Goal: Task Accomplishment & Management: Use online tool/utility

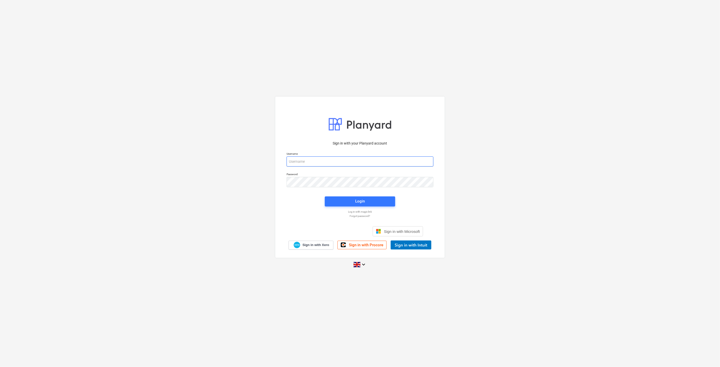
drag, startPoint x: 330, startPoint y: 157, endPoint x: 326, endPoint y: 158, distance: 3.4
click at [329, 157] on input "email" at bounding box center [360, 162] width 147 height 10
type input "[EMAIL_ADDRESS][PERSON_NAME][DOMAIN_NAME]"
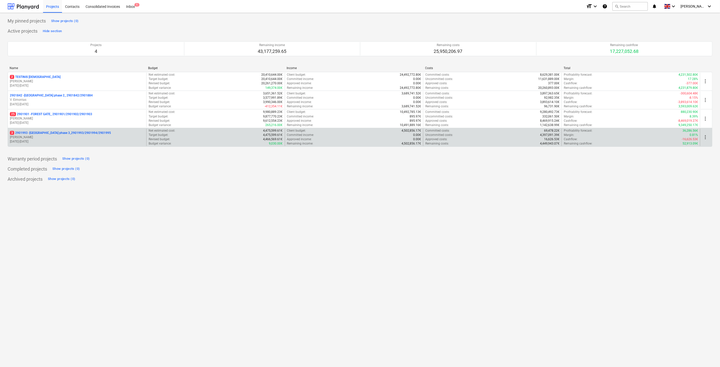
click at [87, 136] on p "[PERSON_NAME]" at bounding box center [77, 137] width 135 height 4
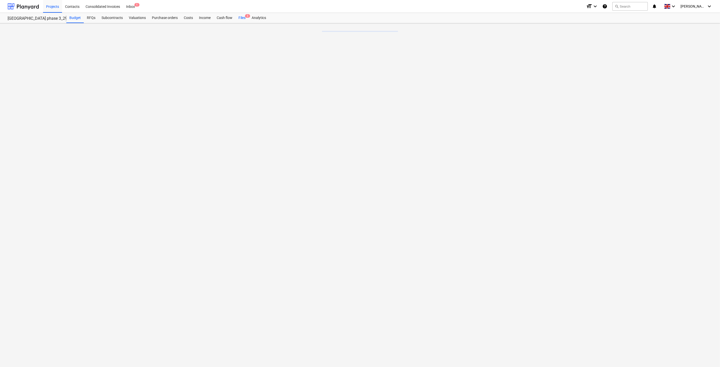
click at [241, 18] on div "Files 3" at bounding box center [242, 18] width 13 height 10
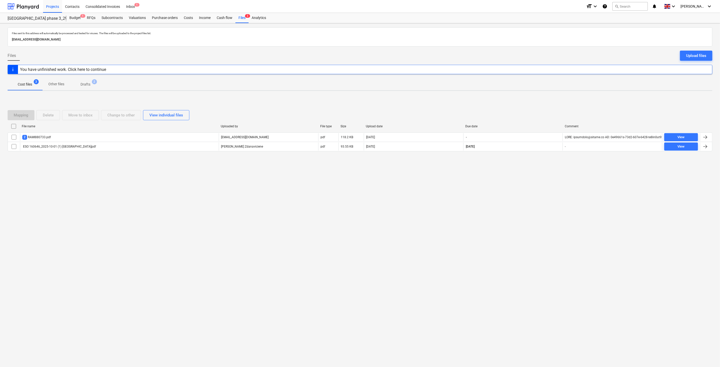
click at [508, 209] on div "Files sent to this address will automatically be processed and tested for virus…" at bounding box center [360, 195] width 720 height 344
click at [512, 200] on div "Files sent to this address will automatically be processed and tested for virus…" at bounding box center [360, 195] width 720 height 344
click at [522, 185] on div "Files sent to this address will automatically be processed and tested for virus…" at bounding box center [360, 195] width 720 height 344
click at [540, 172] on div "Files sent to this address will automatically be processed and tested for virus…" at bounding box center [360, 195] width 720 height 344
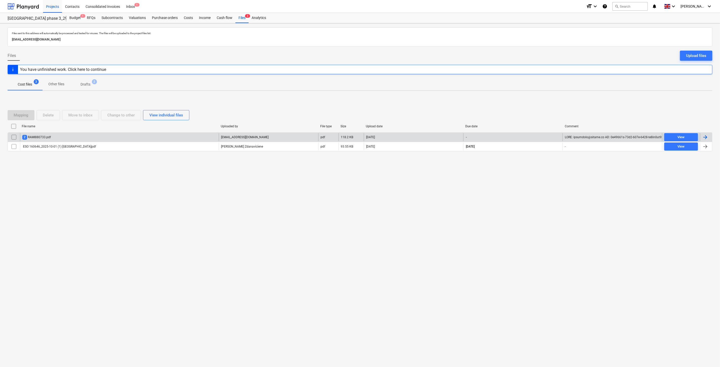
click at [138, 140] on div "2 RAMI880733.pdf" at bounding box center [119, 137] width 199 height 8
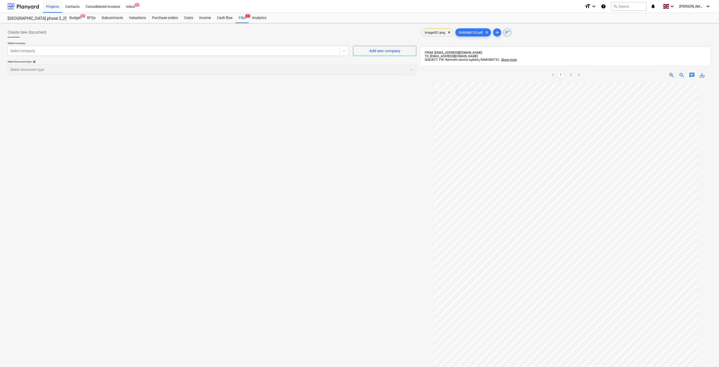
click at [569, 72] on div "< 1 2 >" at bounding box center [566, 75] width 94 height 14
click at [570, 73] on link "2" at bounding box center [571, 75] width 6 height 6
click at [561, 75] on link "1" at bounding box center [561, 75] width 6 height 6
click at [570, 72] on link "2" at bounding box center [571, 75] width 6 height 6
click at [563, 74] on link "1" at bounding box center [561, 75] width 6 height 6
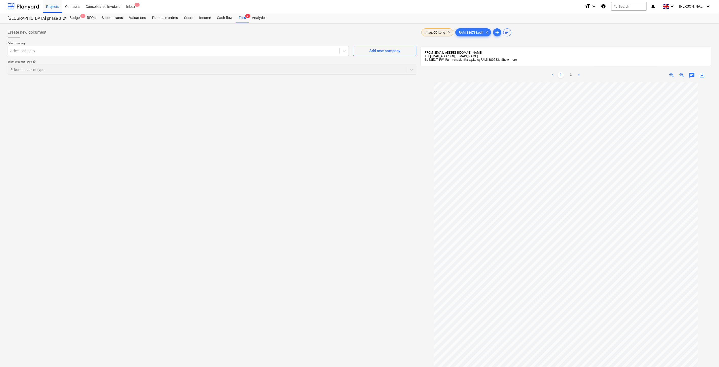
click at [436, 32] on span "image001.png" at bounding box center [435, 33] width 26 height 4
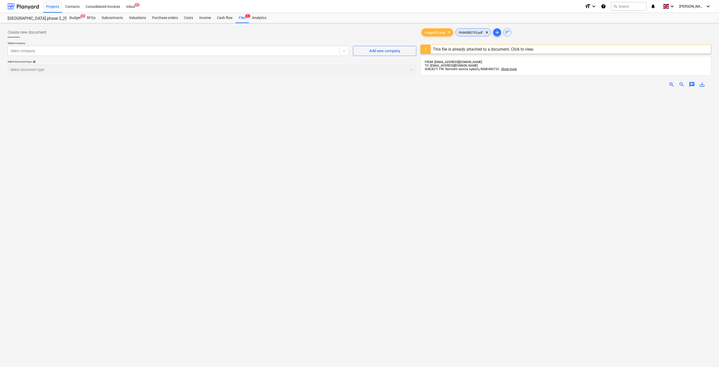
click at [476, 32] on span "RAMI880733.pdf" at bounding box center [470, 33] width 30 height 4
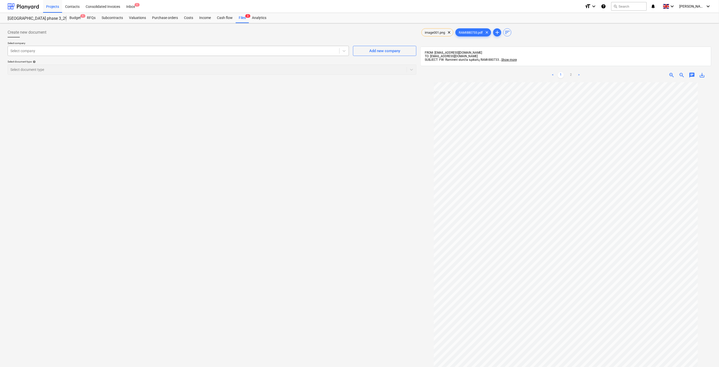
click at [262, 53] on div at bounding box center [173, 50] width 326 height 5
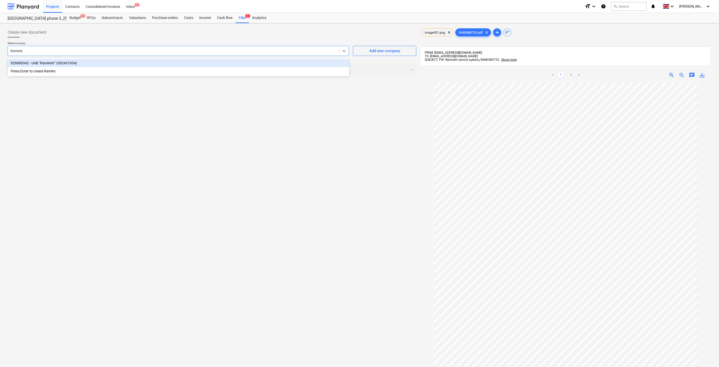
type input "Ramirent"
click at [243, 59] on div "929000342 - UAB "Ramirent" (302431034) Press Enter to create Ramirent" at bounding box center [178, 67] width 341 height 18
click at [242, 62] on div "929000342 - UAB "Ramirent" (302431034)" at bounding box center [178, 63] width 341 height 8
click at [230, 72] on div at bounding box center [207, 69] width 394 height 5
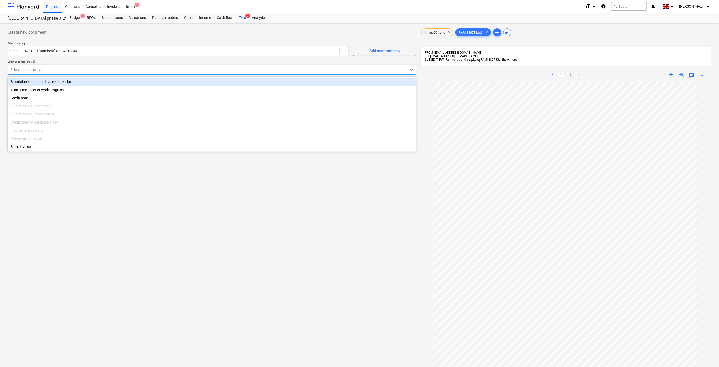
click at [119, 81] on div "Standalone purchase invoice or receipt" at bounding box center [212, 82] width 409 height 8
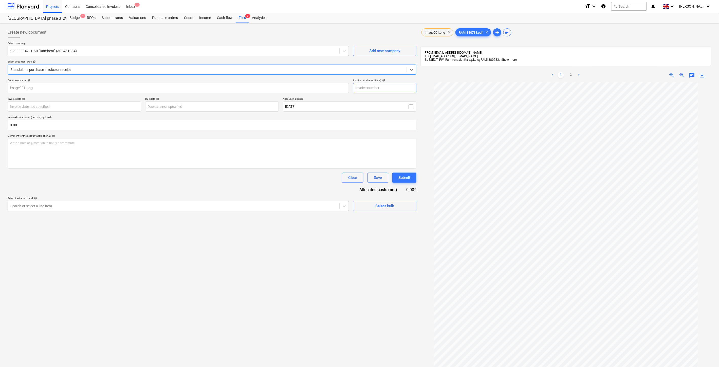
click at [406, 87] on input "text" at bounding box center [384, 88] width 63 height 10
type input "RAMI-880733"
click at [561, 79] on div "< 1 2 >" at bounding box center [566, 75] width 94 height 14
click at [81, 107] on body "Projects Contacts Consolidated Invoices Inbox 1 format_size keyboard_arrow_down…" at bounding box center [359, 183] width 719 height 367
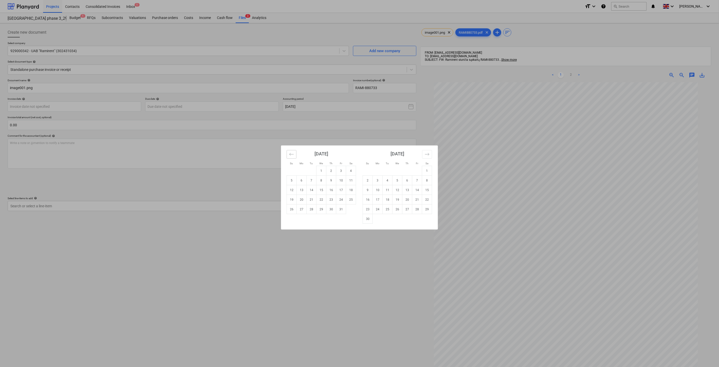
click at [291, 154] on icon "Move backward to switch to the previous month." at bounding box center [291, 154] width 5 height 5
drag, startPoint x: 315, startPoint y: 208, endPoint x: 291, endPoint y: 172, distance: 43.9
click at [315, 208] on td "30" at bounding box center [312, 210] width 10 height 10
type input "[DATE]"
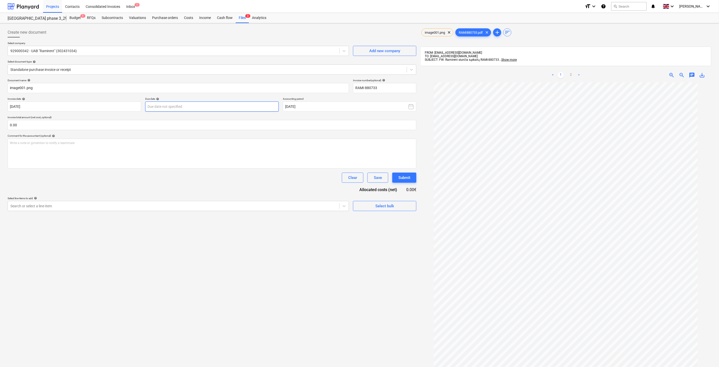
click at [248, 103] on body "Projects Contacts Consolidated Invoices Inbox 1 format_size keyboard_arrow_down…" at bounding box center [359, 183] width 719 height 367
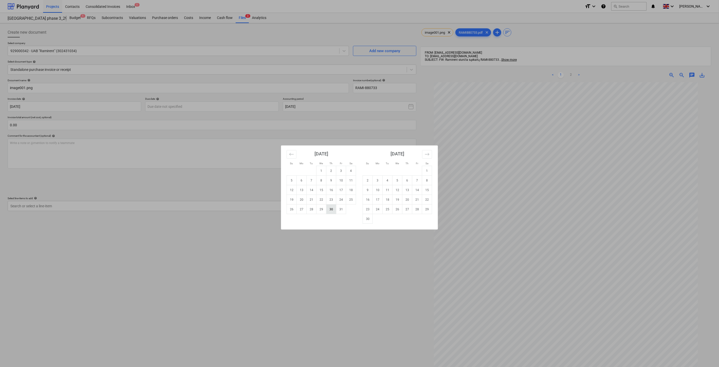
click at [331, 208] on td "30" at bounding box center [331, 210] width 10 height 10
type input "30 Oct 2025"
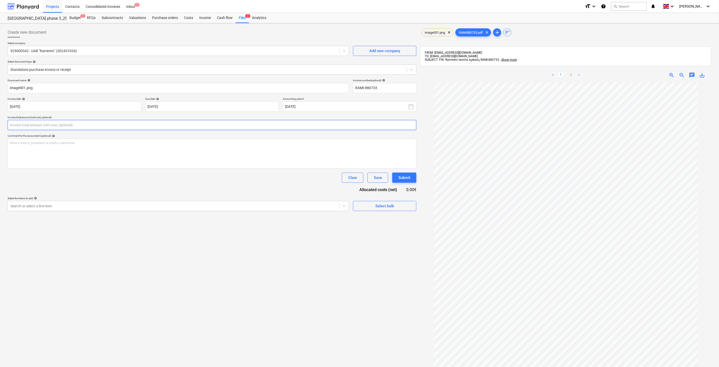
click at [218, 123] on input "text" at bounding box center [212, 125] width 409 height 10
type input "0.00"
click at [574, 74] on link "2" at bounding box center [571, 75] width 6 height 6
click at [297, 123] on input "text" at bounding box center [212, 125] width 409 height 10
type input "158.84"
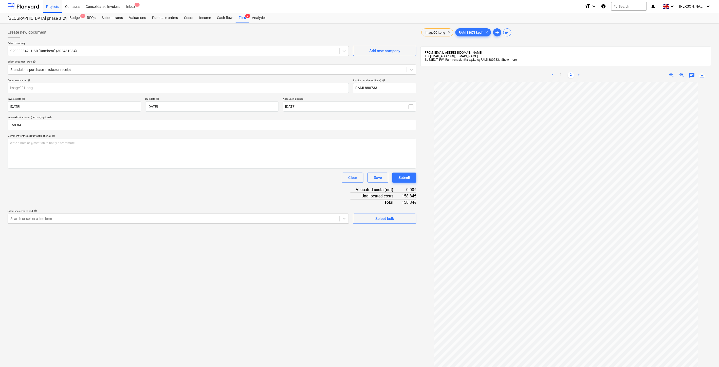
click at [276, 218] on div at bounding box center [173, 218] width 326 height 5
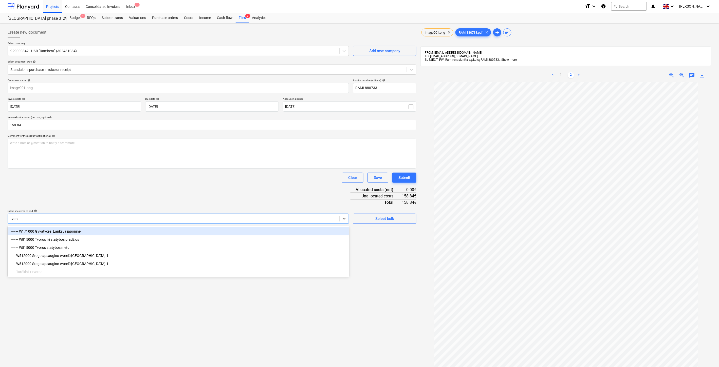
type input "tvoros"
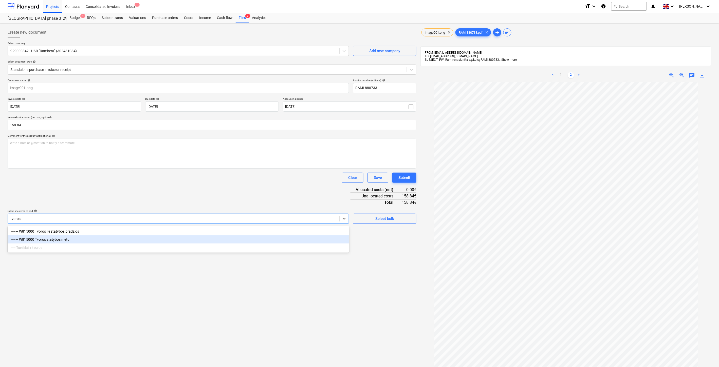
click at [129, 241] on div "-- -- -- W815000 Tvoros statybos metu" at bounding box center [178, 240] width 341 height 8
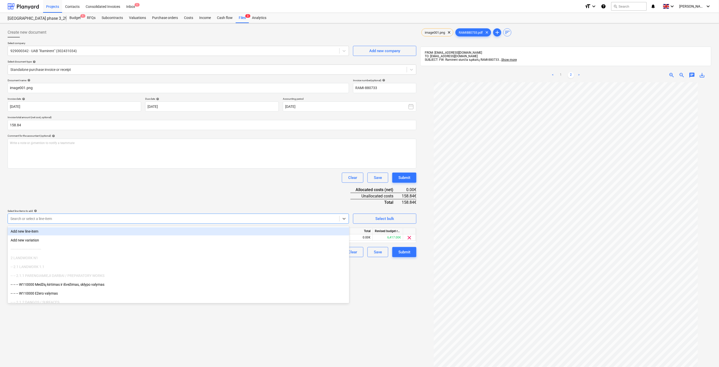
click at [189, 174] on div "Clear Save Submit" at bounding box center [212, 178] width 409 height 10
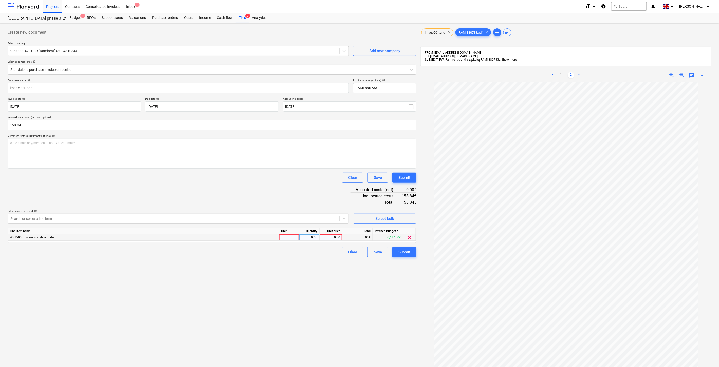
click at [290, 239] on div at bounding box center [289, 238] width 20 height 6
type input "1"
drag, startPoint x: 310, startPoint y: 239, endPoint x: 322, endPoint y: 240, distance: 12.7
click at [310, 239] on div "0.00" at bounding box center [309, 238] width 16 height 6
click at [333, 239] on div "0.00" at bounding box center [330, 238] width 18 height 6
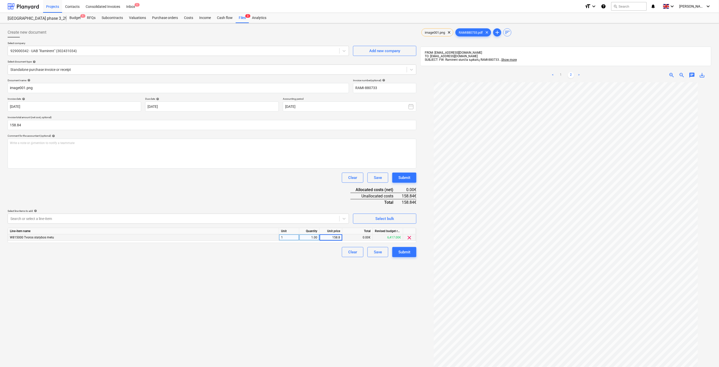
type input "158.84"
click at [320, 196] on div "Document name help image001.png Invoice number (optional) help RAMI-880733 Invo…" at bounding box center [212, 168] width 409 height 179
click at [382, 253] on div "Save" at bounding box center [378, 252] width 8 height 7
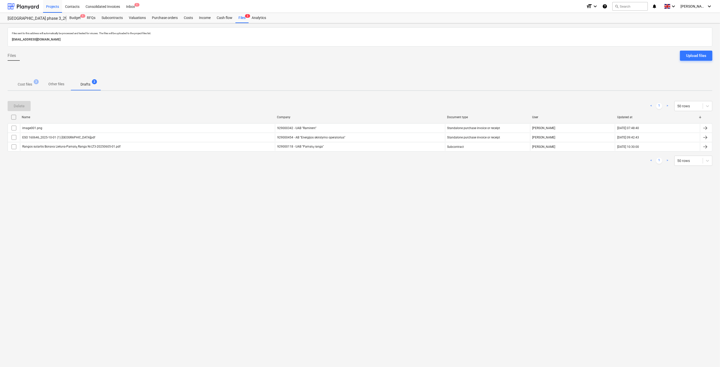
click at [26, 83] on p "Cost files" at bounding box center [25, 84] width 14 height 5
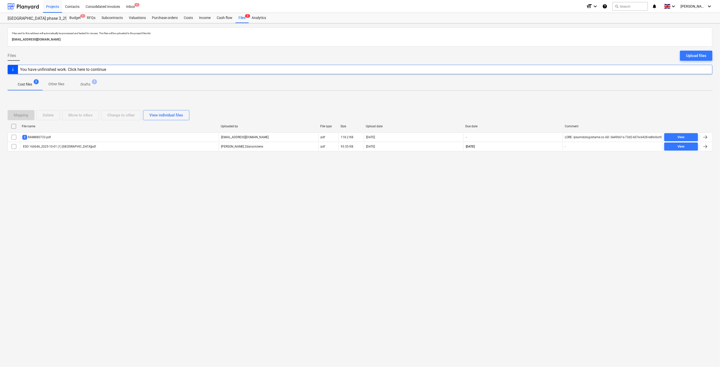
click at [543, 215] on div "Files sent to this address will automatically be processed and tested for virus…" at bounding box center [360, 195] width 720 height 344
click at [546, 202] on div "Files sent to this address will automatically be processed and tested for virus…" at bounding box center [360, 195] width 720 height 344
click at [550, 188] on div "Files sent to this address will automatically be processed and tested for virus…" at bounding box center [360, 195] width 720 height 344
click at [553, 176] on div "Files sent to this address will automatically be processed and tested for virus…" at bounding box center [360, 195] width 720 height 344
click at [553, 174] on div "Files sent to this address will automatically be processed and tested for virus…" at bounding box center [360, 195] width 720 height 344
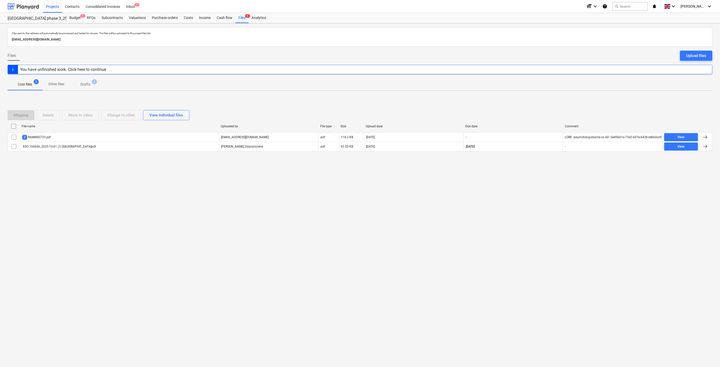
click at [553, 169] on div "Mapping Delete Move to inbox Change to other View individual files File name Up…" at bounding box center [360, 133] width 705 height 76
click at [548, 204] on div "Files sent to this address will automatically be processed and tested for virus…" at bounding box center [360, 195] width 720 height 344
click at [552, 193] on div "Files sent to this address will automatically be processed and tested for virus…" at bounding box center [360, 195] width 720 height 344
drag, startPoint x: 553, startPoint y: 190, endPoint x: 556, endPoint y: 180, distance: 10.8
click at [553, 188] on div "Files sent to this address will automatically be processed and tested for virus…" at bounding box center [360, 195] width 720 height 344
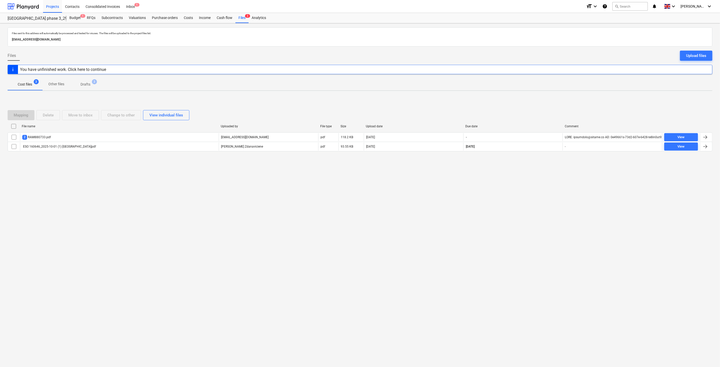
click at [556, 180] on div "Files sent to this address will automatically be processed and tested for virus…" at bounding box center [360, 195] width 720 height 344
click at [539, 183] on div "Files sent to this address will automatically be processed and tested for virus…" at bounding box center [360, 195] width 720 height 344
click at [543, 178] on div "Files sent to this address will automatically be processed and tested for virus…" at bounding box center [360, 195] width 720 height 344
click at [545, 176] on div "Files sent to this address will automatically be processed and tested for virus…" at bounding box center [360, 195] width 720 height 344
click at [549, 171] on div "Files sent to this address will automatically be processed and tested for virus…" at bounding box center [360, 195] width 720 height 344
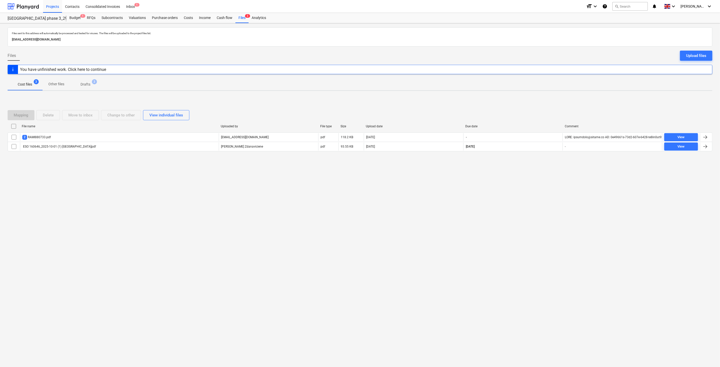
click at [90, 85] on p "Drafts" at bounding box center [86, 84] width 10 height 5
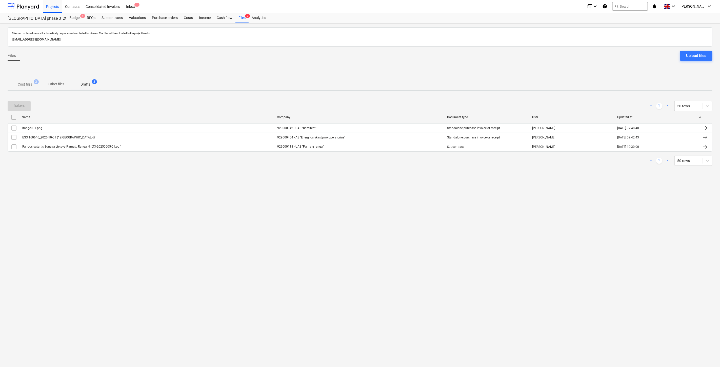
click at [31, 84] on p "Cost files" at bounding box center [25, 84] width 14 height 5
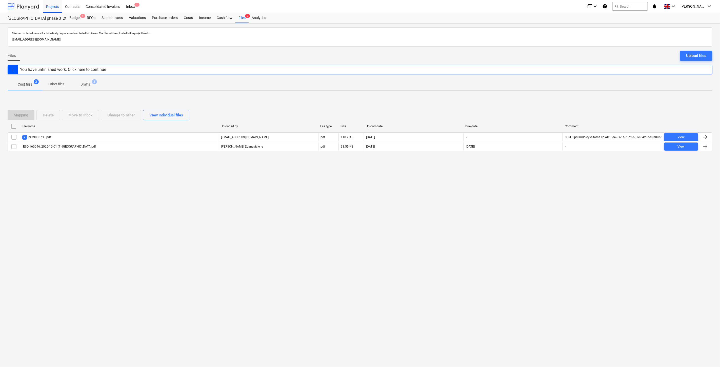
click at [14, 7] on div at bounding box center [23, 6] width 31 height 13
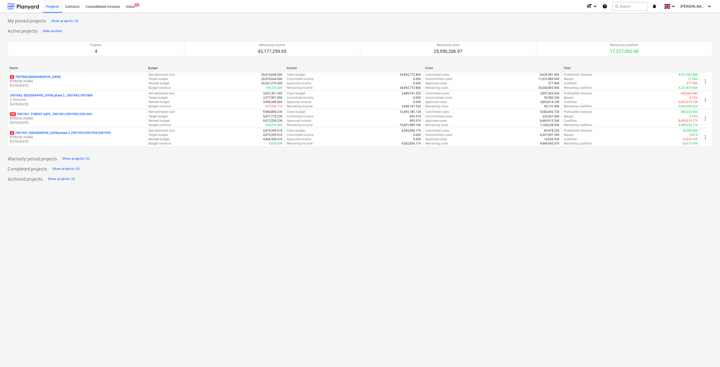
drag, startPoint x: 42, startPoint y: 122, endPoint x: 80, endPoint y: 113, distance: 39.3
click at [42, 122] on p "[DATE] - [DATE]" at bounding box center [77, 123] width 135 height 4
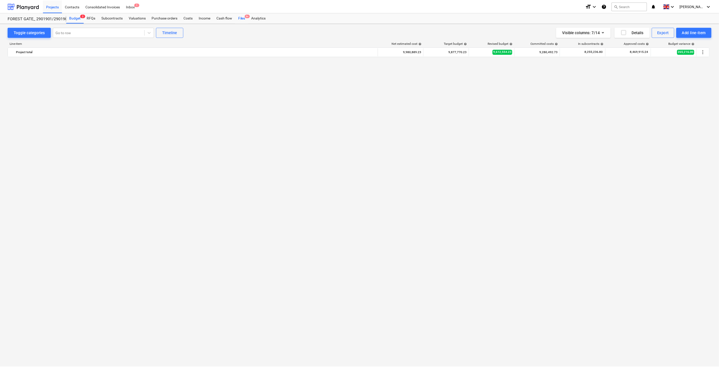
scroll to position [1956, 0]
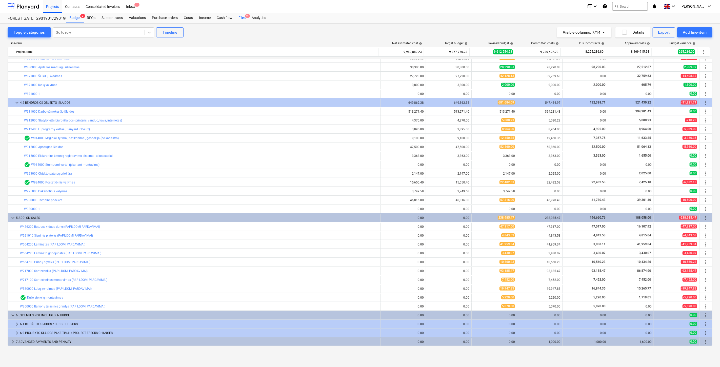
click at [243, 18] on div "Files 9+" at bounding box center [242, 18] width 13 height 10
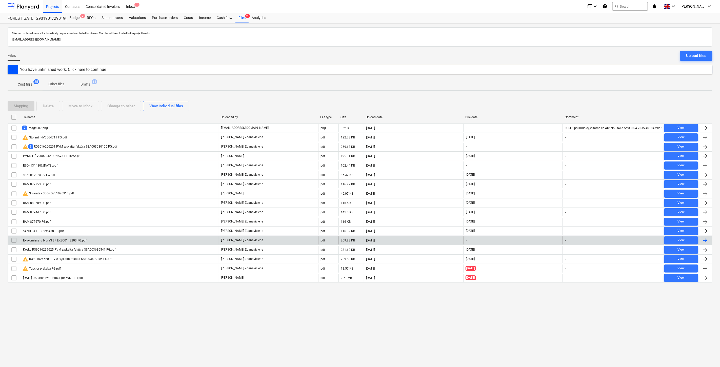
click at [140, 243] on div "Ekskomissaru biuraS SF EKB00148203 FG.pdf" at bounding box center [119, 241] width 199 height 8
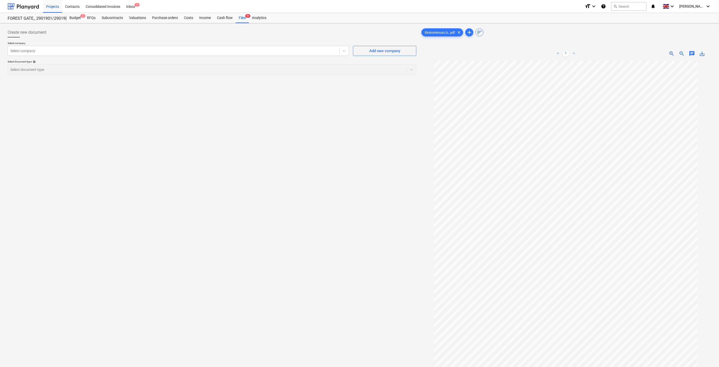
drag, startPoint x: 241, startPoint y: 19, endPoint x: 261, endPoint y: 2, distance: 26.6
click at [241, 19] on div "Files 9+" at bounding box center [242, 18] width 13 height 10
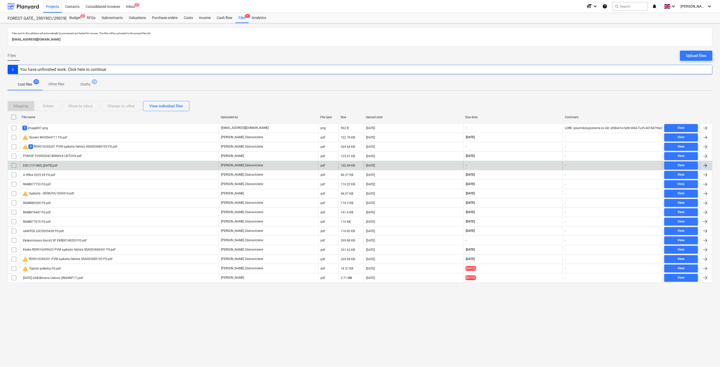
click at [170, 166] on div "ESO (131480)_[DATE].pdf" at bounding box center [119, 166] width 199 height 8
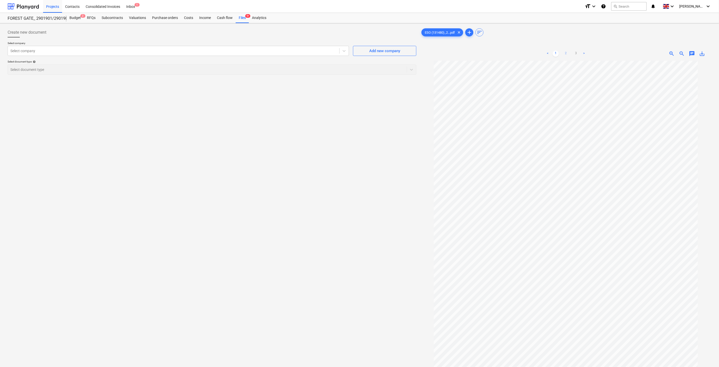
click at [566, 52] on link "2" at bounding box center [566, 54] width 6 height 6
click at [343, 191] on div "Create new document Select company Select company Add new company Select docume…" at bounding box center [212, 220] width 413 height 391
drag, startPoint x: 354, startPoint y: 184, endPoint x: 377, endPoint y: 155, distance: 37.3
click at [355, 183] on div "Create new document Select company Select company Add new company Select docume…" at bounding box center [212, 220] width 413 height 391
click at [297, 188] on div "Create new document Select company Select company Add new company Select docume…" at bounding box center [212, 220] width 413 height 391
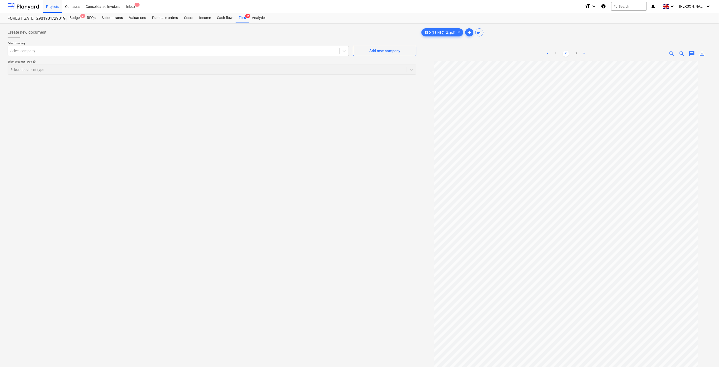
click at [310, 177] on div "Create new document Select company Select company Add new company Select docume…" at bounding box center [212, 220] width 413 height 391
click at [322, 164] on div "Create new document Select company Select company Add new company Select docume…" at bounding box center [212, 220] width 413 height 391
click at [331, 155] on div "Create new document Select company Select company Add new company Select docume…" at bounding box center [212, 220] width 413 height 391
click at [310, 181] on div "Create new document Select company Select company Add new company Select docume…" at bounding box center [212, 220] width 413 height 391
click at [316, 175] on div "Create new document Select company Select company Add new company Select docume…" at bounding box center [212, 220] width 413 height 391
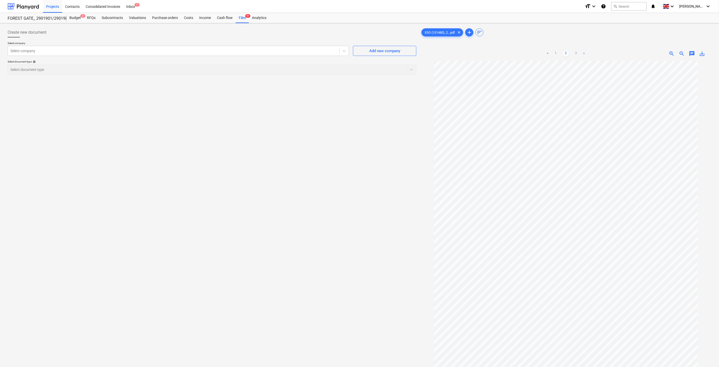
click at [318, 173] on div "Create new document Select company Select company Add new company Select docume…" at bounding box center [212, 220] width 413 height 391
click at [325, 166] on div "Create new document Select company Select company Add new company Select docume…" at bounding box center [212, 220] width 413 height 391
click at [274, 167] on div "Create new document Select company Select company Add new company Select docume…" at bounding box center [212, 220] width 413 height 391
click at [285, 161] on div "Create new document Select company Select company Add new company Select docume…" at bounding box center [212, 220] width 413 height 391
click at [555, 52] on link "1" at bounding box center [556, 54] width 6 height 6
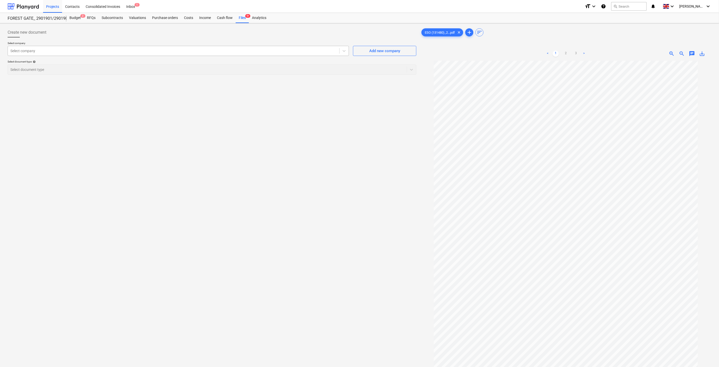
click at [214, 52] on div at bounding box center [173, 50] width 326 height 5
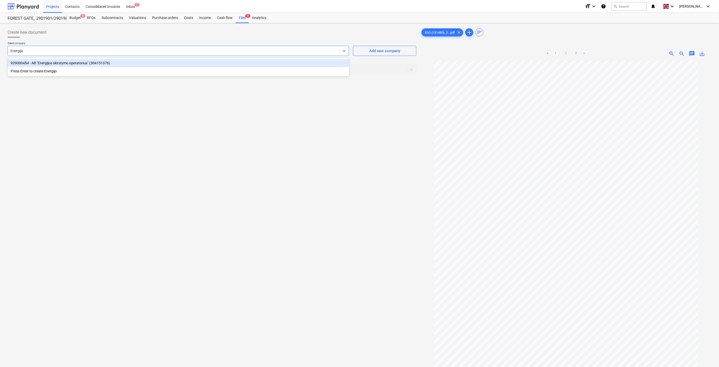
type input "Energijos"
click at [212, 65] on div "929000454 - AB "Energijos skirstymo operatorius" (304151376)" at bounding box center [178, 63] width 341 height 8
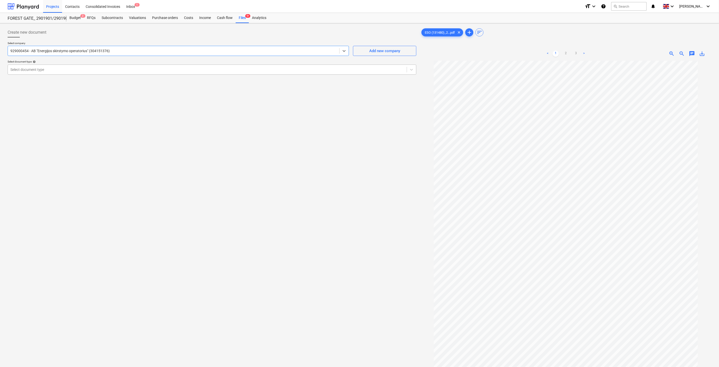
click at [166, 69] on div at bounding box center [207, 69] width 394 height 5
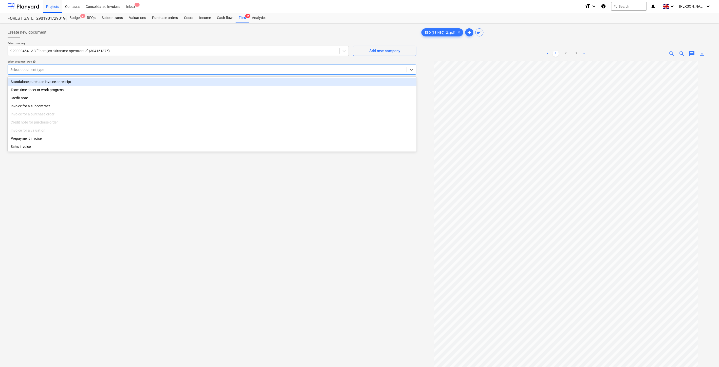
click at [89, 80] on div "Standalone purchase invoice or receipt" at bounding box center [212, 82] width 409 height 8
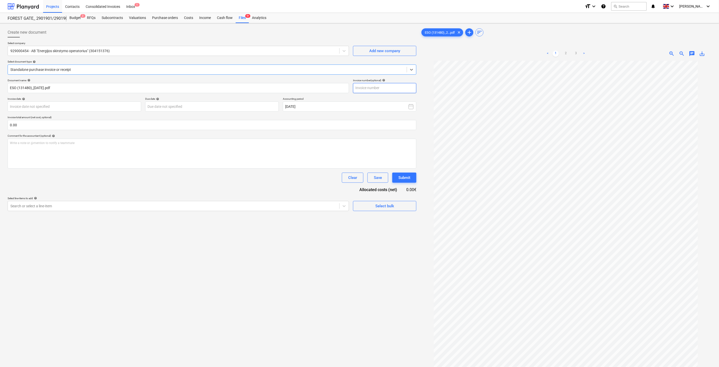
click at [388, 89] on input "text" at bounding box center [384, 88] width 63 height 10
type input "EASV12281175"
click at [126, 108] on body "Projects Contacts Consolidated Invoices Inbox 1 format_size keyboard_arrow_down…" at bounding box center [359, 183] width 719 height 367
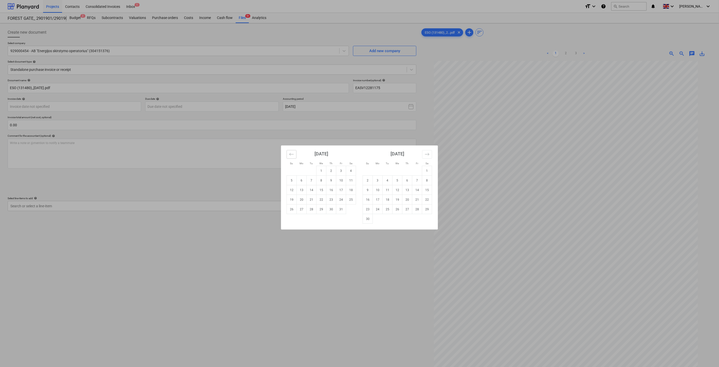
click at [288, 155] on button "Move backward to switch to the previous month." at bounding box center [292, 154] width 10 height 9
click at [311, 209] on td "30" at bounding box center [312, 210] width 10 height 10
type input "[DATE]"
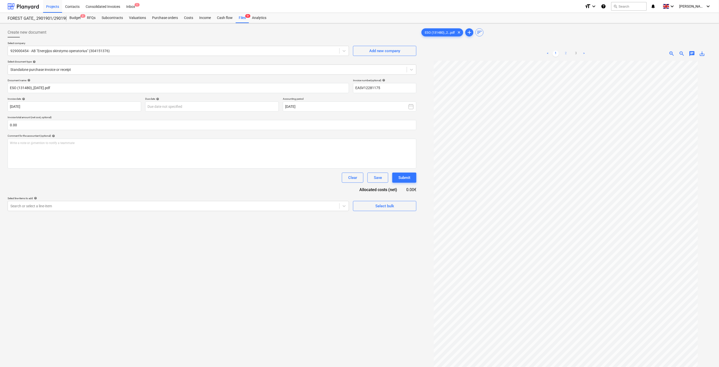
click at [568, 56] on link "2" at bounding box center [566, 54] width 6 height 6
click at [578, 52] on link "3" at bounding box center [576, 54] width 6 height 6
click at [555, 50] on div "< 1 2 3 >" at bounding box center [566, 54] width 94 height 14
click at [558, 51] on link "1" at bounding box center [556, 54] width 6 height 6
click at [224, 108] on body "Projects Contacts Consolidated Invoices Inbox 1 format_size keyboard_arrow_down…" at bounding box center [359, 183] width 719 height 367
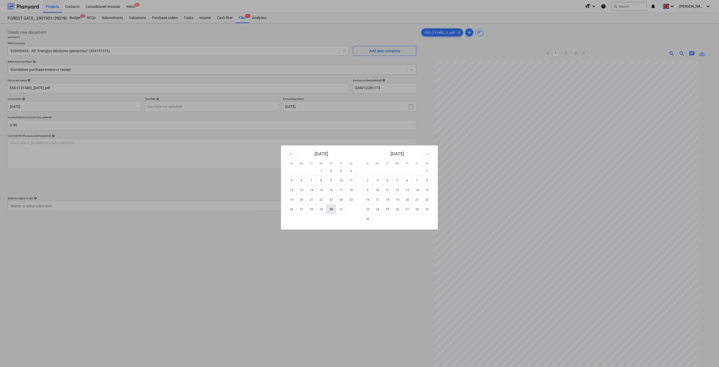
click at [331, 207] on td "30" at bounding box center [331, 210] width 10 height 10
type input "30 Oct 2025"
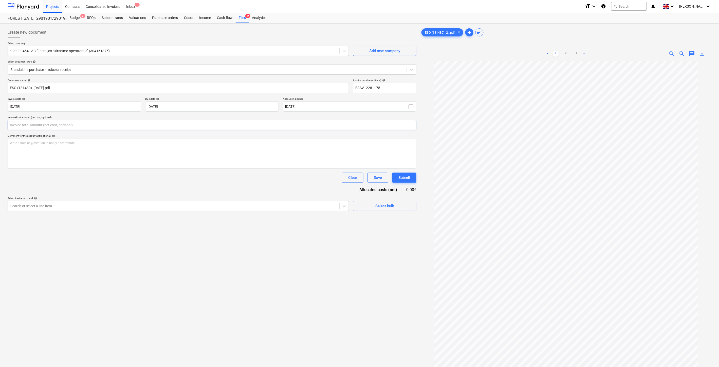
click at [214, 128] on input "text" at bounding box center [212, 125] width 409 height 10
type input "4"
type input "4,387.71"
click at [270, 207] on div "Document name help ESO (131480)_2025-10-02.pdf Invoice number (optional) help E…" at bounding box center [212, 151] width 409 height 145
click at [263, 221] on div at bounding box center [173, 218] width 326 height 5
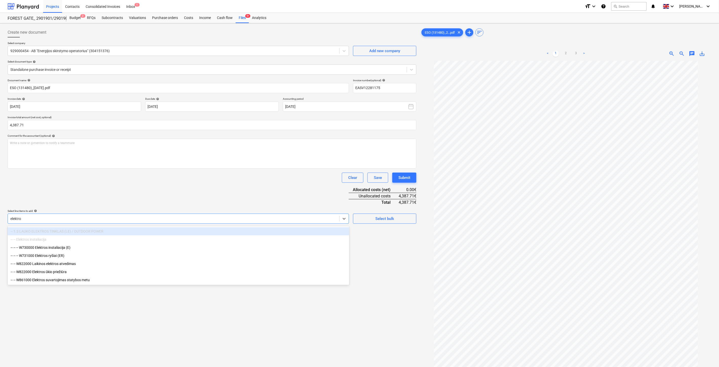
type input "elektros"
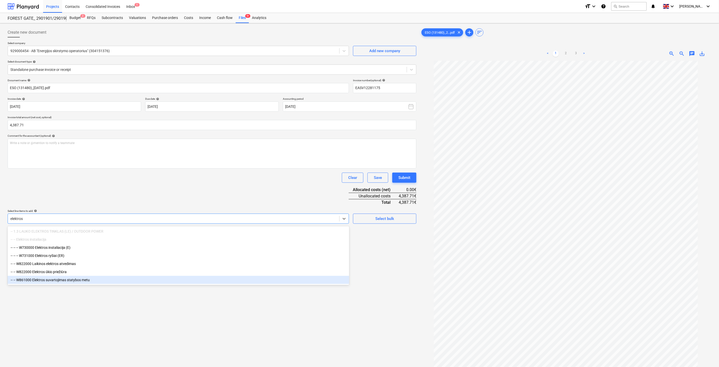
click at [82, 284] on div "-- -- W861000 Elektros suvartojimas statybos metu" at bounding box center [178, 280] width 341 height 8
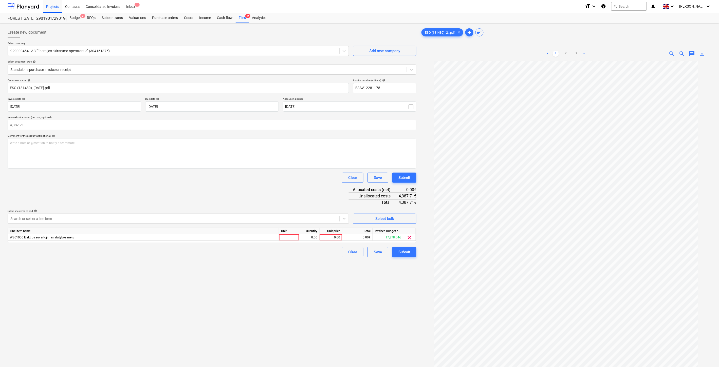
drag, startPoint x: 122, startPoint y: 326, endPoint x: 125, endPoint y: 325, distance: 3.4
click at [123, 326] on div "Create new document Select company 929000454 - AB "Energijos skirstymo operator…" at bounding box center [212, 220] width 413 height 391
click at [284, 238] on div at bounding box center [289, 238] width 20 height 6
type input "1"
click at [307, 237] on div "0.00" at bounding box center [309, 238] width 16 height 6
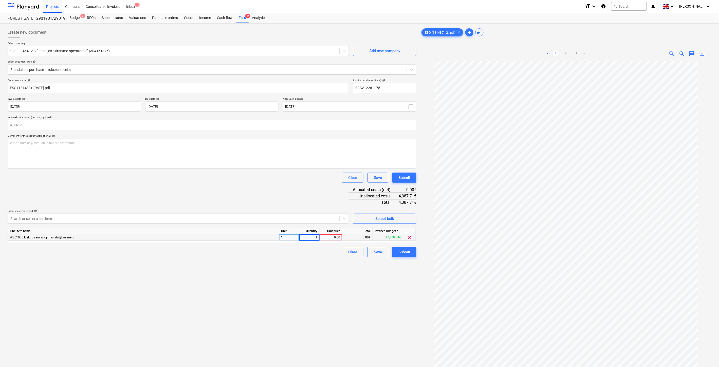
click at [331, 237] on div "0.00" at bounding box center [330, 238] width 18 height 6
type input "4383.71"
click at [37, 127] on input "4,387.71" at bounding box center [212, 125] width 409 height 10
click at [37, 127] on input "4387.71" at bounding box center [212, 125] width 409 height 10
type input "4,383.71"
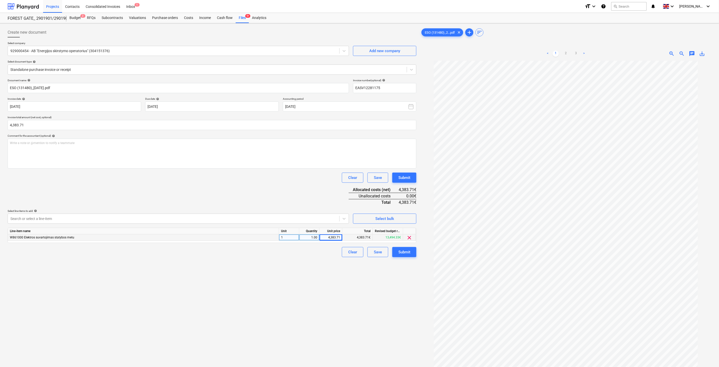
click at [212, 201] on div "Document name help ESO (131480)_2025-10-02.pdf Invoice number (optional) help E…" at bounding box center [212, 168] width 409 height 179
click at [379, 252] on div "Save" at bounding box center [378, 252] width 8 height 7
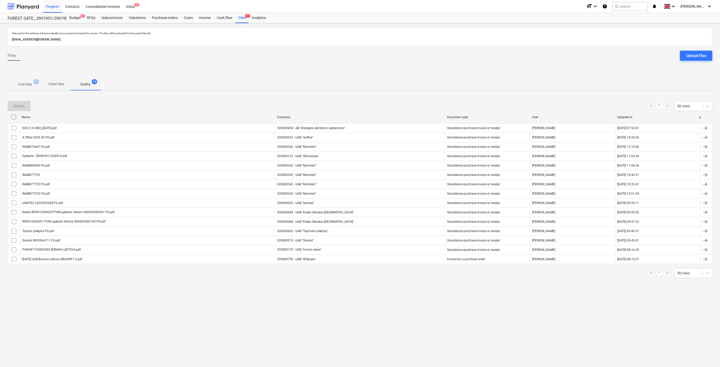
click at [24, 84] on p "Cost files" at bounding box center [25, 84] width 14 height 5
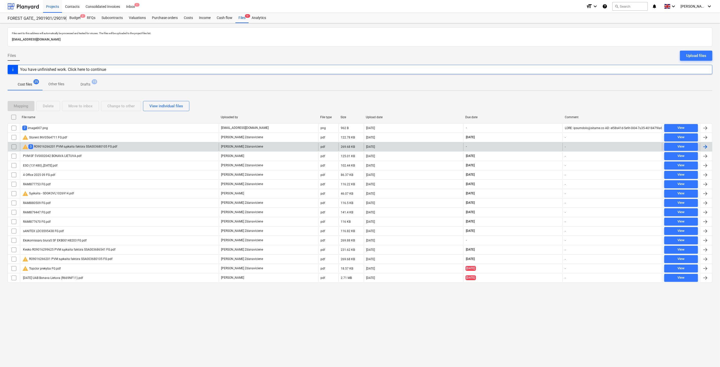
click at [181, 147] on div "warning 3 RO9016266201 PVM sąskaita faktūra SSA003680105 FG.pdf" at bounding box center [119, 147] width 199 height 8
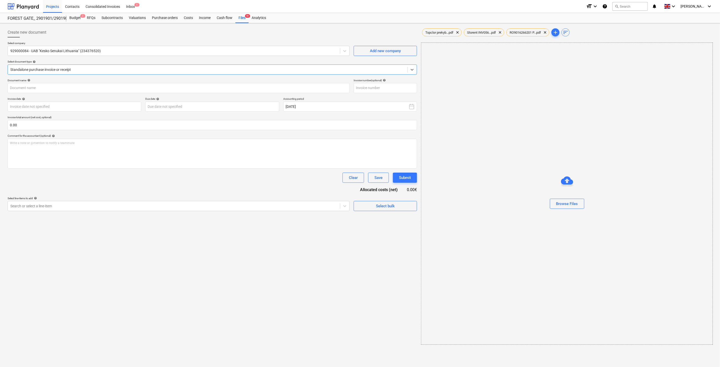
type input "SSA003680105"
type input "[DATE]"
type input "30 Oct 2025"
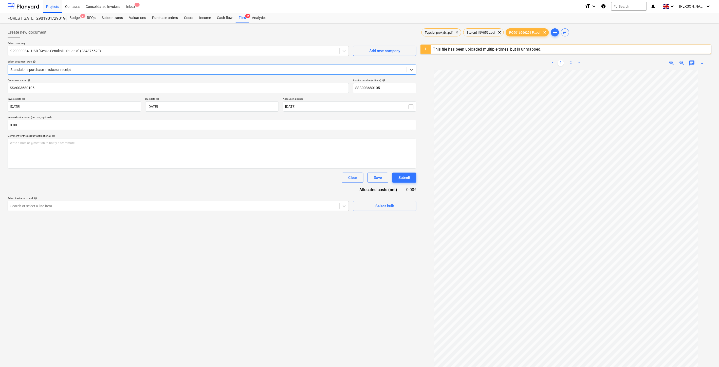
click at [569, 60] on div "< 1 2 >" at bounding box center [566, 63] width 94 height 14
click at [570, 62] on link "2" at bounding box center [571, 63] width 6 height 6
click at [432, 32] on span "Topclor prekyb...pdf" at bounding box center [439, 33] width 34 height 4
click at [243, 19] on div "Files 9+" at bounding box center [242, 18] width 13 height 10
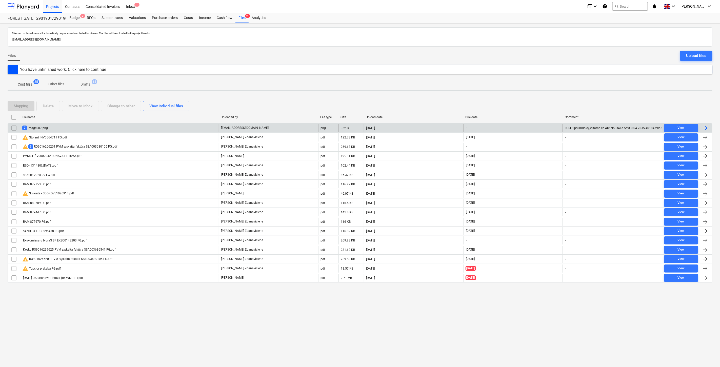
click at [170, 126] on div "7 image007.png" at bounding box center [119, 128] width 199 height 8
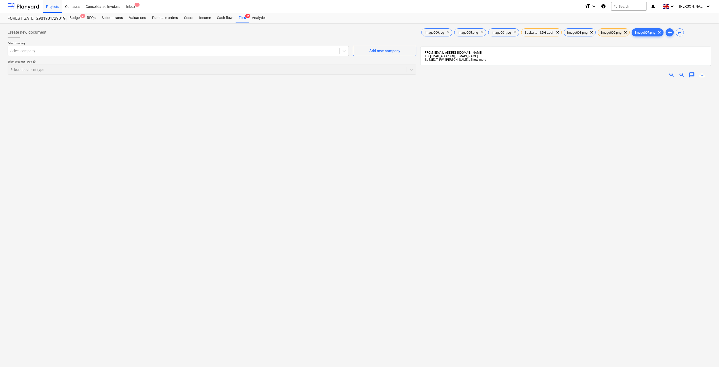
click at [617, 33] on span "image002.png" at bounding box center [611, 33] width 26 height 4
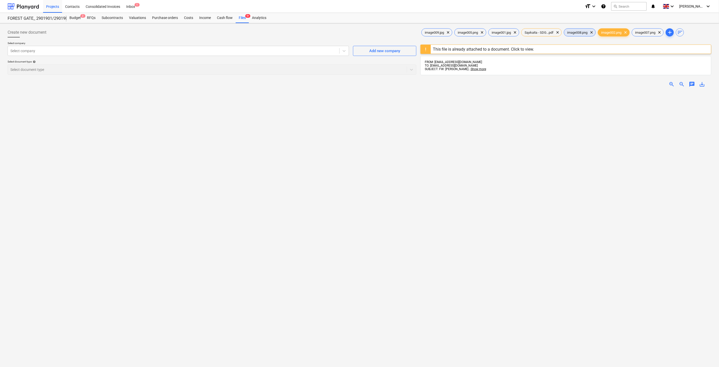
click at [579, 32] on span "image008.png" at bounding box center [577, 33] width 26 height 4
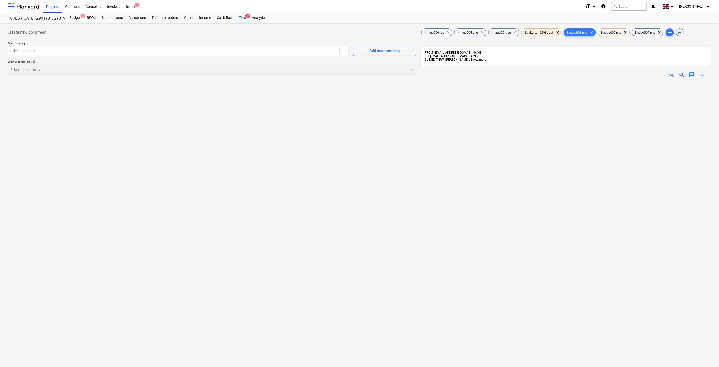
click at [537, 33] on span "Sąskaita - SDG...pdf" at bounding box center [538, 33] width 35 height 4
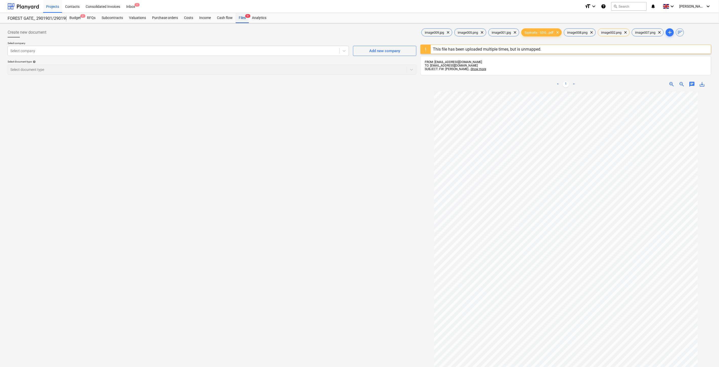
click at [245, 18] on div "Files 9+" at bounding box center [242, 18] width 13 height 10
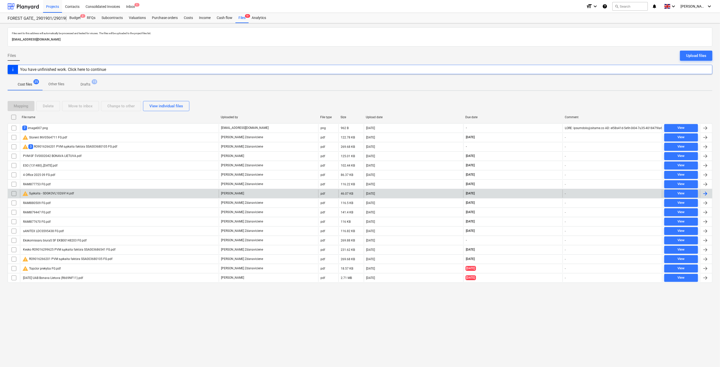
click at [136, 194] on div "warning Sąskaita - SDGKOVL1026914.pdf" at bounding box center [119, 194] width 199 height 8
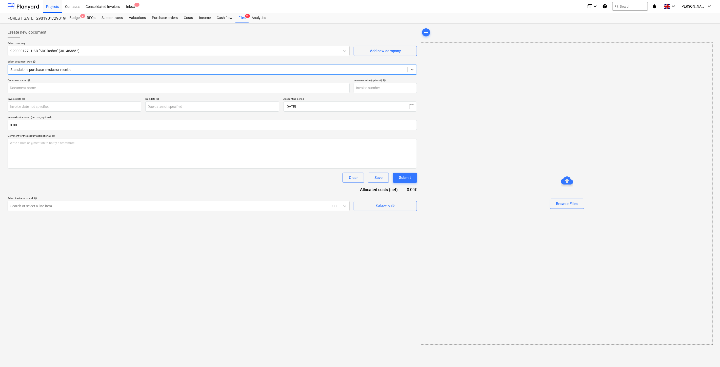
type input "SDGKOVL1026914"
type input "02 Oct 2025"
type input "01 Nov 2025"
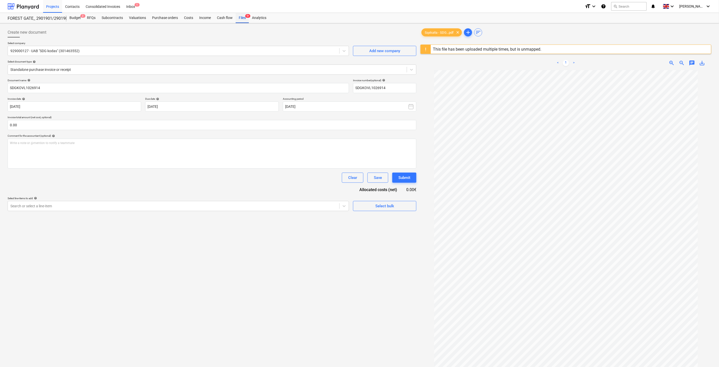
click at [242, 17] on div "Files 9+" at bounding box center [242, 18] width 13 height 10
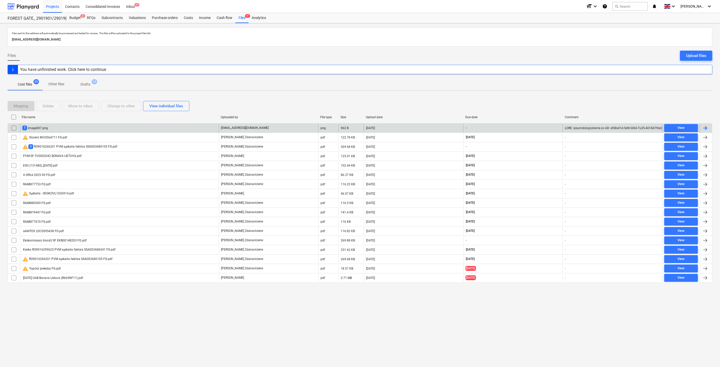
click at [160, 128] on div "7 image007.png" at bounding box center [119, 128] width 199 height 8
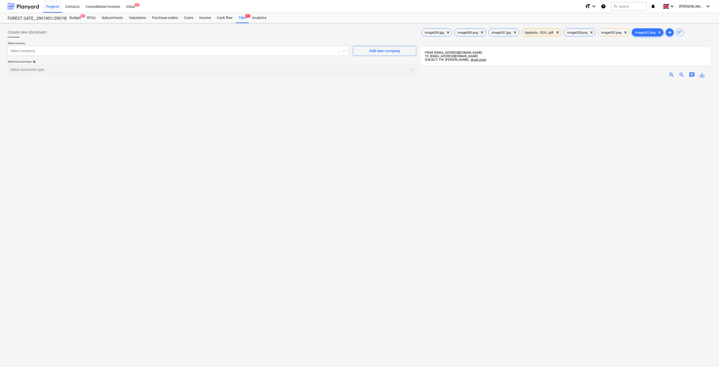
click at [544, 31] on span "Sąskaita - SDG...pdf" at bounding box center [538, 33] width 35 height 4
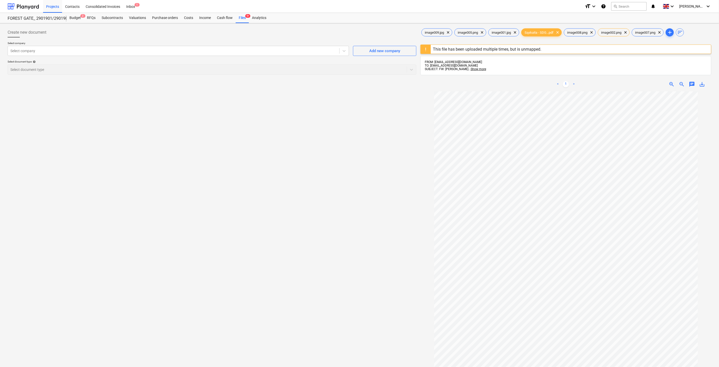
click at [414, 137] on div "Create new document Select company Select company Add new company Select docume…" at bounding box center [212, 235] width 413 height 421
click at [416, 129] on div "Create new document Select company Select company Add new company Select docume…" at bounding box center [212, 235] width 413 height 421
click at [314, 156] on div "Create new document Select company Select company Add new company Select docume…" at bounding box center [212, 235] width 413 height 421
click at [329, 148] on div "Create new document Select company Select company Add new company Select docume…" at bounding box center [212, 235] width 413 height 421
click at [244, 18] on div "Files 9+" at bounding box center [242, 18] width 13 height 10
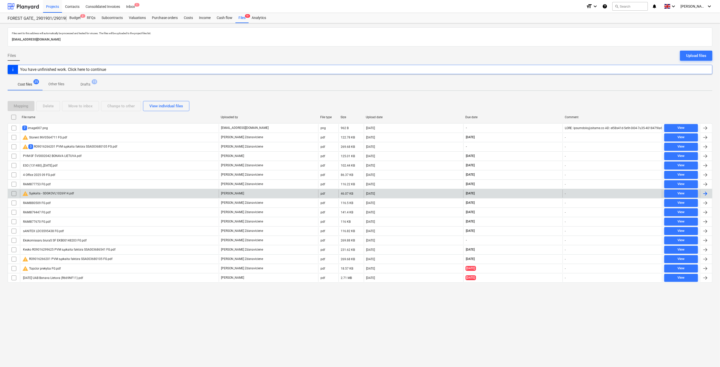
click at [132, 196] on div "warning Sąskaita - SDGKOVL1026914.pdf" at bounding box center [119, 194] width 199 height 8
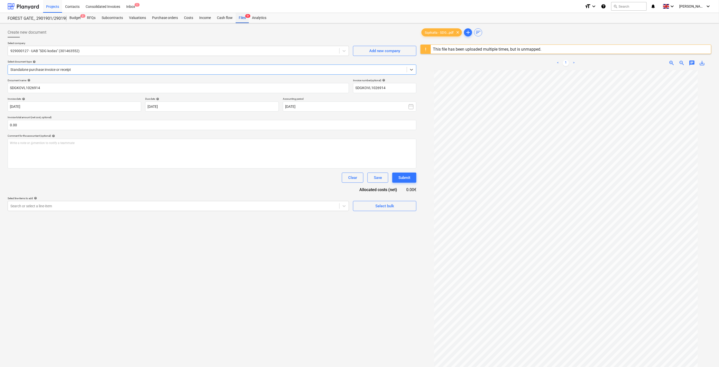
drag, startPoint x: 241, startPoint y: 18, endPoint x: 244, endPoint y: 22, distance: 5.2
click at [241, 18] on div "Files 9+" at bounding box center [242, 18] width 13 height 10
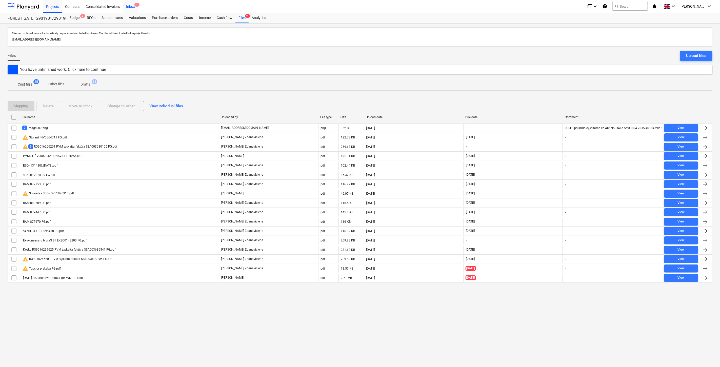
drag, startPoint x: 110, startPoint y: 18, endPoint x: 125, endPoint y: 12, distance: 15.7
click at [110, 18] on div "Subcontracts" at bounding box center [112, 18] width 27 height 10
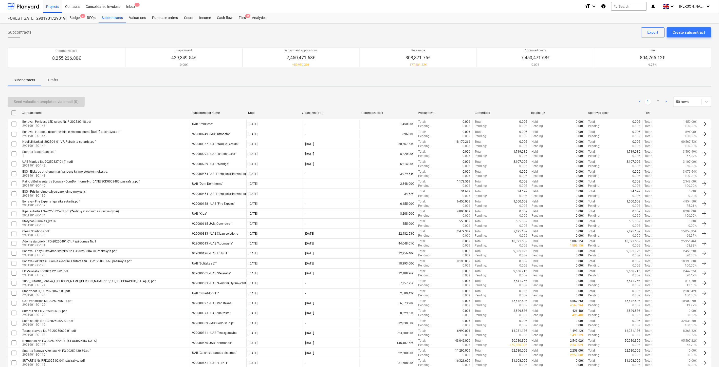
scroll to position [279, 0]
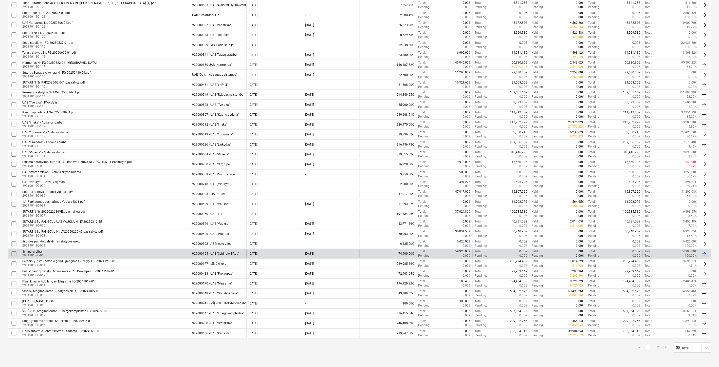
click at [94, 250] on div "Schindler Liftai 2901901-SO-065" at bounding box center [105, 254] width 170 height 9
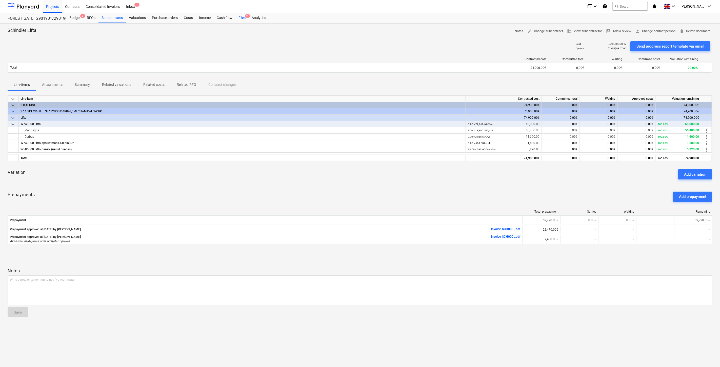
click at [242, 19] on div "Files 9+" at bounding box center [242, 18] width 13 height 10
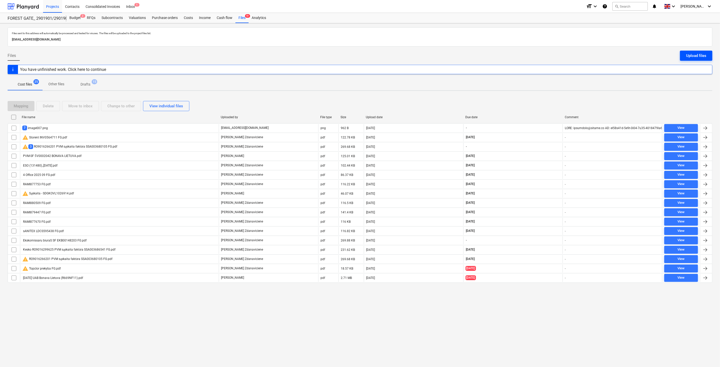
click at [699, 55] on div "Upload files" at bounding box center [697, 55] width 20 height 7
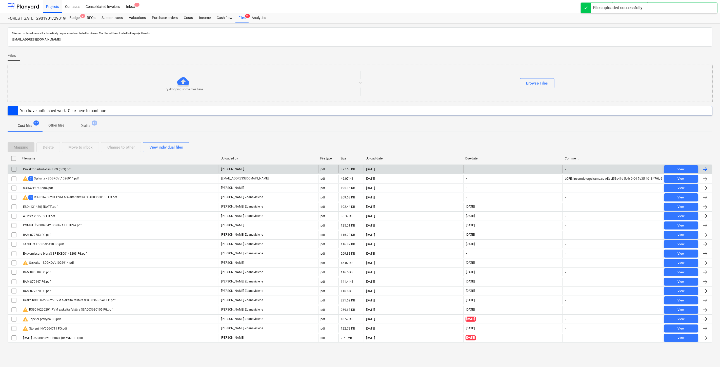
click at [14, 170] on input "checkbox" at bounding box center [14, 169] width 8 height 8
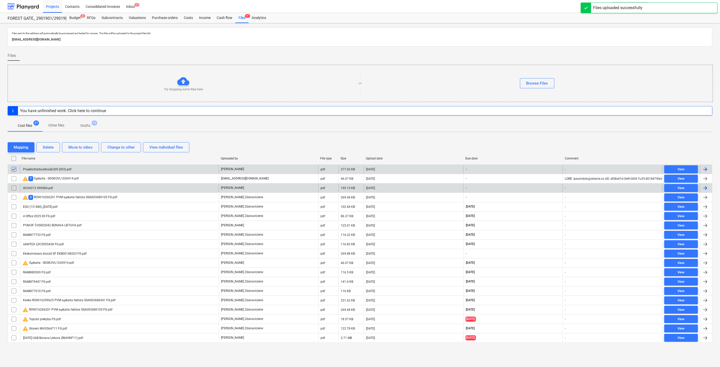
click at [15, 188] on input "checkbox" at bounding box center [14, 188] width 8 height 8
click at [27, 148] on div "Mapping" at bounding box center [21, 147] width 15 height 7
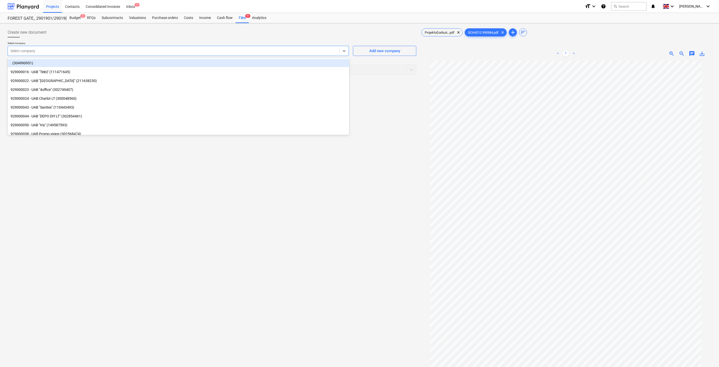
click at [271, 53] on div at bounding box center [173, 50] width 326 height 5
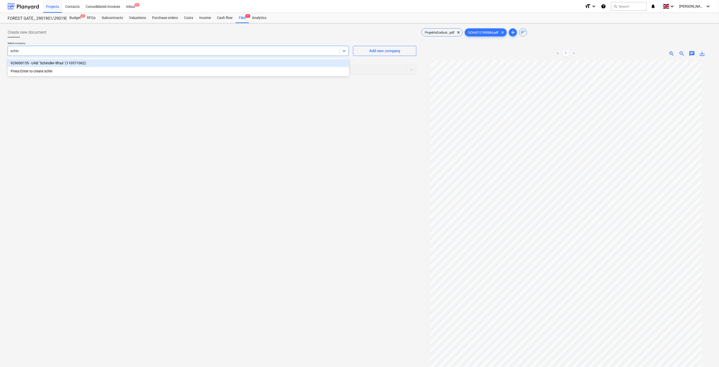
type input "schind"
click at [264, 62] on div "929000155 - UAB "Schindler-liftas" (110571062)" at bounding box center [178, 63] width 341 height 8
click at [223, 73] on div "Select document type" at bounding box center [207, 69] width 399 height 7
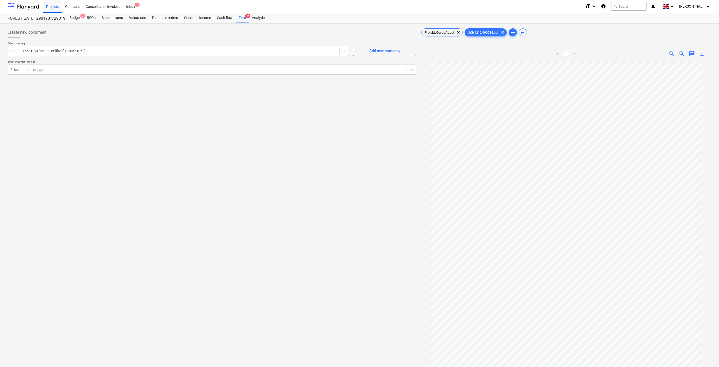
drag, startPoint x: 127, startPoint y: 241, endPoint x: 213, endPoint y: 173, distance: 109.2
click at [127, 240] on div "Create new document Select company 929000155 - UAB "Schindler-liftas" (11057106…" at bounding box center [212, 220] width 413 height 391
click at [145, 72] on div at bounding box center [207, 69] width 394 height 5
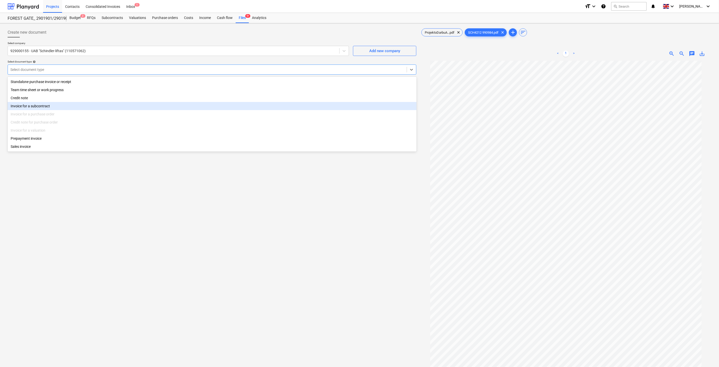
click at [107, 105] on div "Invoice for a subcontract" at bounding box center [212, 106] width 409 height 8
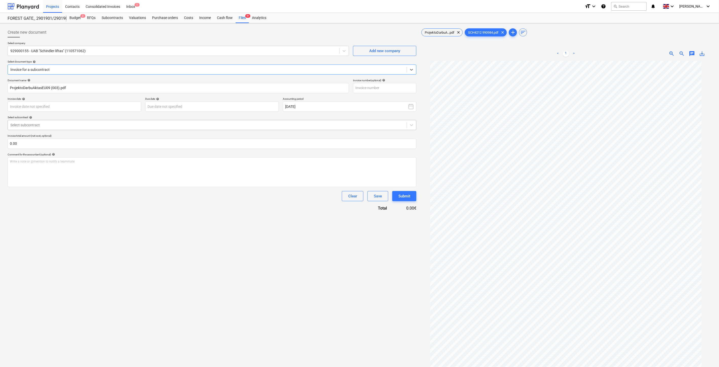
click at [117, 125] on div at bounding box center [207, 125] width 394 height 5
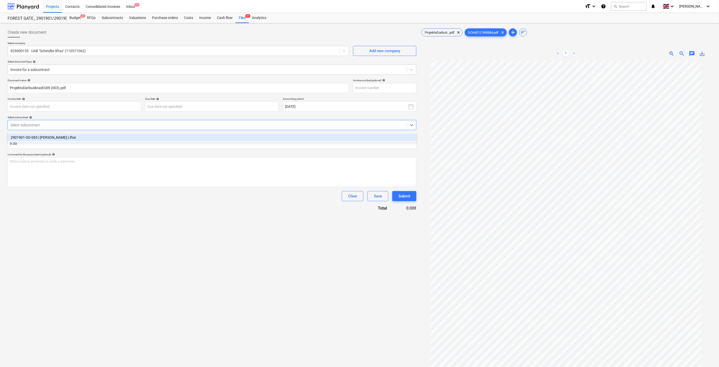
click at [102, 136] on div "2901901-SO-065 | Schindler Liftai" at bounding box center [212, 138] width 409 height 8
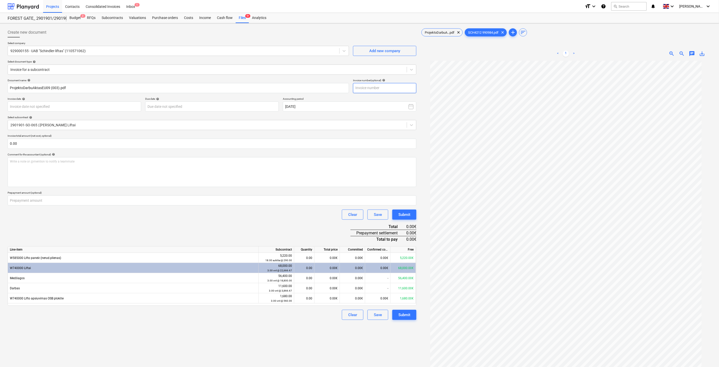
click at [375, 87] on input "text" at bounding box center [384, 88] width 63 height 10
type input "SCH0004212"
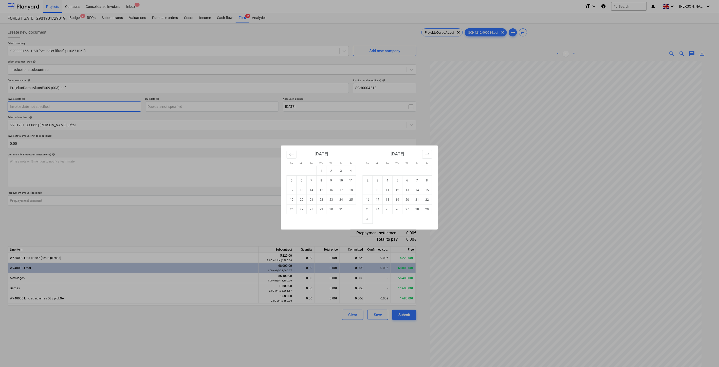
click at [122, 105] on body "Projects Contacts Consolidated Invoices Inbox 1 format_size keyboard_arrow_down…" at bounding box center [359, 183] width 719 height 367
click at [292, 155] on icon "Move backward to switch to the previous month." at bounding box center [291, 154] width 5 height 5
click at [331, 200] on td "25" at bounding box center [331, 200] width 10 height 10
type input "[DATE]"
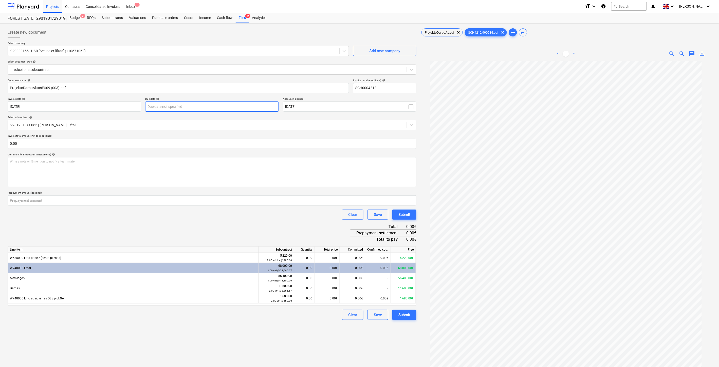
click at [225, 106] on body "Projects Contacts Consolidated Invoices Inbox 1 format_size keyboard_arrow_down…" at bounding box center [359, 183] width 719 height 367
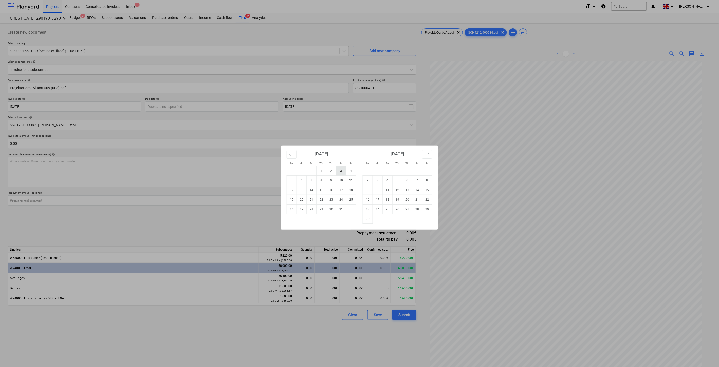
click at [343, 172] on td "3" at bounding box center [341, 171] width 10 height 10
type input "03 Oct 2025"
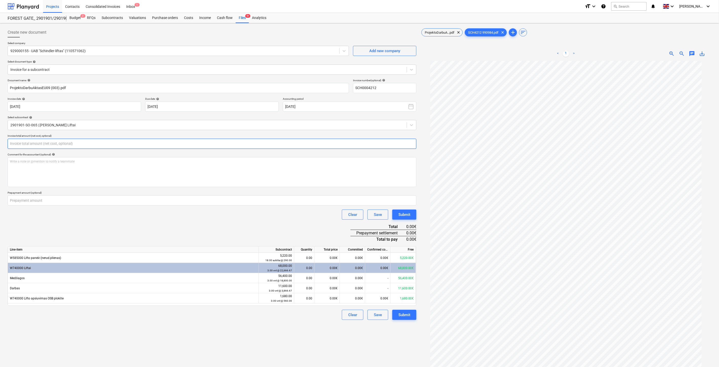
click at [178, 142] on input "text" at bounding box center [212, 144] width 409 height 10
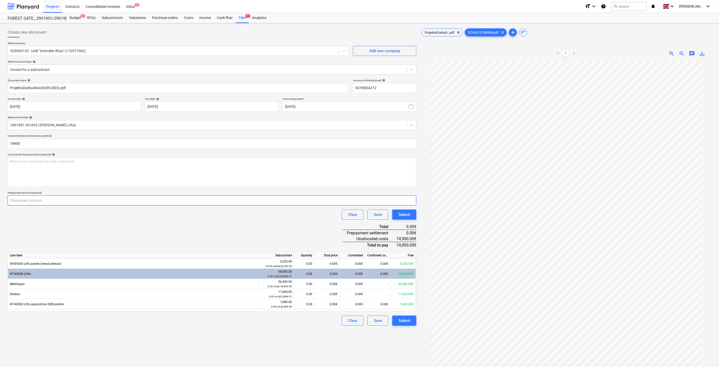
type input "74,900.00"
click at [108, 201] on input "number" at bounding box center [212, 201] width 409 height 10
paste input "59920.00"
type input "59920.00"
click at [52, 226] on div "Document name help ProjektoDarbuAktasEU09 (003).pdf Invoice number (optional) h…" at bounding box center [212, 203] width 409 height 248
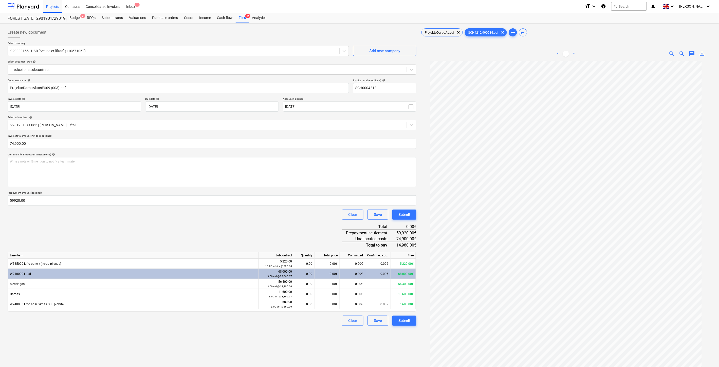
click at [226, 233] on div "Document name help ProjektoDarbuAktasEU09 (003).pdf Invoice number (optional) h…" at bounding box center [212, 203] width 409 height 248
click at [242, 229] on div "Document name help ProjektoDarbuAktasEU09 (003).pdf Invoice number (optional) h…" at bounding box center [212, 203] width 409 height 248
click at [269, 227] on div "Document name help ProjektoDarbuAktasEU09 (003).pdf Invoice number (optional) h…" at bounding box center [212, 203] width 409 height 248
click at [277, 224] on div "Document name help ProjektoDarbuAktasEU09 (003).pdf Invoice number (optional) h…" at bounding box center [212, 203] width 409 height 248
click at [329, 264] on div "0.00€" at bounding box center [326, 264] width 25 height 10
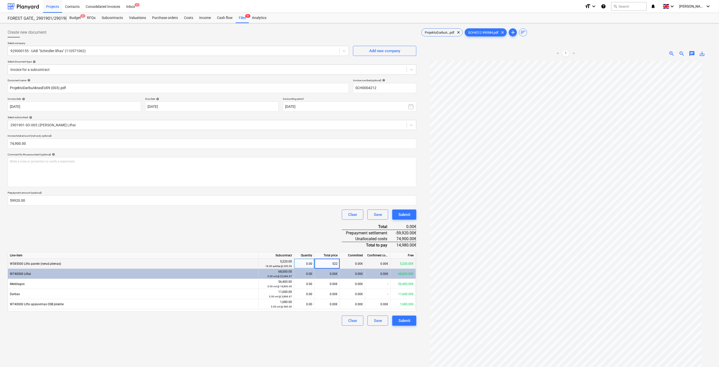
type input "5220"
click at [269, 229] on div "Document name help ProjektoDarbuAktasEU09 (003).pdf Invoice number (optional) h…" at bounding box center [212, 203] width 409 height 248
click at [323, 284] on div "0.00€" at bounding box center [326, 284] width 25 height 10
type input "56400"
click at [324, 239] on div "Document name help ProjektoDarbuAktasEU09 (003).pdf Invoice number (optional) h…" at bounding box center [212, 203] width 409 height 248
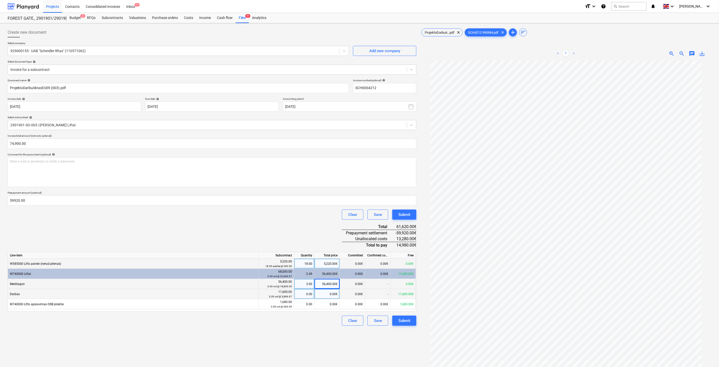
click at [328, 296] on div "0.00€" at bounding box center [326, 294] width 25 height 10
type input "11600"
click at [319, 233] on div "Document name help ProjektoDarbuAktasEU09 (003).pdf Invoice number (optional) h…" at bounding box center [212, 203] width 409 height 248
click at [328, 308] on div "0.00€" at bounding box center [326, 304] width 25 height 10
type input "1680"
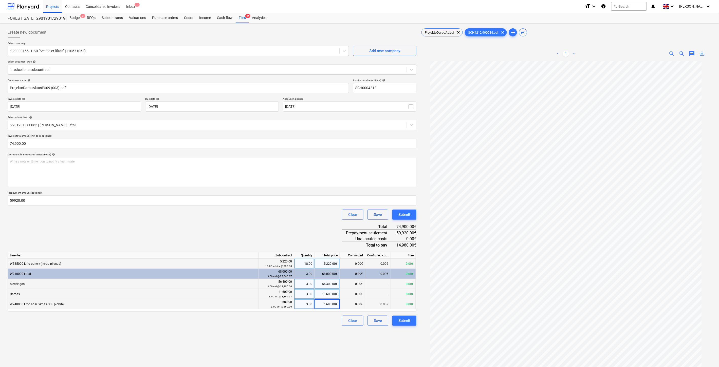
click at [296, 226] on div "Document name help ProjektoDarbuAktasEU09 (003).pdf Invoice number (optional) h…" at bounding box center [212, 203] width 409 height 248
click at [429, 33] on span "ProjektoDarbuA...pdf" at bounding box center [440, 33] width 36 height 4
click at [489, 31] on span "SCH4212 990984.pdf" at bounding box center [483, 33] width 36 height 4
click at [236, 221] on div "Document name help ProjektoDarbuAktasEU09 (003).pdf Invoice number (optional) h…" at bounding box center [212, 203] width 409 height 248
click at [248, 216] on div "Clear Save Submit" at bounding box center [212, 215] width 409 height 10
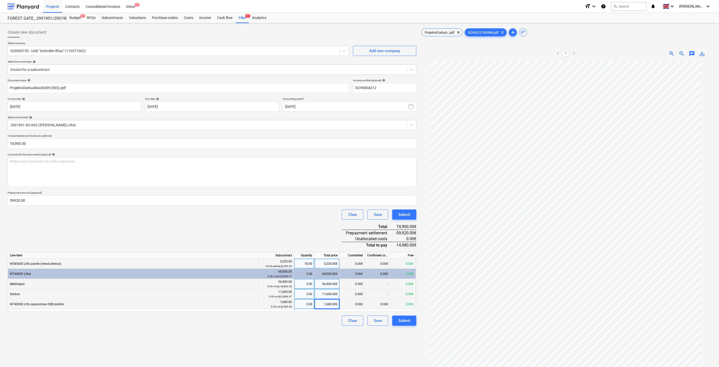
click at [229, 226] on div "Document name help ProjektoDarbuAktasEU09 (003).pdf Invoice number (optional) h…" at bounding box center [212, 203] width 409 height 248
click at [234, 224] on div "Document name help ProjektoDarbuAktasEU09 (003).pdf Invoice number (optional) h…" at bounding box center [212, 203] width 409 height 248
click at [258, 218] on div "Clear Save Submit" at bounding box center [212, 215] width 409 height 10
click at [272, 215] on div "Clear Save Submit" at bounding box center [212, 215] width 409 height 10
click at [279, 221] on div "Document name help ProjektoDarbuAktasEU09 (003).pdf Invoice number (optional) h…" at bounding box center [212, 203] width 409 height 248
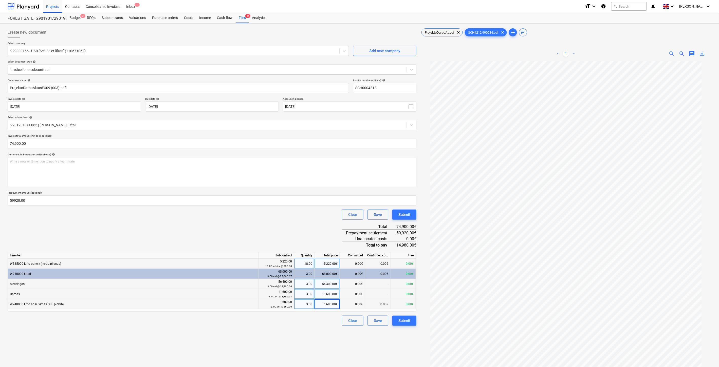
click at [283, 219] on div "Clear Save Submit" at bounding box center [212, 215] width 409 height 10
click at [285, 217] on div "Clear Save Submit" at bounding box center [212, 215] width 409 height 10
click at [291, 212] on div "Clear Save Submit" at bounding box center [212, 215] width 409 height 10
click at [279, 226] on div "Document name help ProjektoDarbuAktasEU09 (003).pdf Invoice number (optional) h…" at bounding box center [212, 203] width 409 height 248
click at [283, 222] on div "Document name help ProjektoDarbuAktasEU09 (003).pdf Invoice number (optional) h…" at bounding box center [212, 203] width 409 height 248
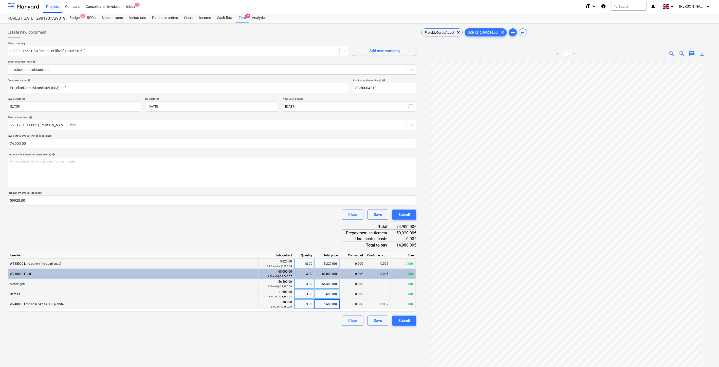
click at [287, 218] on div "Clear Save Submit" at bounding box center [212, 215] width 409 height 10
click at [291, 214] on div "Clear Save Submit" at bounding box center [212, 215] width 409 height 10
click at [277, 222] on div "Document name help ProjektoDarbuAktasEU09 (003).pdf Invoice number (optional) h…" at bounding box center [212, 203] width 409 height 248
click at [286, 216] on div "Clear Save Submit" at bounding box center [212, 215] width 409 height 10
click at [288, 215] on div "Clear Save Submit" at bounding box center [212, 215] width 409 height 10
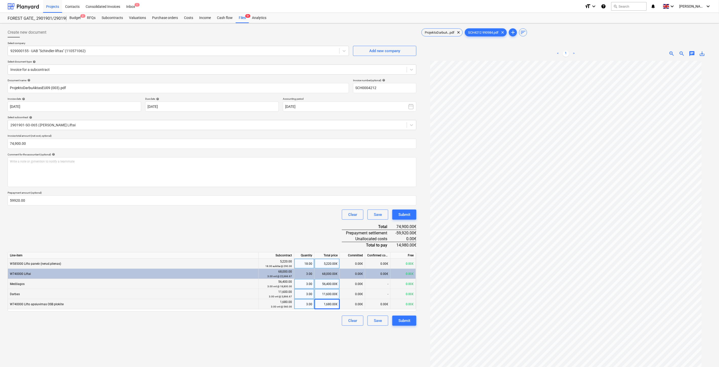
click at [292, 213] on div "Clear Save Submit" at bounding box center [212, 215] width 409 height 10
click at [380, 323] on div "Save" at bounding box center [378, 321] width 8 height 7
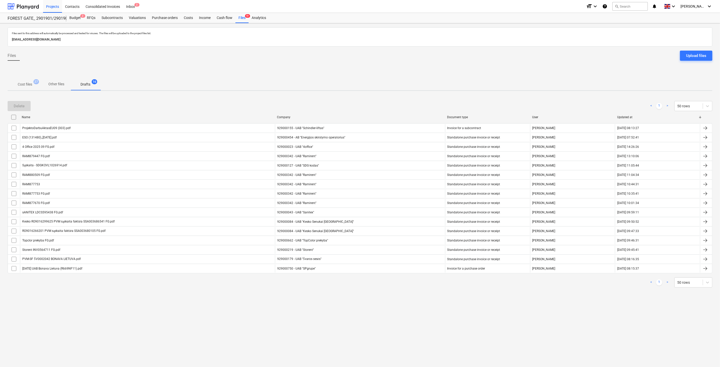
click at [22, 85] on p "Cost files" at bounding box center [25, 84] width 14 height 5
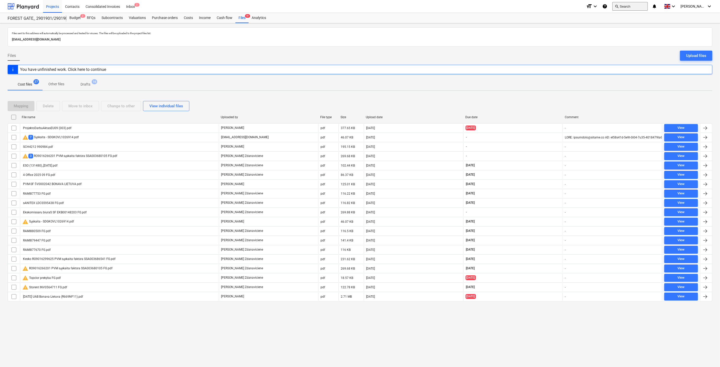
click at [637, 4] on button "search Search" at bounding box center [630, 6] width 35 height 9
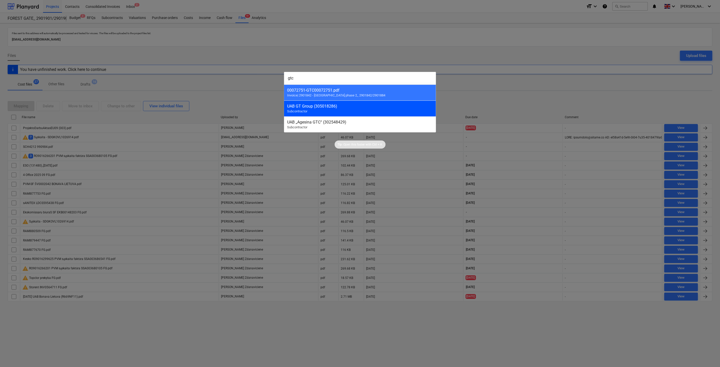
type input "gtc"
click at [343, 107] on div "UAB GT Group (305018286)" at bounding box center [360, 106] width 146 height 5
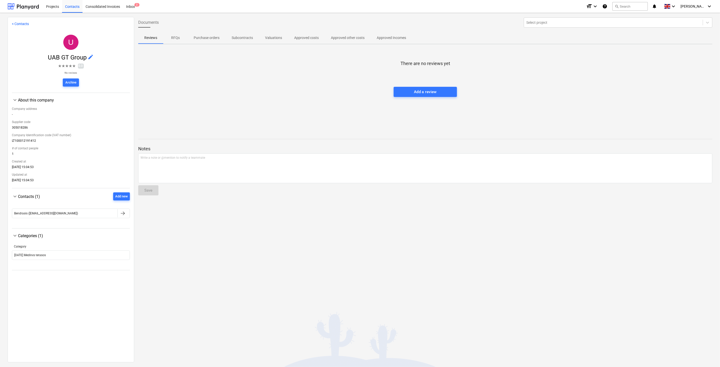
click at [345, 80] on div at bounding box center [425, 82] width 575 height 10
click at [349, 74] on div at bounding box center [425, 72] width 575 height 10
click at [643, 6] on button "search Search" at bounding box center [630, 6] width 35 height 9
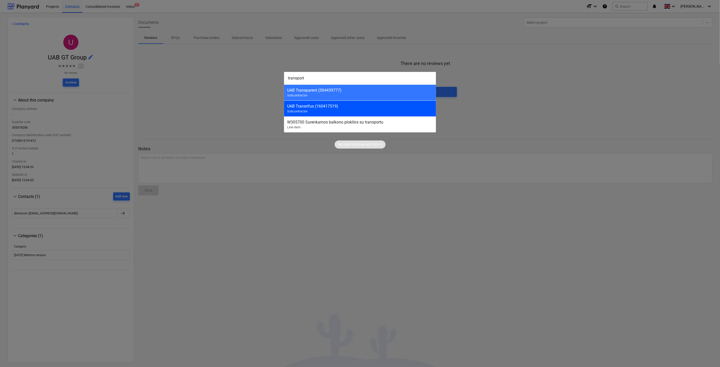
type input "transport"
click at [333, 103] on div "UAB Transrifus (160417519) Subcontractor" at bounding box center [360, 109] width 152 height 16
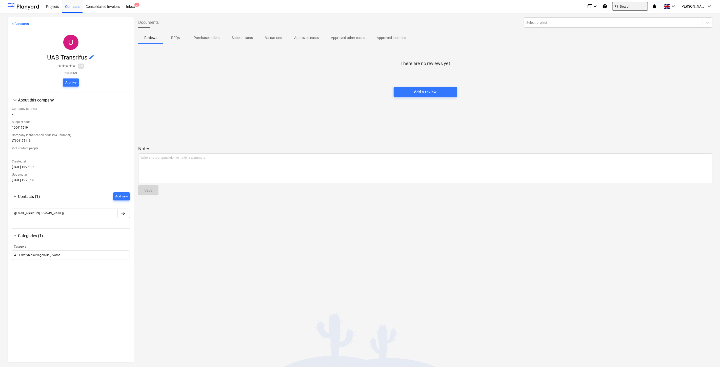
click at [635, 8] on button "search Search" at bounding box center [630, 6] width 35 height 9
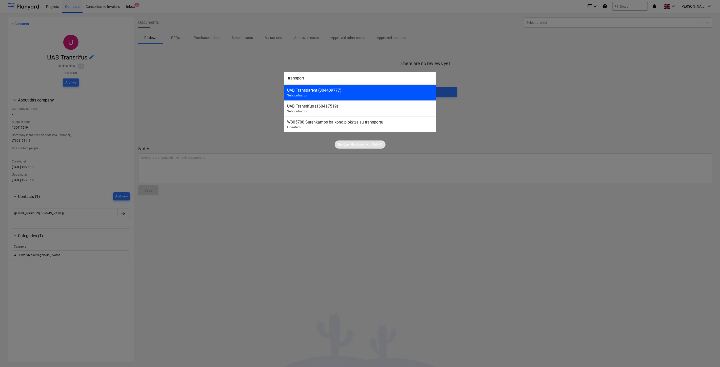
type input "transport"
click at [362, 91] on div "UAB Transparent (304439777)" at bounding box center [360, 90] width 146 height 5
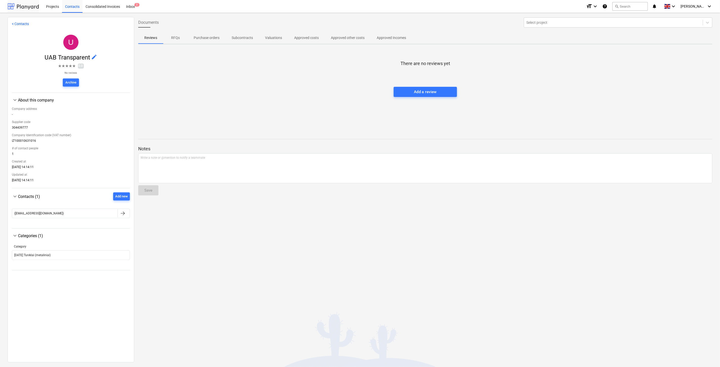
click at [33, 6] on div at bounding box center [23, 6] width 31 height 13
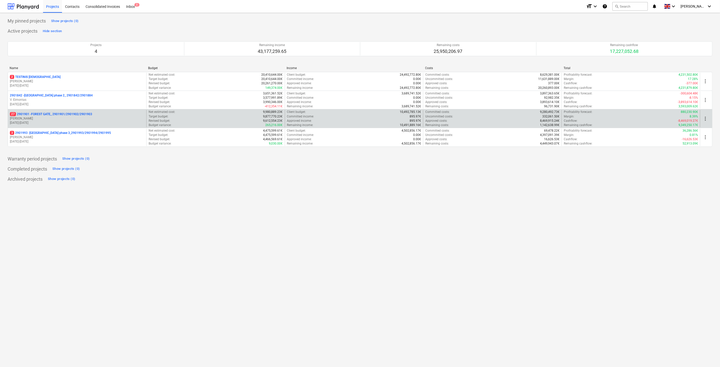
click at [70, 114] on p "27 2901901 - FOREST GATE_ 2901901/2901902/2901903" at bounding box center [51, 114] width 82 height 4
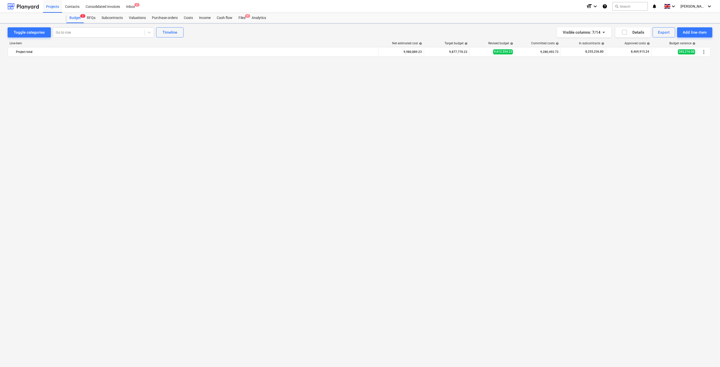
scroll to position [1956, 0]
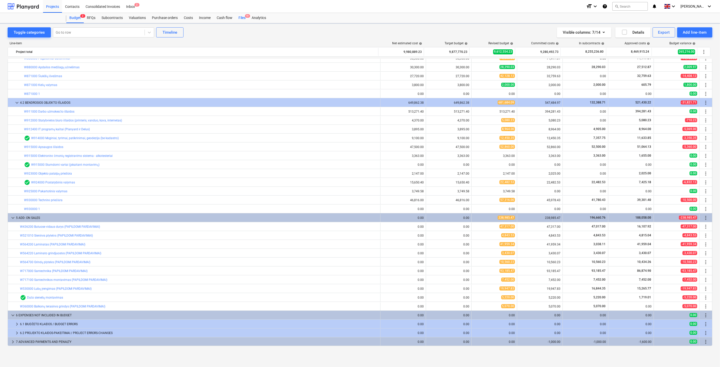
click at [242, 14] on div "Files 9+" at bounding box center [242, 18] width 13 height 10
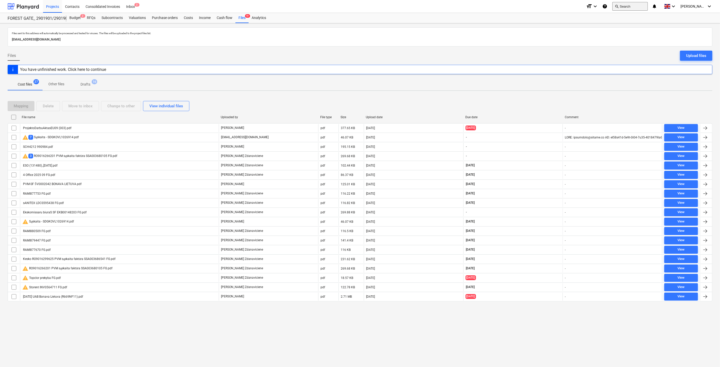
click at [636, 5] on button "search Search" at bounding box center [630, 6] width 35 height 9
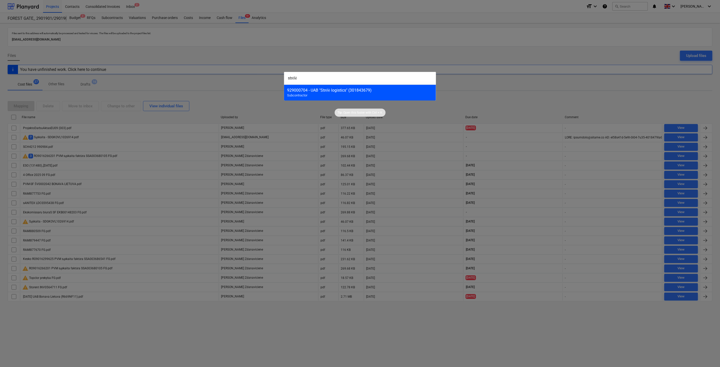
type input "strėlė"
click at [359, 89] on div "929000704 - UAB "Strėlė logistics" (301843679)" at bounding box center [360, 90] width 146 height 5
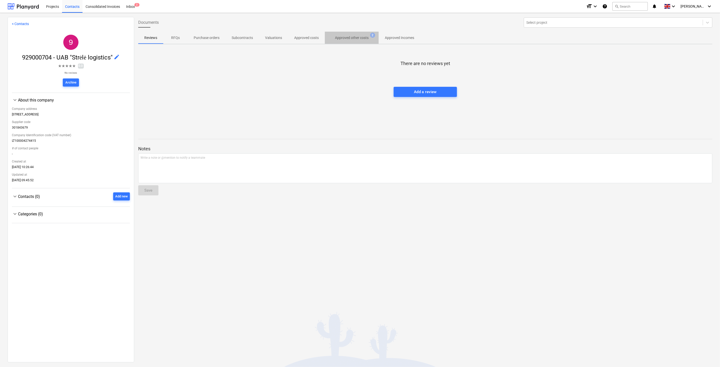
click at [353, 39] on p "Approved other costs" at bounding box center [352, 37] width 34 height 5
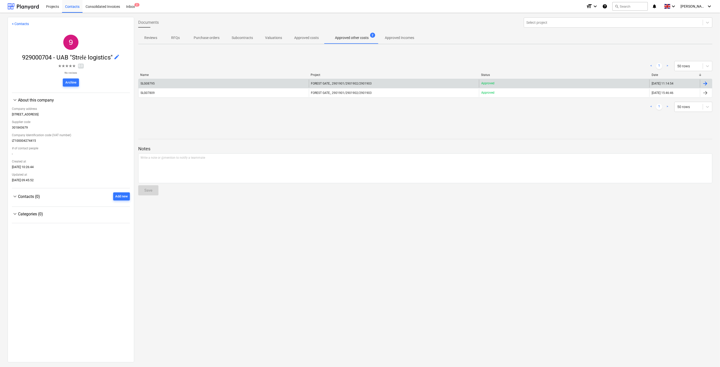
click at [273, 82] on div "SLG08795" at bounding box center [224, 84] width 170 height 8
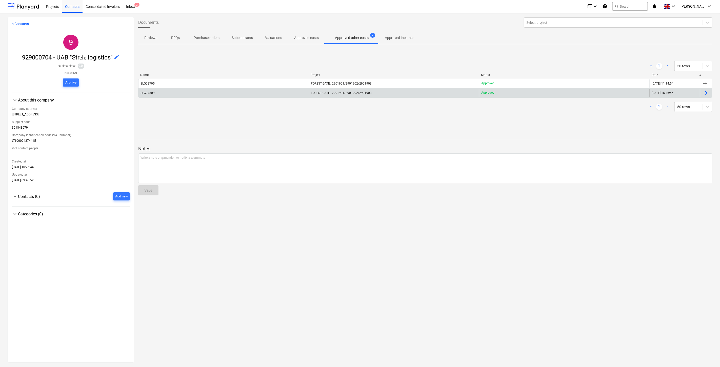
click at [181, 97] on div "SLG07809 FOREST GATE_ 2901901/2901902/2901903 Approved 18.02.2025 15:46:46" at bounding box center [425, 93] width 575 height 10
click at [178, 93] on div "SLG07809" at bounding box center [224, 93] width 170 height 8
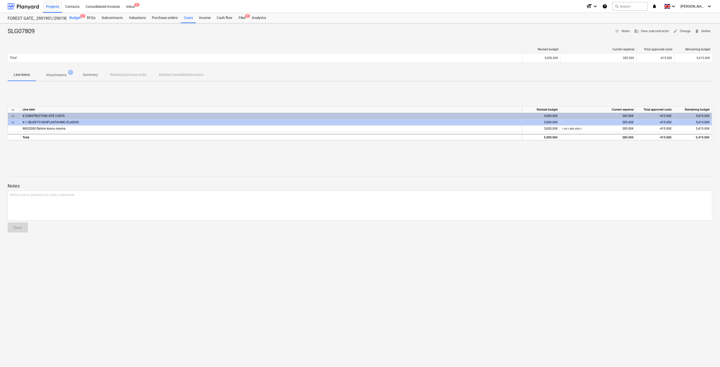
click at [76, 19] on div "Budget 2" at bounding box center [74, 18] width 17 height 10
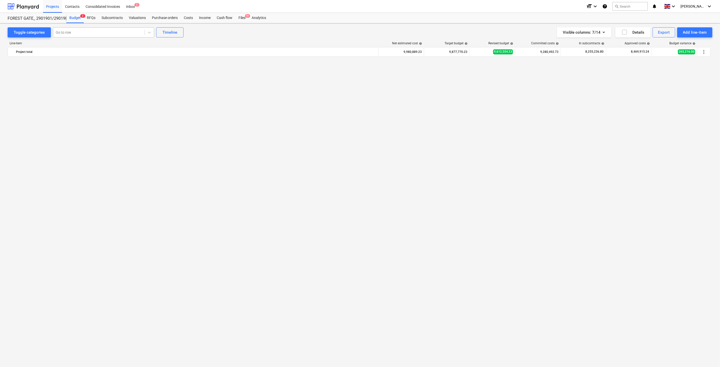
scroll to position [1956, 0]
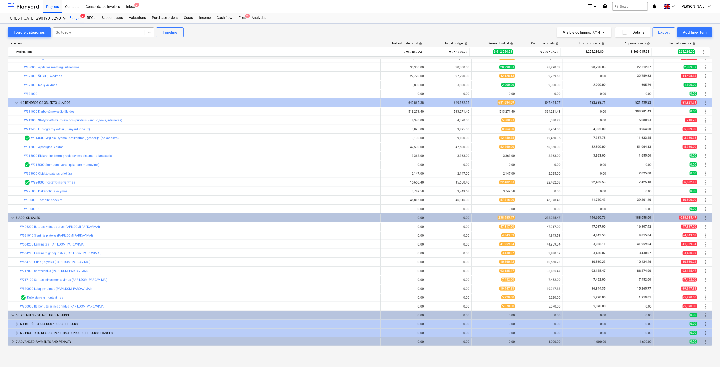
click at [85, 33] on div at bounding box center [99, 32] width 86 height 5
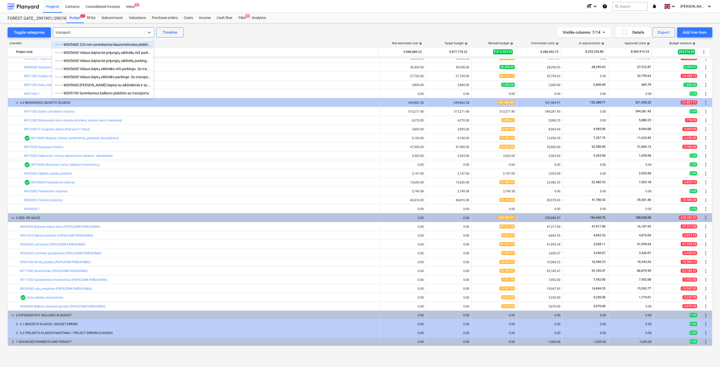
type input "transport"
click at [263, 36] on div "Toggle categories option -- -- -- W305400 220 mm surenkamos kiaurymėtosios plok…" at bounding box center [360, 32] width 705 height 10
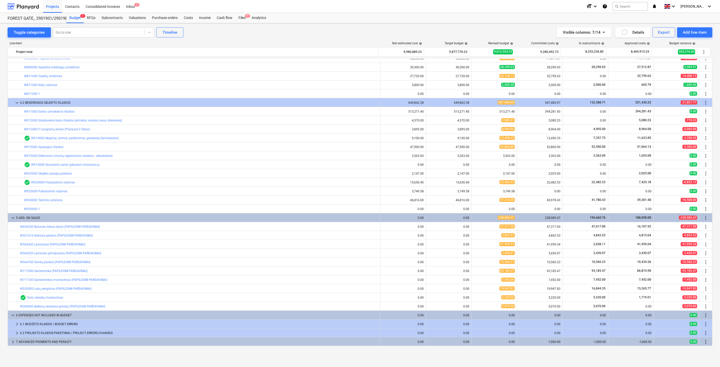
click at [281, 30] on div "Toggle categories Go to row Timeline Visible columns : 7/14 Details Export Add …" at bounding box center [360, 32] width 705 height 10
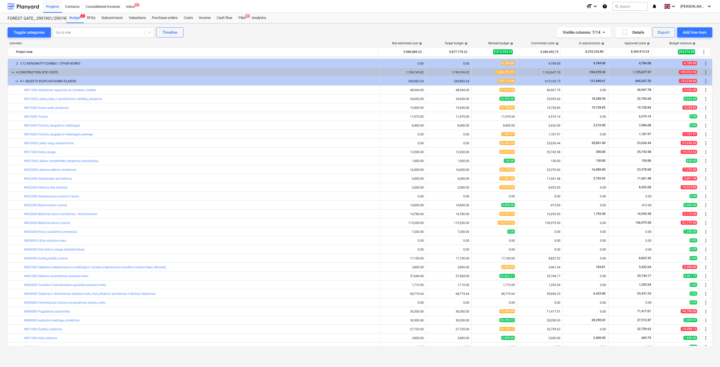
scroll to position [1759, 0]
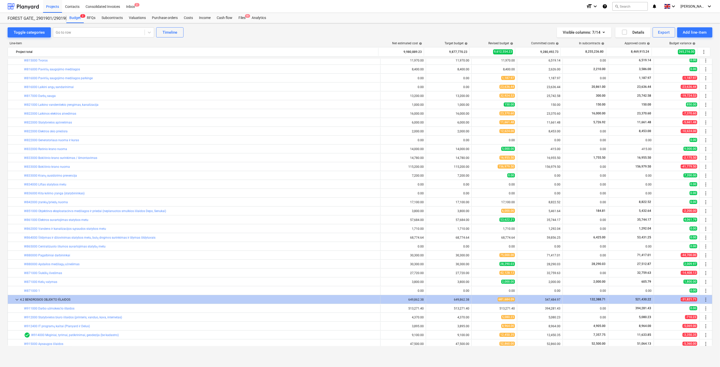
drag, startPoint x: 244, startPoint y: 18, endPoint x: 263, endPoint y: 1, distance: 26.2
click at [244, 18] on div "Files 9+" at bounding box center [242, 18] width 13 height 10
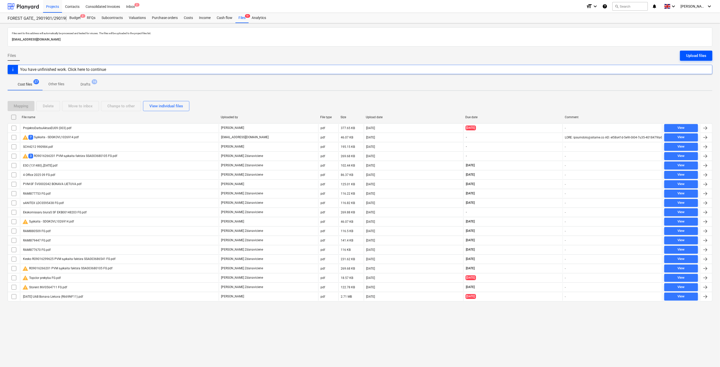
click at [692, 59] on div "Upload files" at bounding box center [697, 55] width 20 height 7
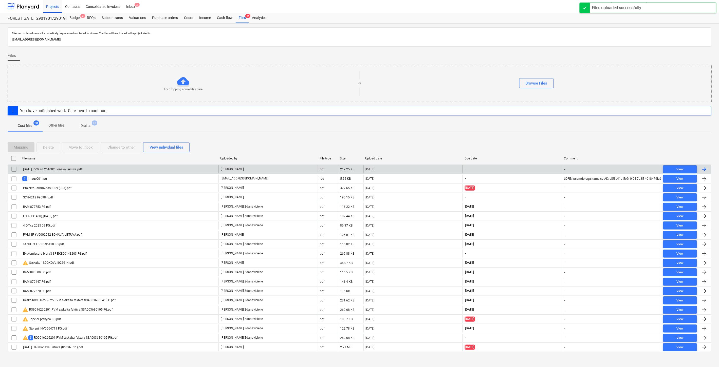
click at [133, 168] on div "[DATE] PVM s-f 251002 Bonava Lietuva.pdf" at bounding box center [119, 169] width 198 height 8
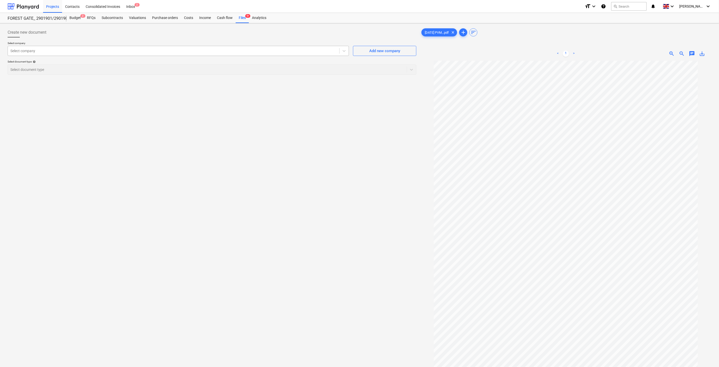
click at [268, 53] on div at bounding box center [173, 50] width 326 height 5
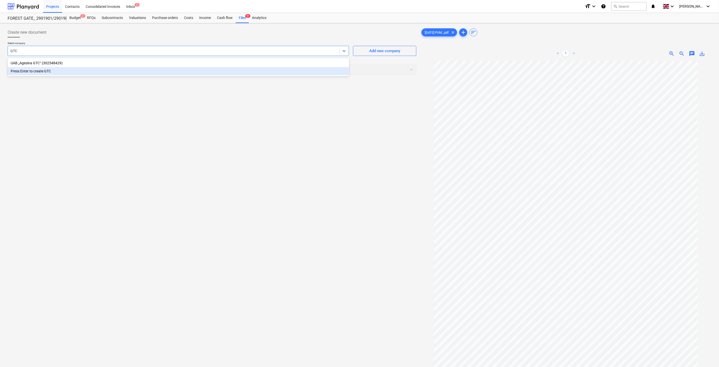
type input "GTC"
drag, startPoint x: 166, startPoint y: 158, endPoint x: 259, endPoint y: 105, distance: 107.4
click at [167, 157] on div "Create new document Select company option Press Enter to create GTC focused, 2 …" at bounding box center [212, 220] width 413 height 391
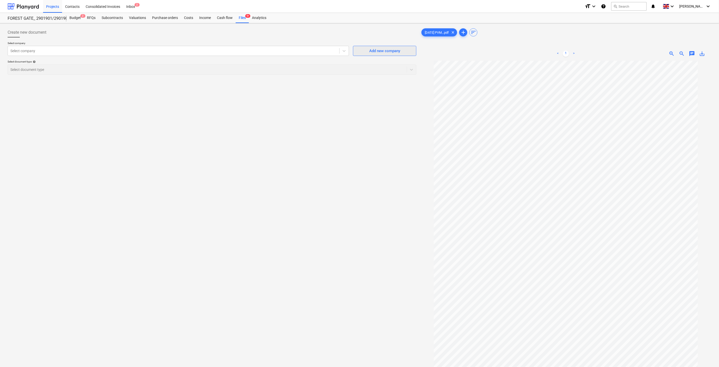
click at [386, 50] on div "Add new company" at bounding box center [384, 51] width 31 height 7
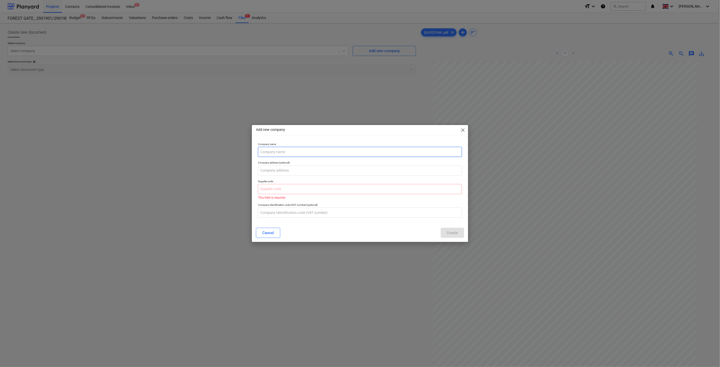
click at [287, 149] on input "text" at bounding box center [360, 152] width 204 height 10
type input "UAB "GTC Transport""
click at [293, 188] on input "text" at bounding box center [360, 189] width 204 height 10
paste input "305877814"
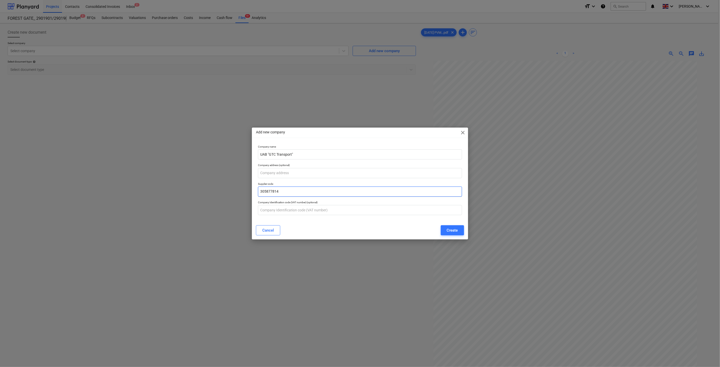
click at [268, 193] on input "305877814" at bounding box center [360, 192] width 204 height 10
type input "305877814"
click at [282, 177] on input "text" at bounding box center [360, 173] width 204 height 10
paste input "Šv. Antano g. 4, Didžiasalio k., LT-13264 Vilniaus r."
click at [268, 174] on input "Šv. Antano g. 4, Didžiasalio k., LT-13264 Vilniaus r." at bounding box center [360, 173] width 204 height 10
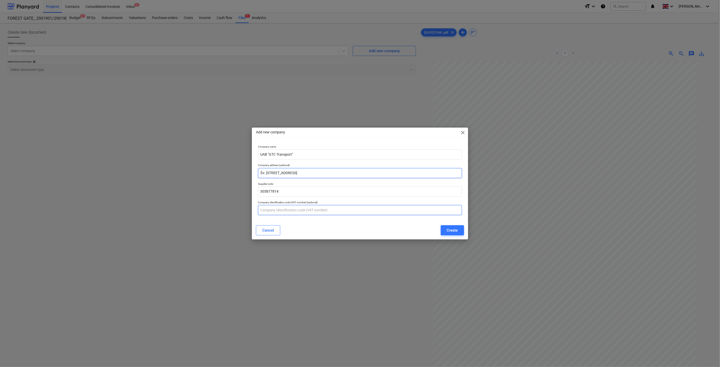
type input "Šv. Antano g. 4, Didžiasalio k., LT-13264 Vilniaus r."
click at [283, 211] on input "text" at bounding box center [360, 210] width 204 height 10
click at [377, 145] on div "Company name UAB "GTC Transport"" at bounding box center [360, 152] width 208 height 18
click at [391, 142] on div "Add new company close Company name UAB "GTC Transport" Company address (optiona…" at bounding box center [360, 184] width 216 height 112
click at [395, 142] on div "Add new company close Company name UAB "GTC Transport" Company address (optiona…" at bounding box center [360, 184] width 216 height 112
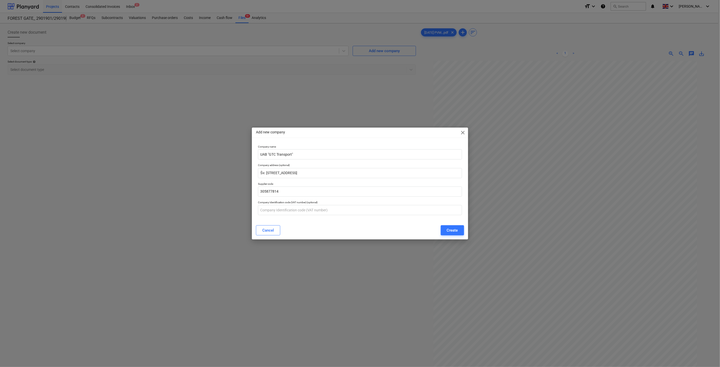
click at [403, 141] on div "Add new company close Company name UAB "GTC Transport" Company address (optiona…" at bounding box center [360, 184] width 216 height 112
click at [398, 142] on div "Add new company close Company name UAB "GTC Transport" Company address (optiona…" at bounding box center [360, 184] width 216 height 112
click at [406, 140] on div "Add new company close Company name UAB "GTC Transport" Company address (optiona…" at bounding box center [360, 184] width 216 height 112
click at [449, 232] on div "Create" at bounding box center [452, 230] width 11 height 7
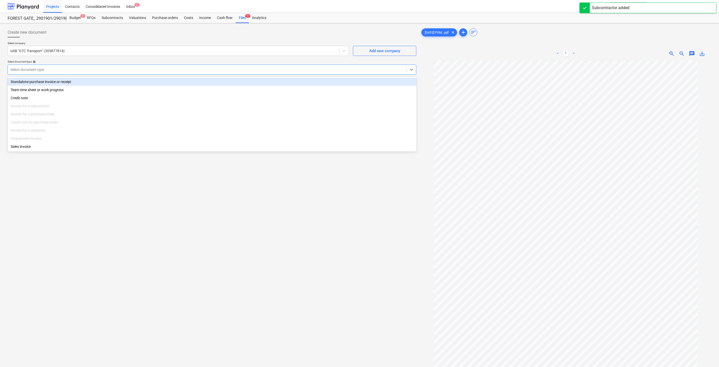
click at [114, 72] on div at bounding box center [207, 69] width 394 height 5
click at [106, 82] on div "Standalone purchase invoice or receipt" at bounding box center [212, 82] width 409 height 8
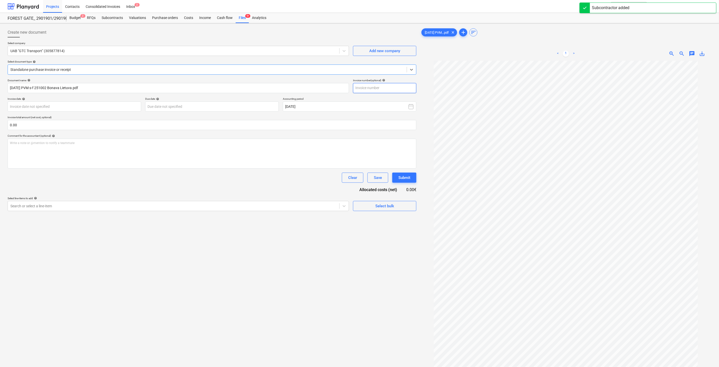
click at [412, 89] on input "text" at bounding box center [384, 88] width 63 height 10
type input "GTC251002"
click at [110, 110] on body "Projects Contacts Consolidated Invoices Inbox 2 format_size keyboard_arrow_down…" at bounding box center [359, 183] width 719 height 367
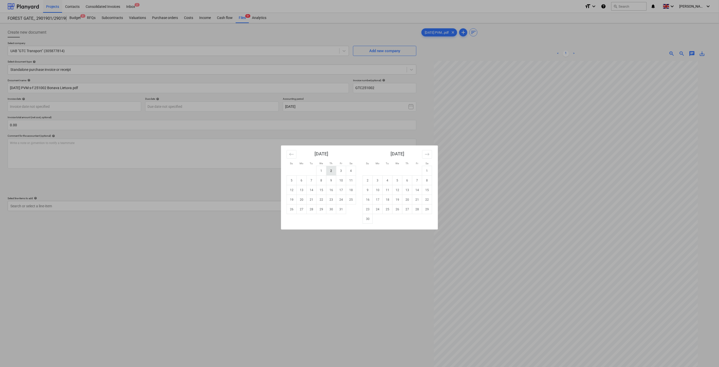
click at [334, 173] on td "2" at bounding box center [331, 171] width 10 height 10
type input "02 Oct 2025"
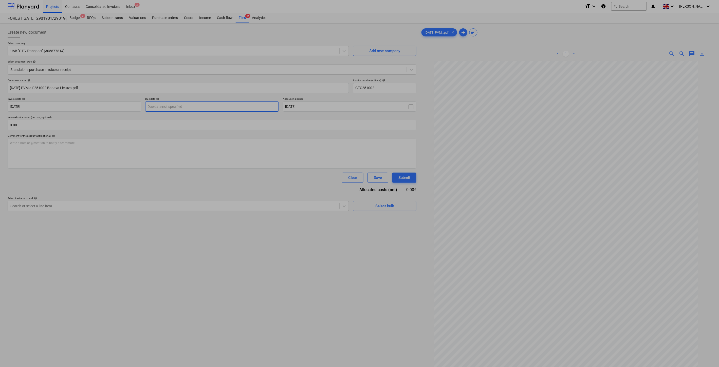
click at [210, 108] on body "Projects Contacts Consolidated Invoices Inbox 2 format_size keyboard_arrow_down…" at bounding box center [359, 183] width 719 height 367
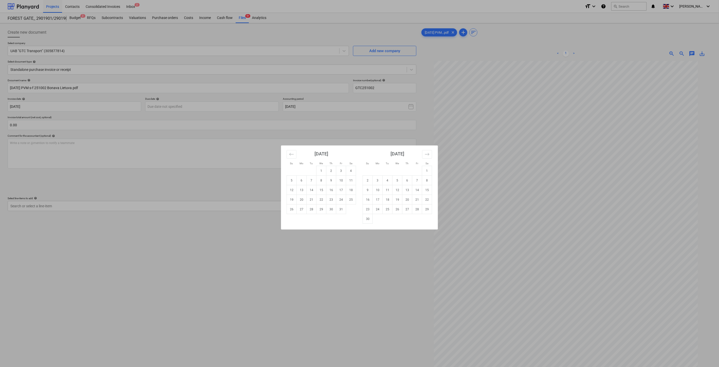
drag, startPoint x: 312, startPoint y: 180, endPoint x: 312, endPoint y: 177, distance: 3.3
click at [312, 180] on td "7" at bounding box center [312, 181] width 10 height 10
type input "07 Oct 2025"
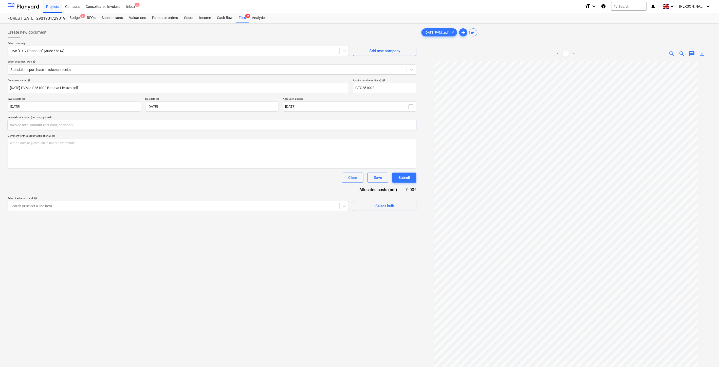
click at [196, 128] on input "text" at bounding box center [212, 125] width 409 height 10
type input "240.00"
click at [185, 216] on div "Search or select a line-item" at bounding box center [173, 218] width 331 height 7
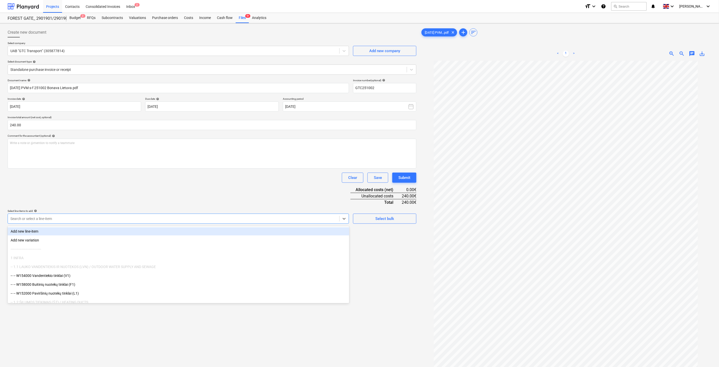
type input "%"
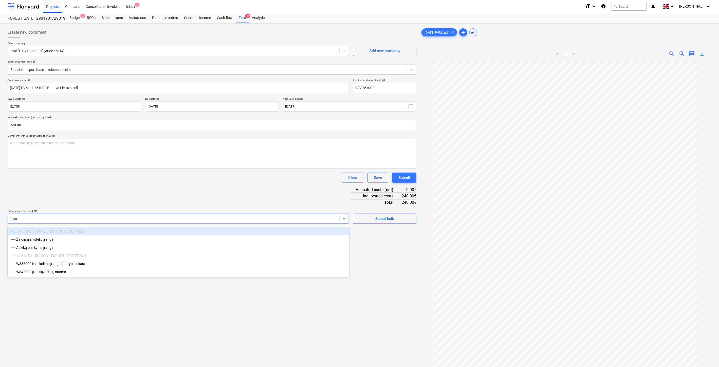
type input "Įrank"
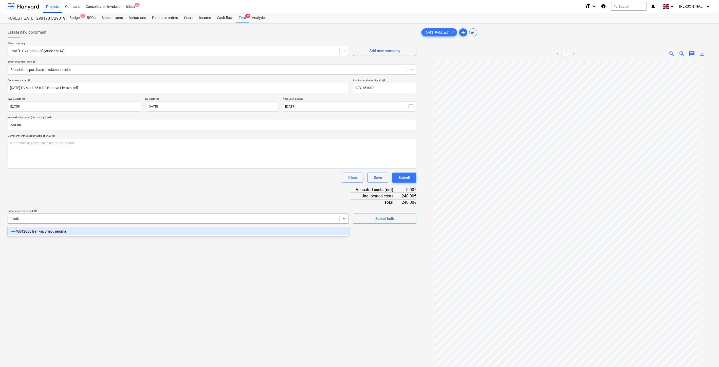
click at [157, 231] on div "-- -- W842000 Įrankių/priedų nuoma" at bounding box center [178, 231] width 341 height 8
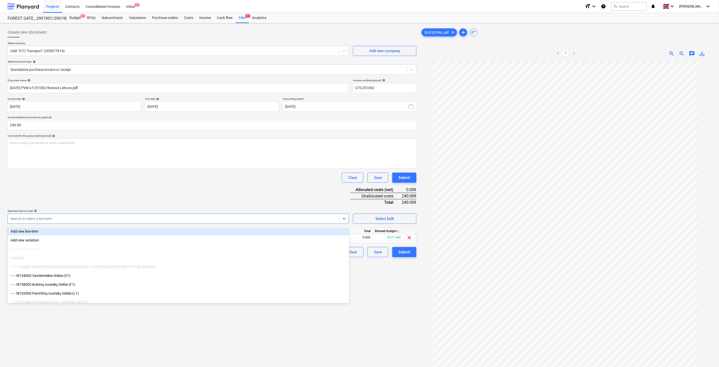
drag, startPoint x: 176, startPoint y: 201, endPoint x: 186, endPoint y: 205, distance: 10.3
click at [182, 203] on div "Document name help 2025.10.02 PVM s-f 251002 Bonava Lietuva.pdf Invoice number …" at bounding box center [212, 168] width 409 height 179
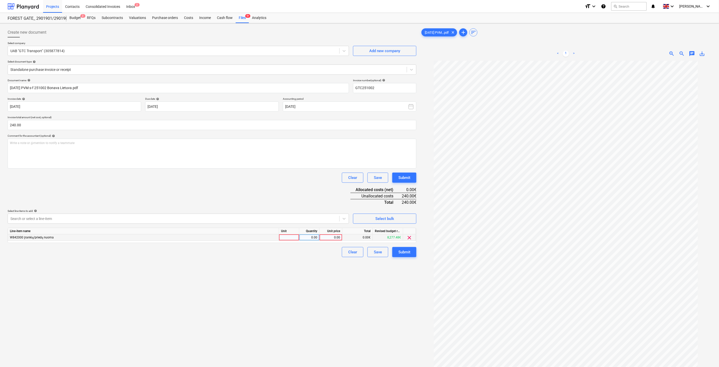
click at [287, 238] on div at bounding box center [289, 238] width 20 height 6
click at [309, 239] on div "0.00" at bounding box center [309, 238] width 16 height 6
drag, startPoint x: 284, startPoint y: 238, endPoint x: 305, endPoint y: 238, distance: 20.8
click at [284, 238] on div "ą" at bounding box center [289, 238] width 20 height 6
click at [313, 237] on div "0.00" at bounding box center [309, 238] width 16 height 6
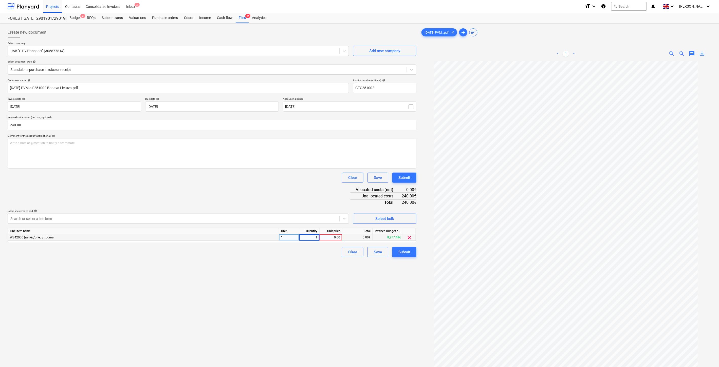
click at [333, 237] on div "0.00" at bounding box center [330, 238] width 18 height 6
type input "240"
click at [332, 177] on div "Clear Save Submit" at bounding box center [212, 178] width 409 height 10
click at [429, 105] on div at bounding box center [565, 237] width 291 height 353
click at [431, 99] on div at bounding box center [565, 237] width 291 height 353
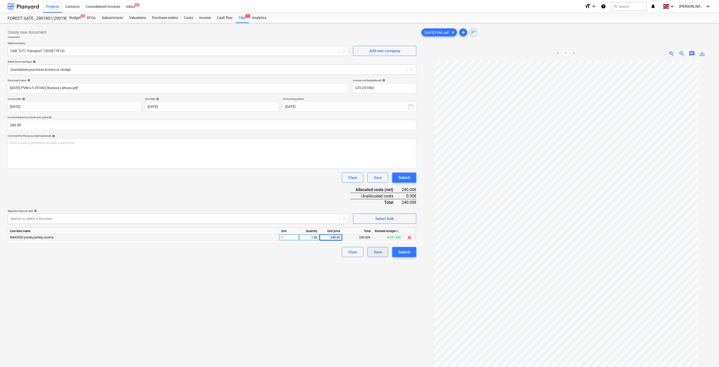
click at [378, 254] on div "Save" at bounding box center [378, 252] width 8 height 7
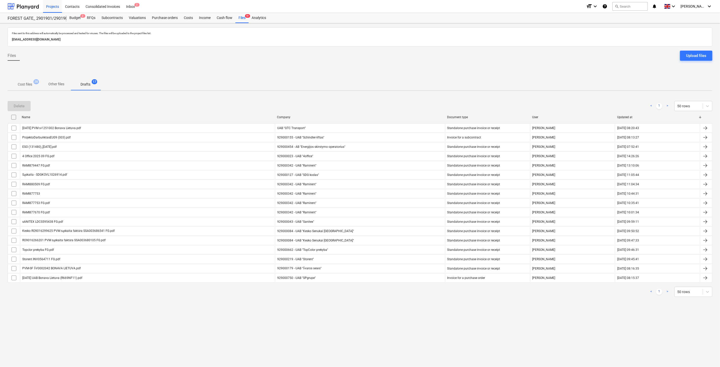
click at [18, 76] on div at bounding box center [360, 71] width 705 height 13
drag, startPoint x: 23, startPoint y: 84, endPoint x: 379, endPoint y: 50, distance: 357.6
click at [24, 84] on p "Cost files" at bounding box center [25, 84] width 14 height 5
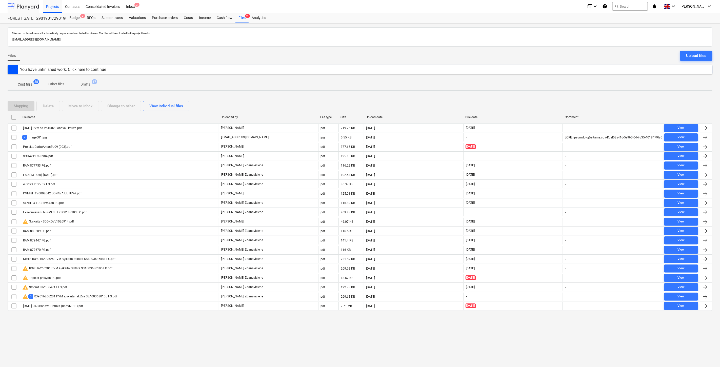
click at [36, 9] on div at bounding box center [23, 6] width 31 height 13
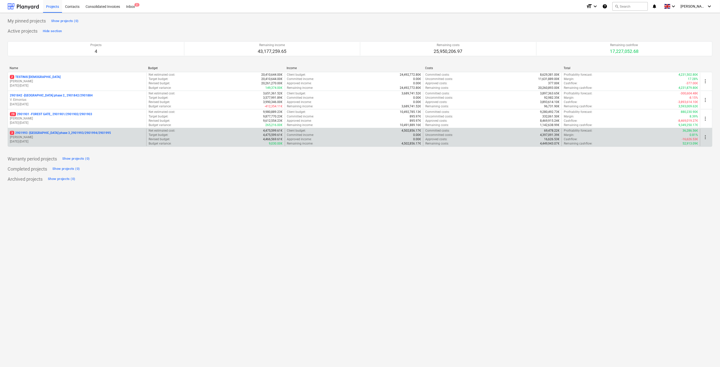
click at [93, 140] on p "[DATE] - [DATE]" at bounding box center [77, 142] width 135 height 4
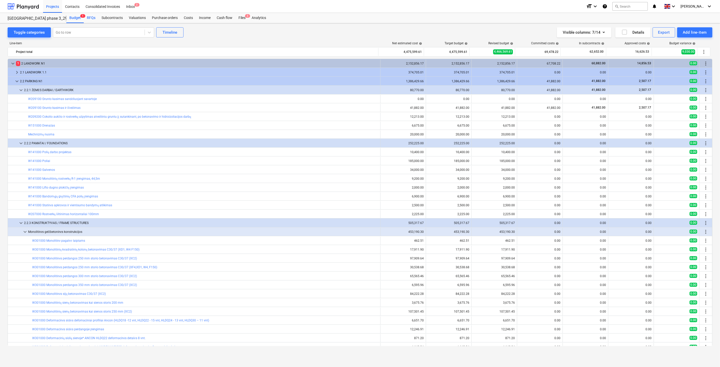
scroll to position [76, 0]
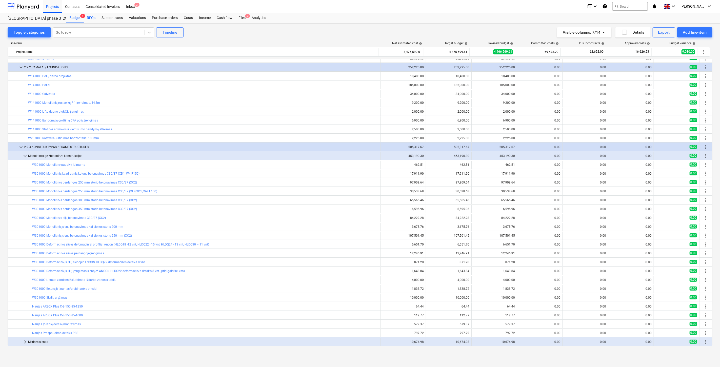
click at [92, 21] on div "RFQs" at bounding box center [91, 18] width 15 height 10
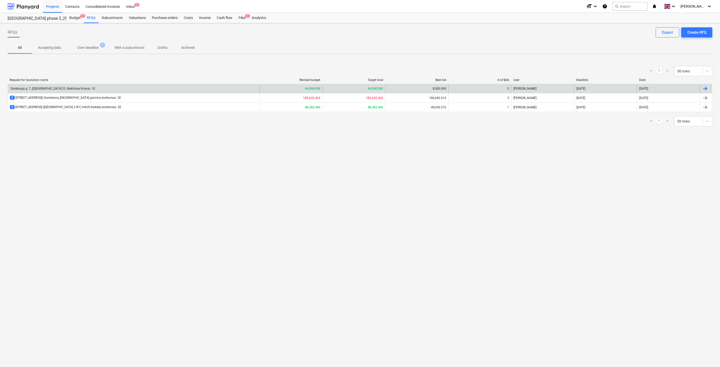
click at [130, 90] on div "Duisburgo g. 7, (Lake Town 3). Bokštiniai Kranai. 1E" at bounding box center [134, 89] width 252 height 8
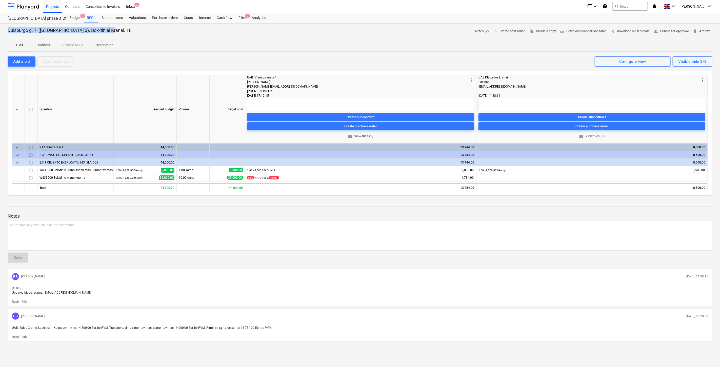
drag, startPoint x: 111, startPoint y: 29, endPoint x: 8, endPoint y: 32, distance: 103.4
click at [8, 32] on p "Duisburgo g. 7, (Lake Town 3). Bokštiniai Kranai. 1E" at bounding box center [70, 30] width 124 height 6
copy p "Duisburgo g. 7, (Lake Town 3). Bokštiniai Kranai. 1E"
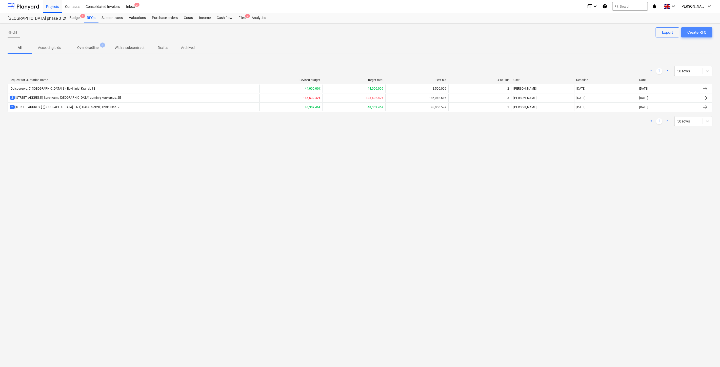
click at [693, 35] on div "Create RFQ" at bounding box center [697, 32] width 19 height 7
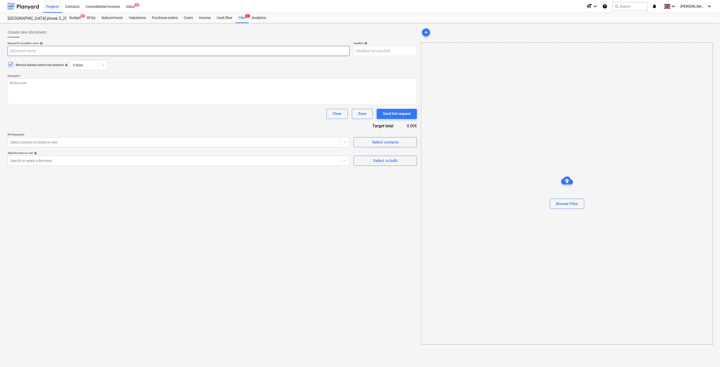
click at [106, 49] on input "text" at bounding box center [179, 51] width 342 height 10
paste input "Duisburgo g. 7, (Lake Town 3). Bokštiniai Kranai. 1E"
type textarea "x"
type input "Duisburgo g. 7, (Lake Town 3). Bokštiniai Kranai. 1E"
drag, startPoint x: 83, startPoint y: 51, endPoint x: 73, endPoint y: 52, distance: 10.4
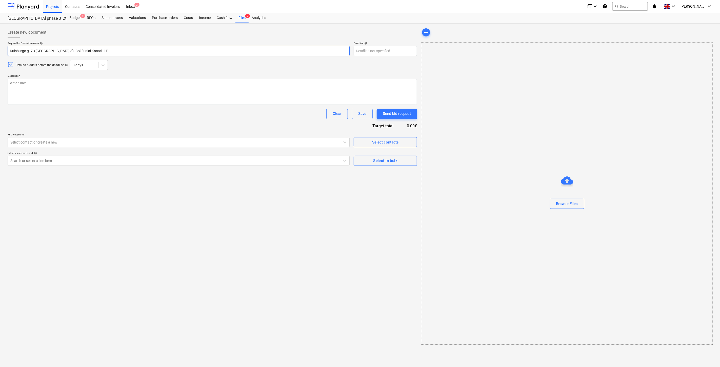
click at [73, 52] on input "Duisburgo g. 7, (Lake Town 3). Bokštiniai Kranai. 1E" at bounding box center [179, 51] width 342 height 10
drag, startPoint x: 85, startPoint y: 51, endPoint x: 58, endPoint y: 52, distance: 27.1
click at [58, 52] on input "Duisburgo g. 7, (Lake Town 3). Bokštiniai Kranai. 1E" at bounding box center [179, 51] width 342 height 10
type textarea "x"
type input "Duisburgo g. 7, (Lake Town 3).. 1E"
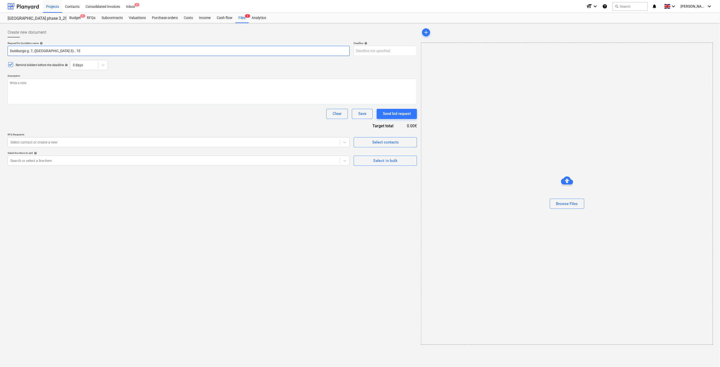
type textarea "x"
type input "Duisburgo g. 7, (Lake Town 3). . 1E"
type textarea "x"
type input "Duisburgo g. 7, (Lake Town 3). A. 1E"
type textarea "x"
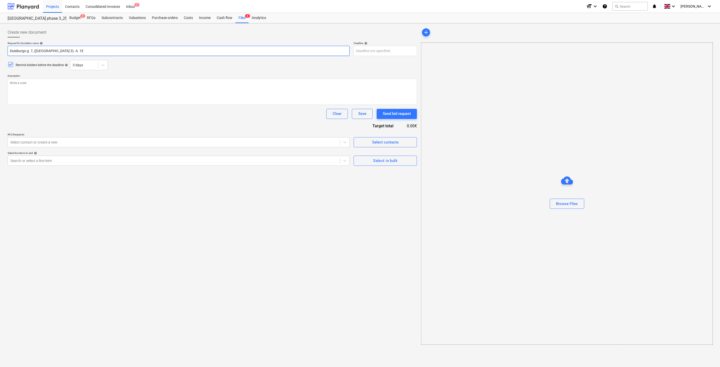
type input "Duisburgo g. 7, (Lake Town 3). Ap. 1E"
type textarea "x"
type input "Duisburgo g. 7, (Lake Town 3). Aps. 1E"
type textarea "x"
type input "Duisburgo g. 7, (Lake Town 3). Apsa. 1E"
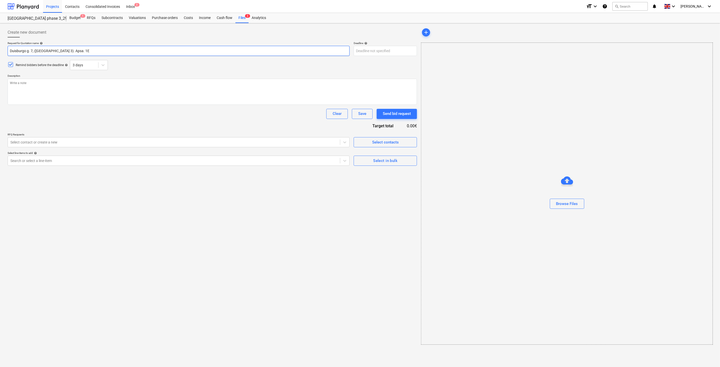
type textarea "x"
type input "Duisburgo g. 7, (Lake Town 3). Apsaug. 1E"
type textarea "x"
type input "Duisburgo g. 7, ([GEOGRAPHIC_DATA] 3). [GEOGRAPHIC_DATA]. 1E"
type textarea "x"
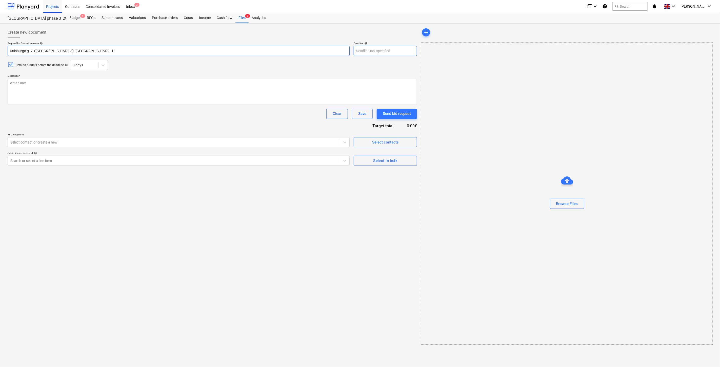
type input "Duisburgo g. 7, ([GEOGRAPHIC_DATA] 3). [GEOGRAPHIC_DATA]. 1E"
click at [395, 48] on body "Projects Contacts Consolidated Invoices Inbox 2 format_size keyboard_arrow_down…" at bounding box center [360, 183] width 720 height 367
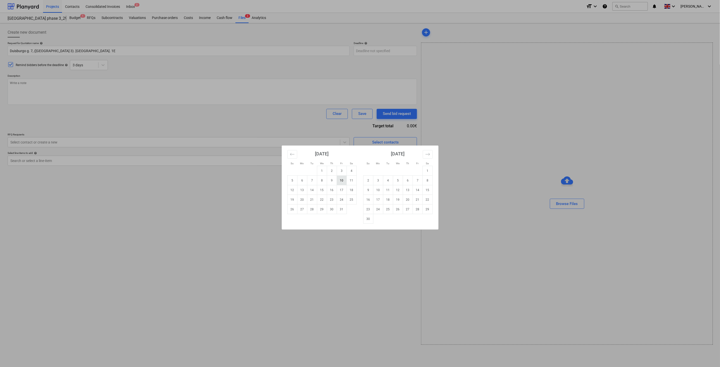
click at [343, 179] on td "10" at bounding box center [342, 181] width 10 height 10
type textarea "x"
type input "10 Oct 2025"
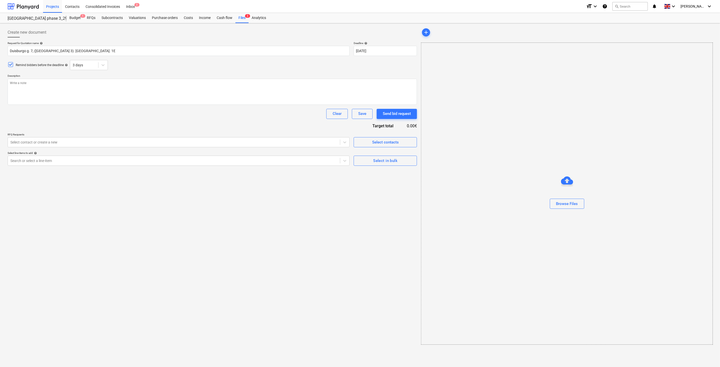
click at [208, 251] on div "Create new document Request for Quotation name help Duisburgo g. 7, (Lake Town …" at bounding box center [213, 186] width 414 height 322
click at [222, 239] on div "Create new document Request for Quotation name help Duisburgo g. 7, (Lake Town …" at bounding box center [213, 186] width 414 height 322
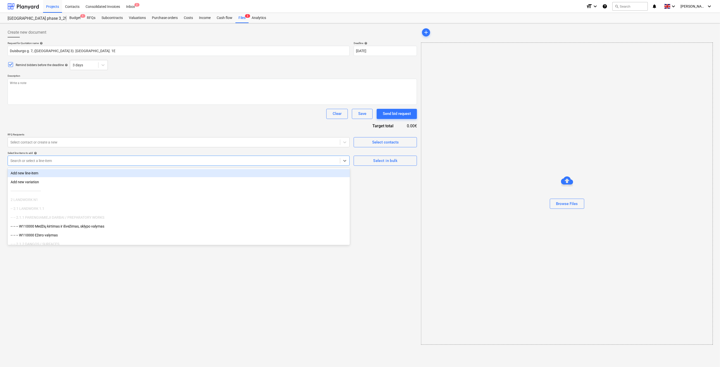
click at [120, 160] on div at bounding box center [173, 160] width 327 height 5
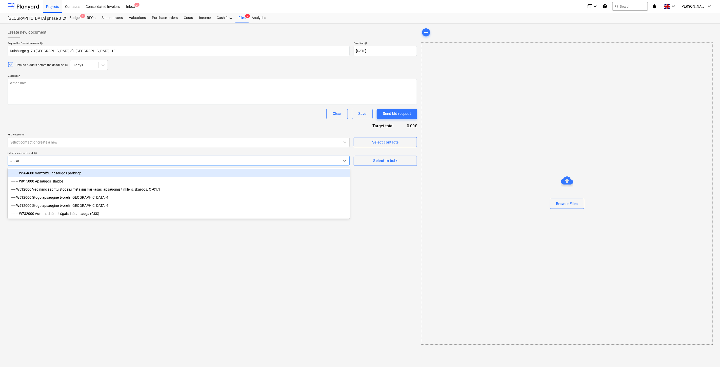
type input "apsaug"
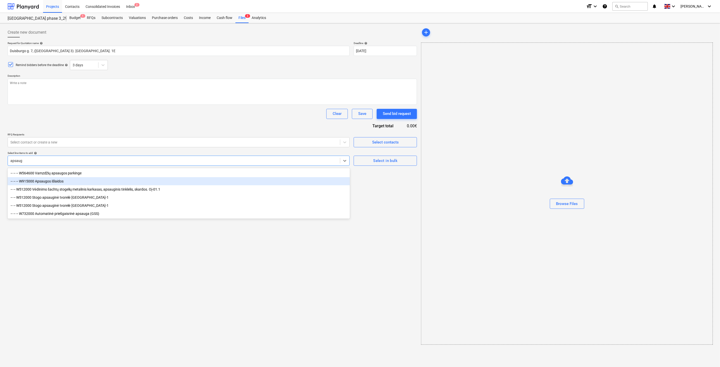
click at [89, 183] on div "-- -- -- W915000 Apsaugos išlaidos" at bounding box center [179, 181] width 343 height 8
type textarea "x"
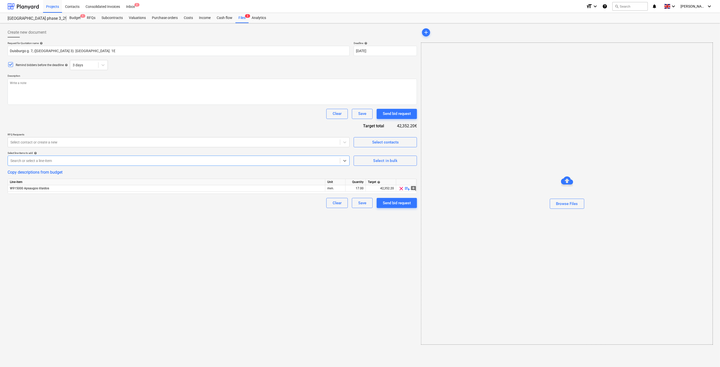
click at [203, 291] on div "Create new document Request for Quotation name help Duisburgo g. 7, (Lake Town …" at bounding box center [213, 186] width 414 height 322
click at [234, 278] on div "Create new document Request for Quotation name help Duisburgo g. 7, (Lake Town …" at bounding box center [213, 186] width 414 height 322
click at [334, 264] on div "Create new document Request for Quotation name help Duisburgo g. 7, (Lake Town …" at bounding box center [213, 186] width 414 height 322
click at [345, 254] on div "Create new document Request for Quotation name help Duisburgo g. 7, (Lake Town …" at bounding box center [213, 186] width 414 height 322
click at [353, 250] on div "Create new document Request for Quotation name help Duisburgo g. 7, (Lake Town …" at bounding box center [213, 186] width 414 height 322
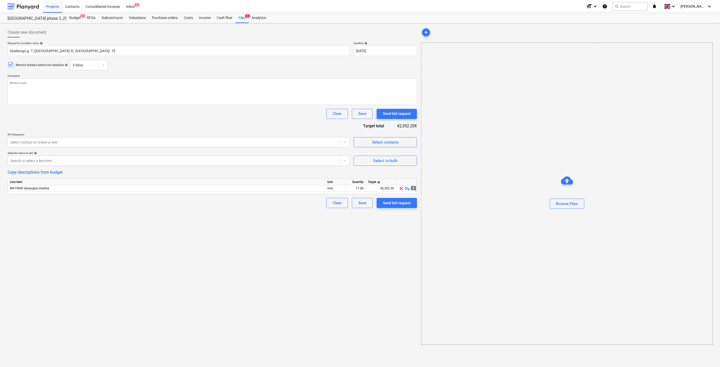
click at [356, 250] on div "Create new document Request for Quotation name help Duisburgo g. 7, (Lake Town …" at bounding box center [213, 186] width 414 height 322
click at [160, 79] on textarea at bounding box center [213, 92] width 410 height 26
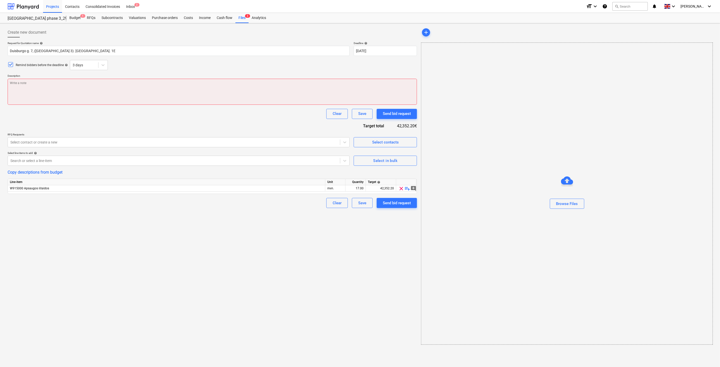
click at [244, 86] on textarea at bounding box center [213, 92] width 410 height 26
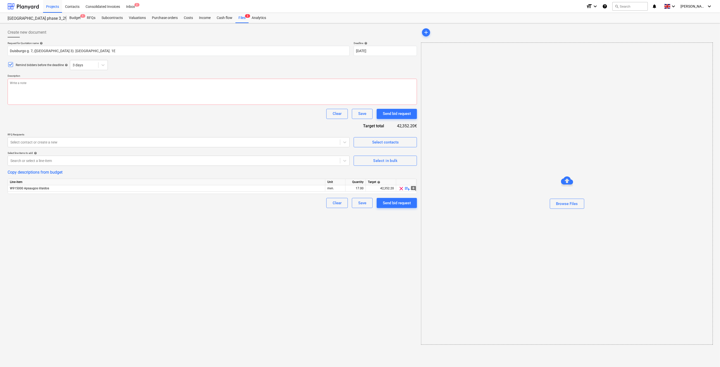
click at [228, 131] on div "Request for Quotation name help Duisburgo g. 7, (Lake Town 3). Apsauga. 1E Dead…" at bounding box center [213, 125] width 410 height 167
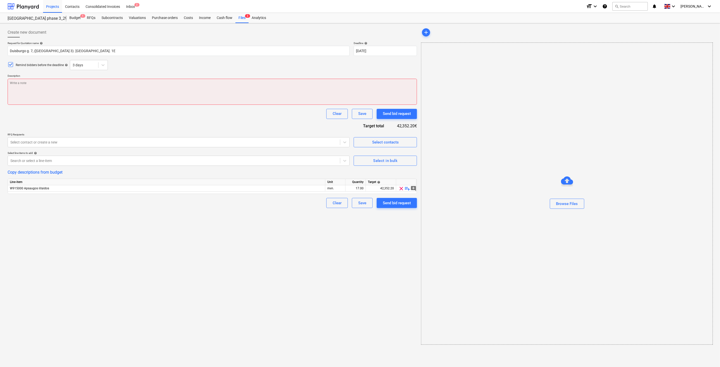
click at [225, 86] on textarea at bounding box center [213, 92] width 410 height 26
paste textarea "Sveiki, Kviečiame Jus dalyvauti rangos darbų konkurse bei pateikti komercinį pa…"
type textarea "x"
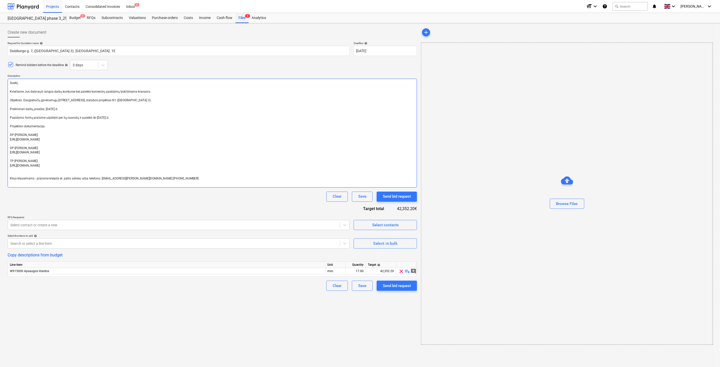
type textarea "Sveiki, Kviečiame Jus dalyvauti rangos darbų konkurse bei pateikti komercinį pa…"
type textarea "x"
click at [242, 18] on div "Files 3" at bounding box center [242, 18] width 13 height 10
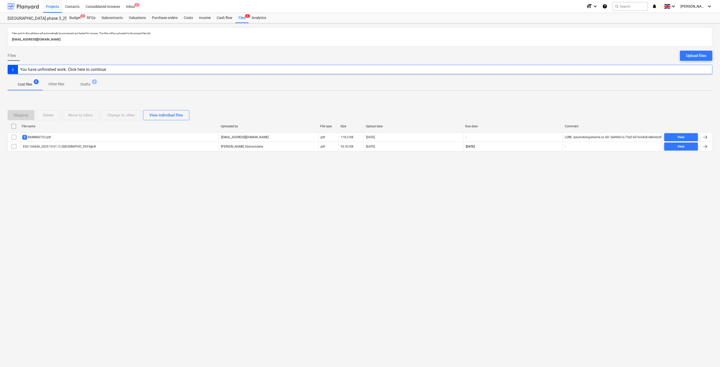
click at [27, 7] on div at bounding box center [23, 6] width 31 height 13
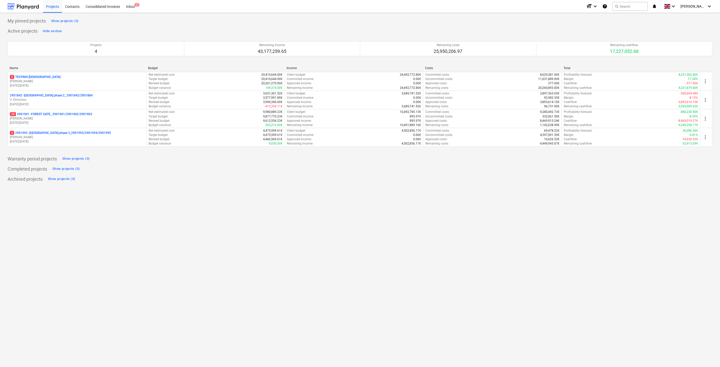
drag, startPoint x: 35, startPoint y: 117, endPoint x: 100, endPoint y: 90, distance: 70.3
click at [35, 117] on p "[PERSON_NAME]" at bounding box center [77, 119] width 135 height 4
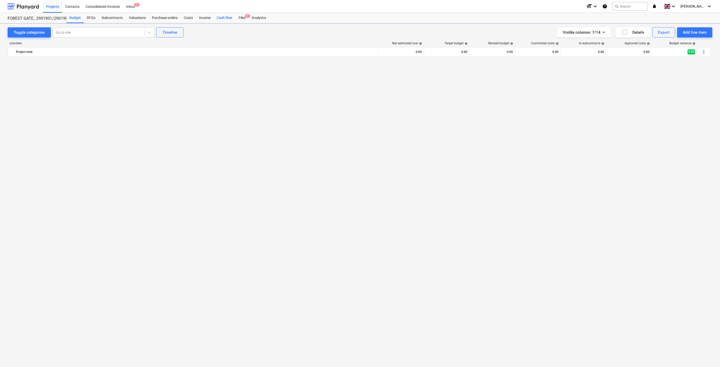
click at [222, 20] on div "Cash flow" at bounding box center [225, 18] width 22 height 10
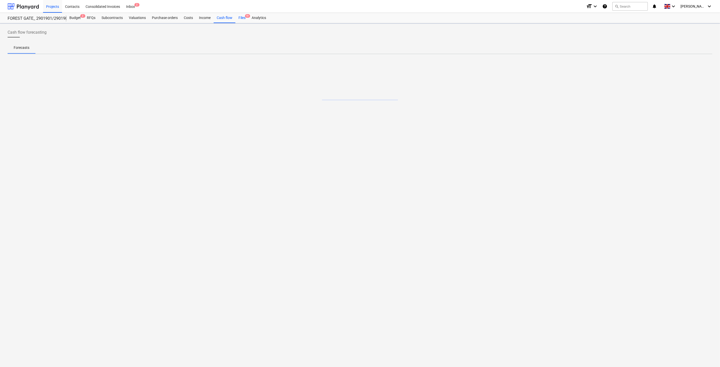
click at [241, 17] on div "Files 9+" at bounding box center [242, 18] width 13 height 10
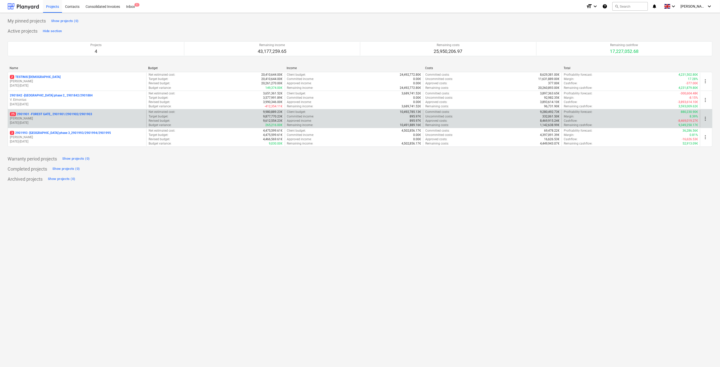
click at [62, 122] on p "[DATE] - [DATE]" at bounding box center [77, 123] width 135 height 4
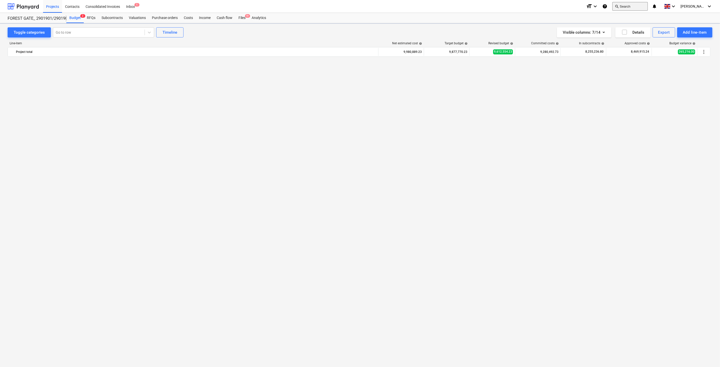
scroll to position [1956, 0]
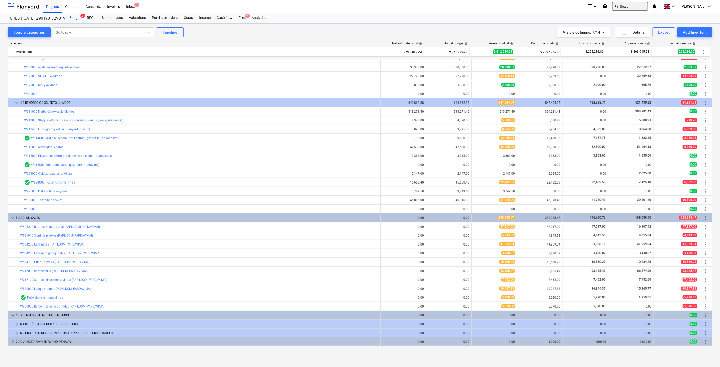
click at [642, 5] on button "search Search" at bounding box center [630, 6] width 35 height 9
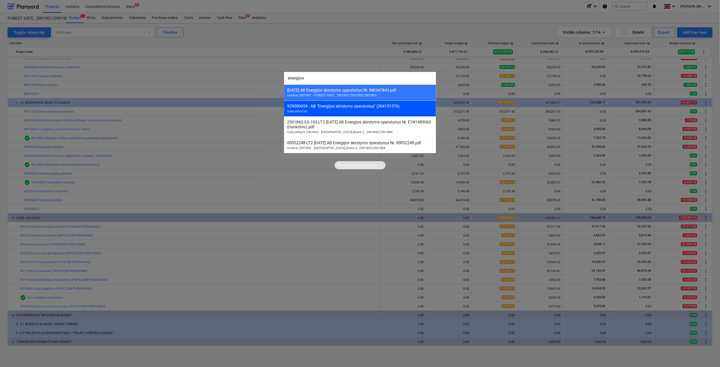
type input "energijos"
click at [401, 113] on div "929000454 - AB "Energijos skirstymo operatorius" (304151376) Subcontractor" at bounding box center [360, 109] width 152 height 16
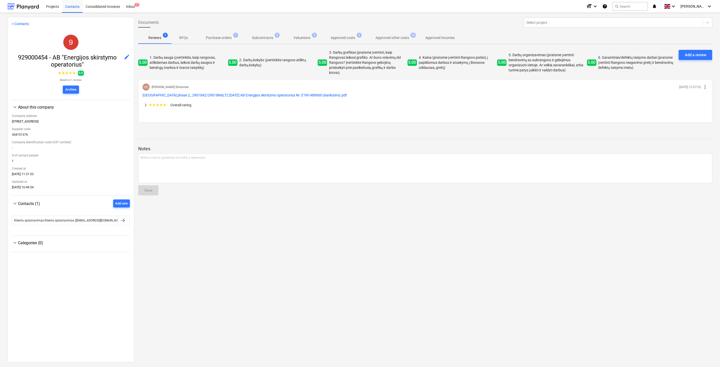
click at [273, 37] on p "Subcontracts" at bounding box center [262, 37] width 21 height 5
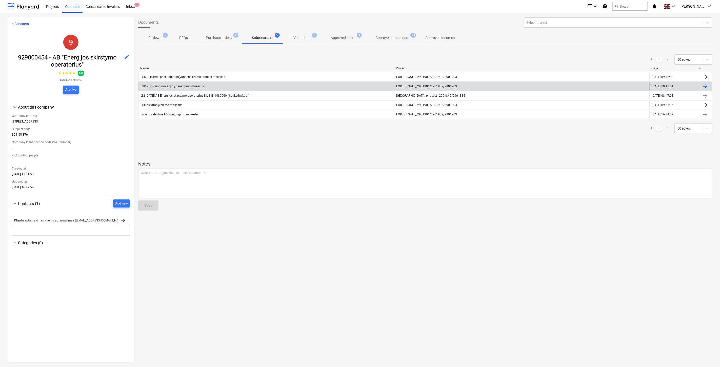
click at [254, 85] on div "ESO - Prisijungimo sąlygų parengimo mokestis." at bounding box center [267, 86] width 256 height 8
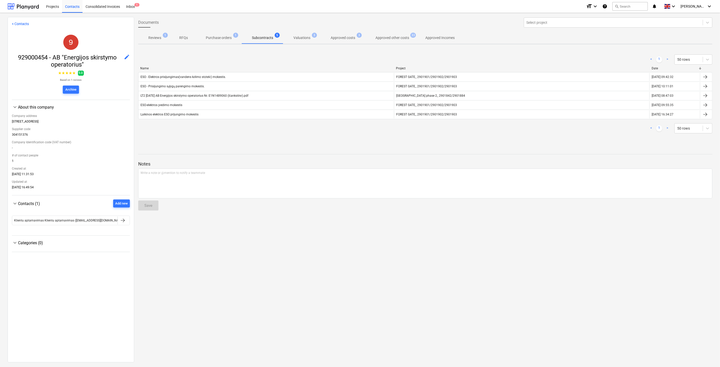
drag, startPoint x: 182, startPoint y: 80, endPoint x: 162, endPoint y: 70, distance: 21.5
click at [182, 80] on div "ESO - Elektros prisijungimas(vandens kėlimo stotelė) mokestis." at bounding box center [267, 77] width 256 height 8
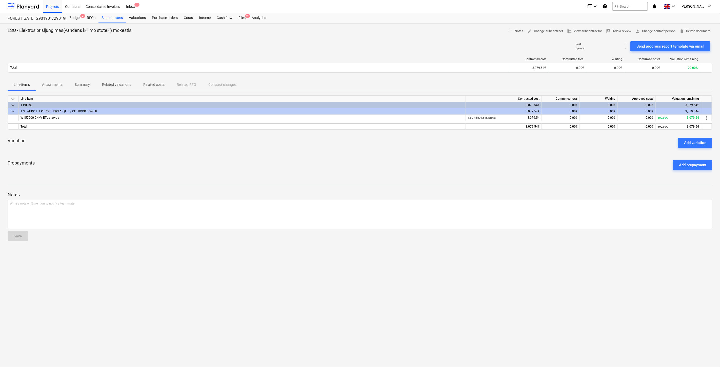
click at [48, 82] on span "Attachments" at bounding box center [52, 85] width 33 height 8
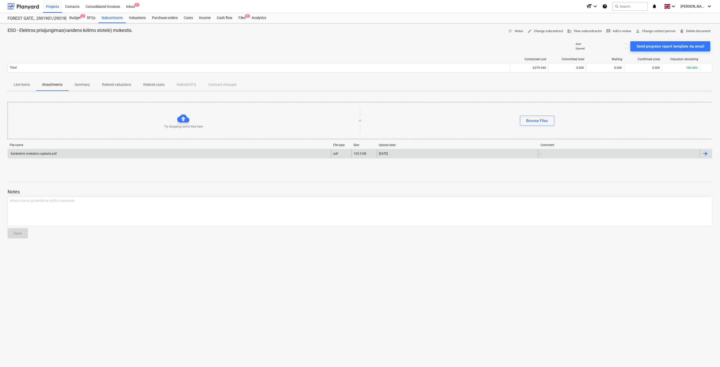
click at [97, 156] on div "Išankstinio mokėjimo sąskaita.pdf" at bounding box center [170, 154] width 324 height 8
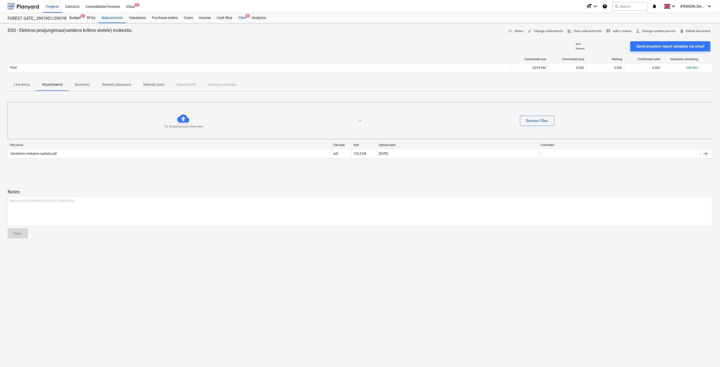
click at [240, 16] on div "Files 9+" at bounding box center [242, 18] width 13 height 10
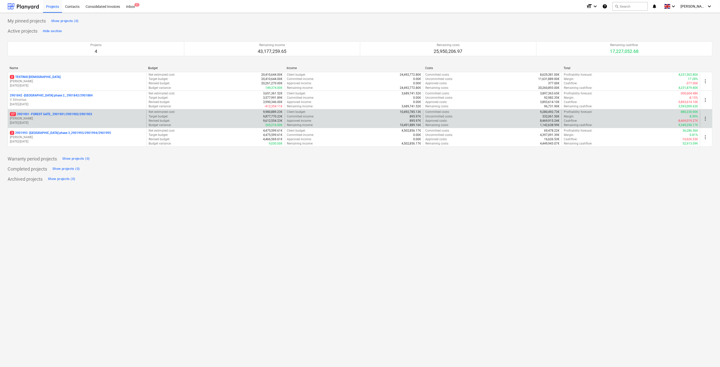
click at [76, 119] on p "[PERSON_NAME]" at bounding box center [77, 119] width 135 height 4
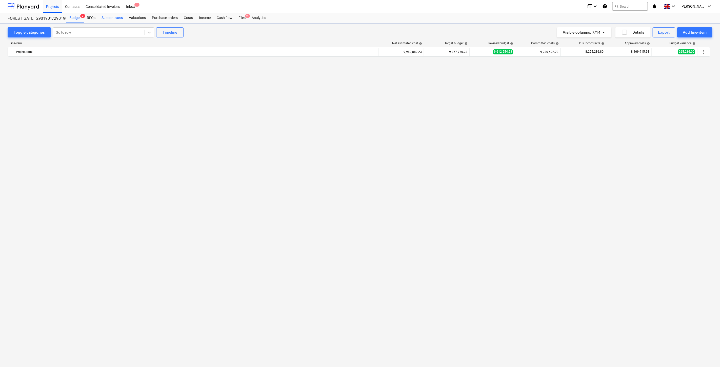
click at [113, 19] on div "Subcontracts" at bounding box center [112, 18] width 27 height 10
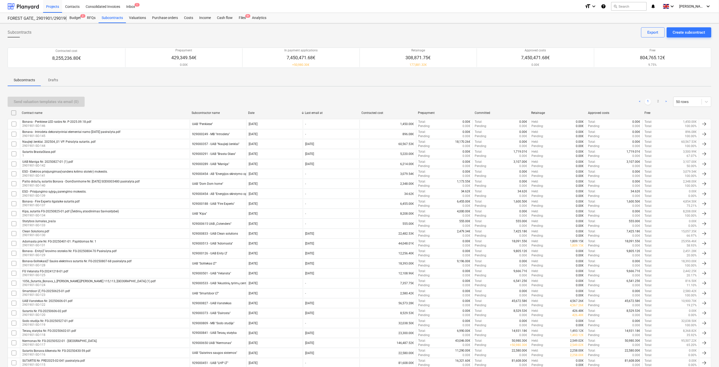
scroll to position [279, 0]
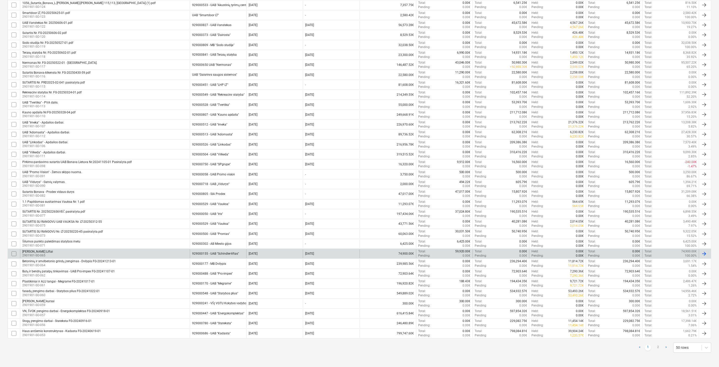
click at [134, 256] on div "Schindler Liftai 2901901-SO-065" at bounding box center [105, 254] width 170 height 9
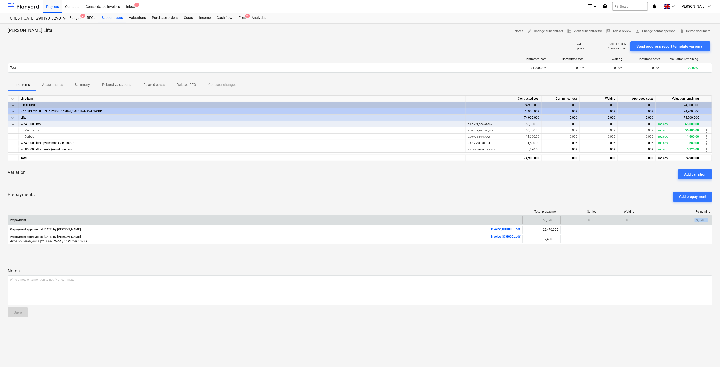
drag, startPoint x: 709, startPoint y: 221, endPoint x: 696, endPoint y: 221, distance: 12.4
click at [696, 221] on div "59,920.00€" at bounding box center [694, 220] width 38 height 8
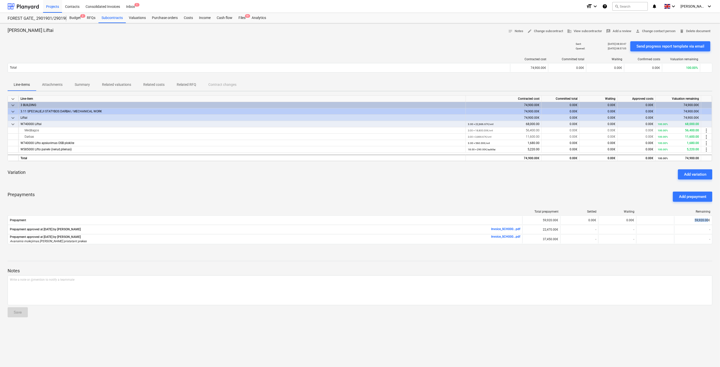
copy div "59,920.00"
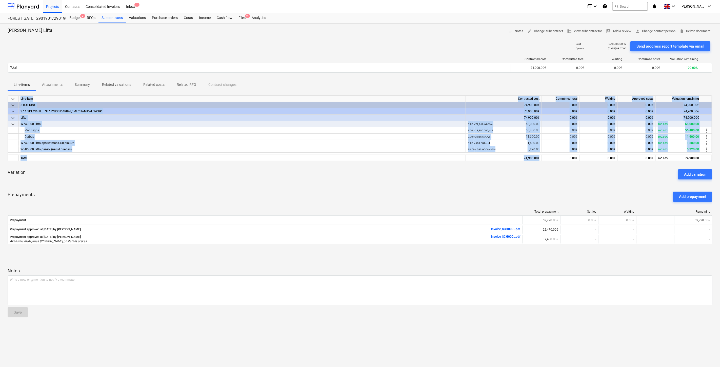
drag, startPoint x: 540, startPoint y: 156, endPoint x: 333, endPoint y: 60, distance: 228.9
click at [481, 143] on div "keyboard_arrow_down Line-item Contracted cost Committed total Waiting Approved …" at bounding box center [360, 129] width 705 height 66
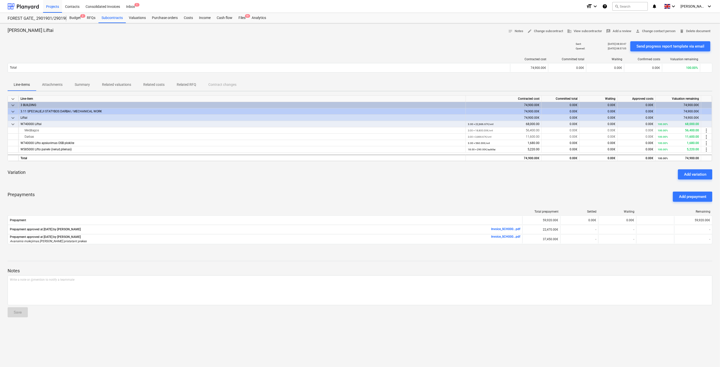
drag, startPoint x: 611, startPoint y: 185, endPoint x: 621, endPoint y: 196, distance: 14.9
click at [611, 185] on div "keyboard_arrow_down Line-item Contracted cost Committed total Waiting Approved …" at bounding box center [360, 173] width 705 height 155
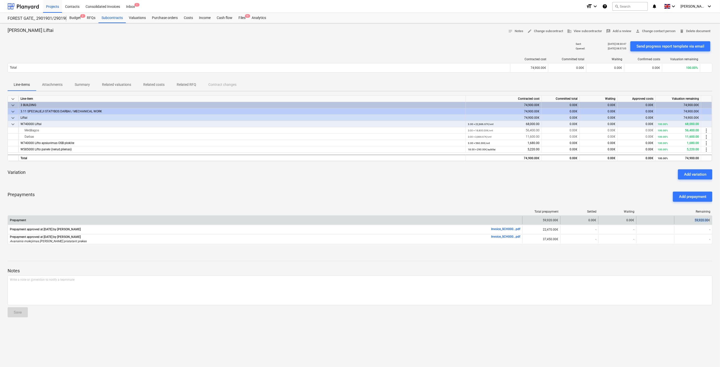
drag, startPoint x: 708, startPoint y: 220, endPoint x: 693, endPoint y: 220, distance: 15.2
click at [693, 220] on div "59,920.00€" at bounding box center [694, 220] width 38 height 8
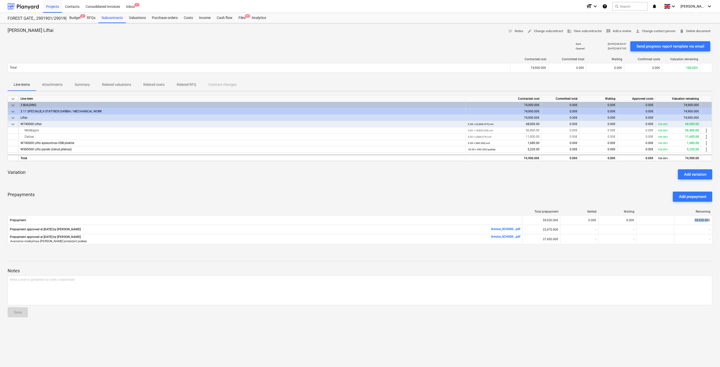
copy div "59,920.00"
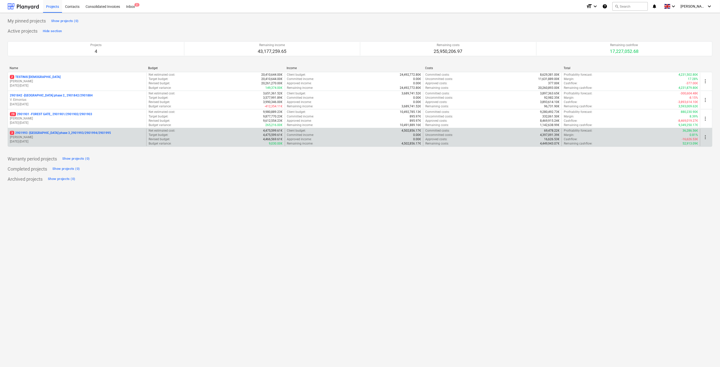
click at [107, 136] on p "[PERSON_NAME]" at bounding box center [77, 137] width 135 height 4
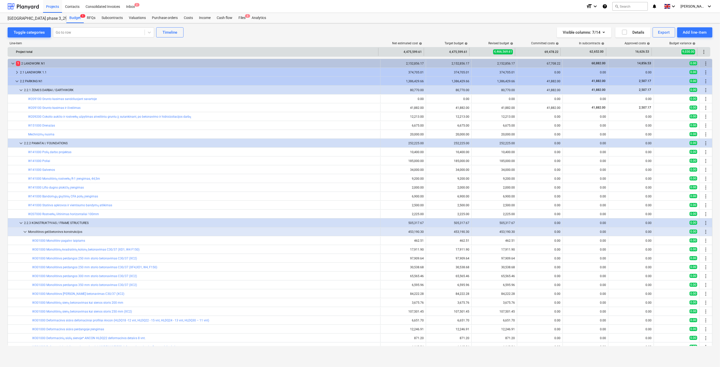
scroll to position [76, 0]
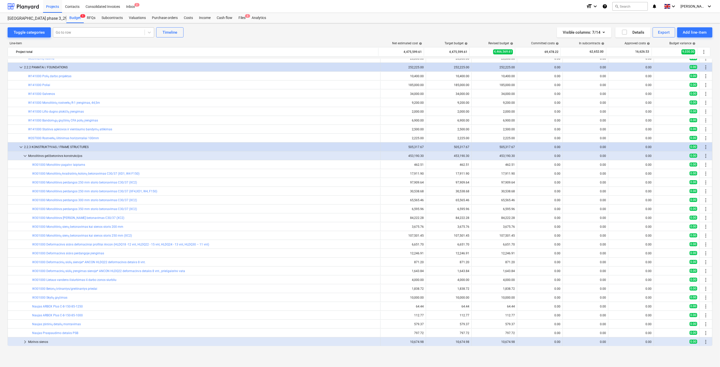
click at [108, 33] on div at bounding box center [99, 32] width 86 height 5
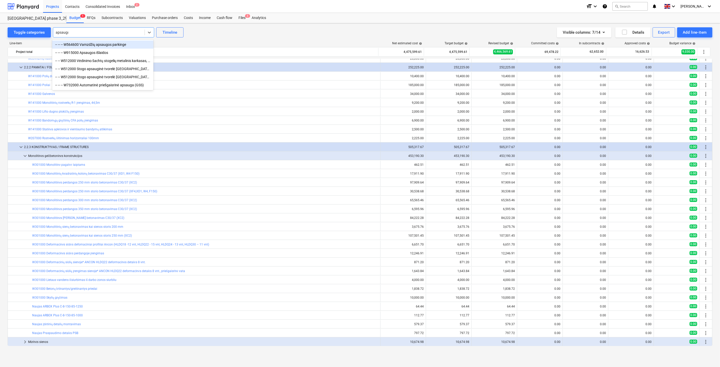
type input "apsaugos"
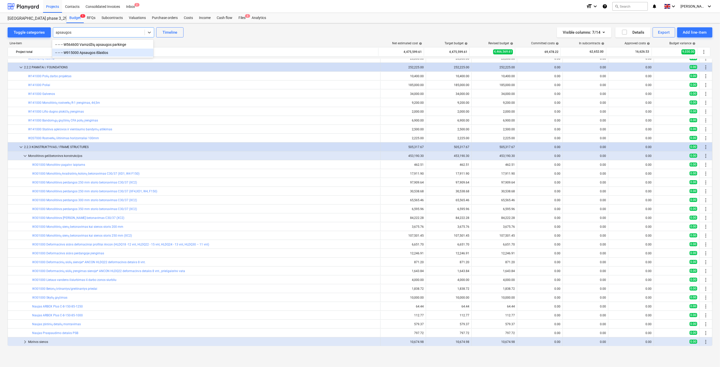
click at [117, 51] on div "-- -- -- W915000 Apsaugos išlaidos" at bounding box center [102, 53] width 101 height 8
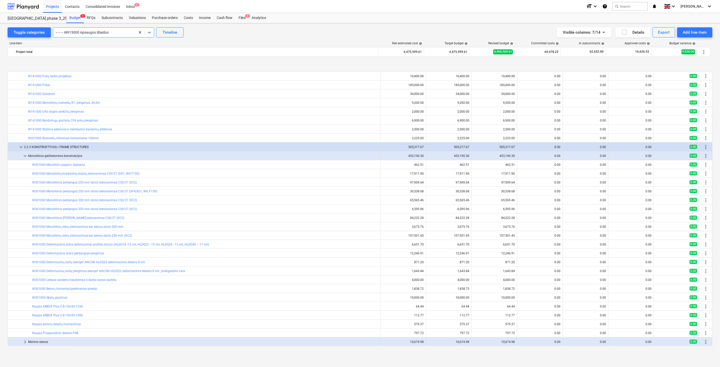
scroll to position [271, 0]
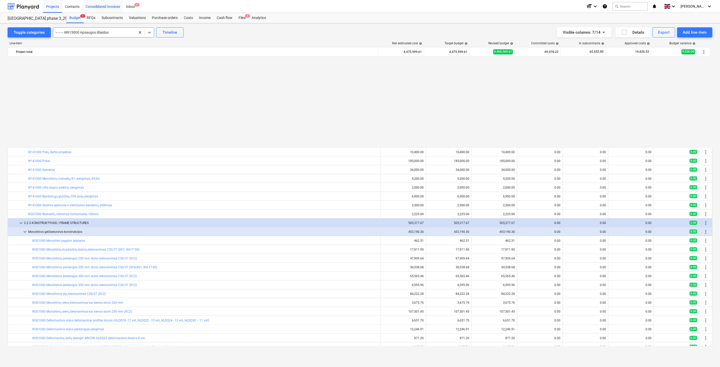
scroll to position [271, 0]
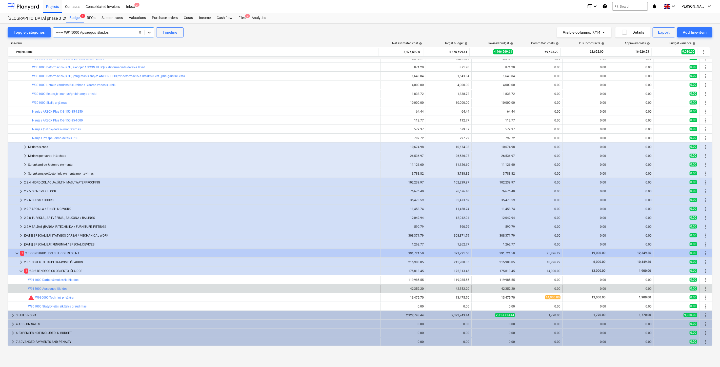
drag, startPoint x: 17, startPoint y: 3, endPoint x: 31, endPoint y: 14, distance: 17.8
click at [17, 3] on div at bounding box center [23, 6] width 31 height 13
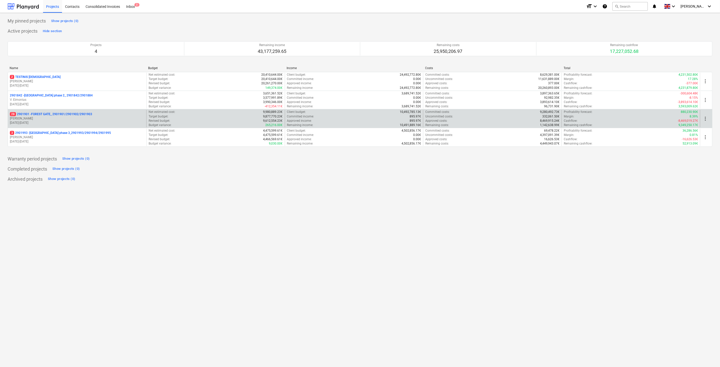
click at [85, 114] on p "28 2901901 - FOREST GATE_ 2901901/2901902/2901903" at bounding box center [51, 114] width 82 height 4
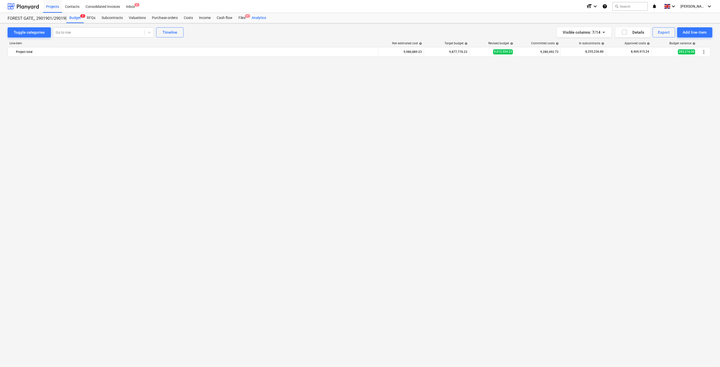
scroll to position [1759, 0]
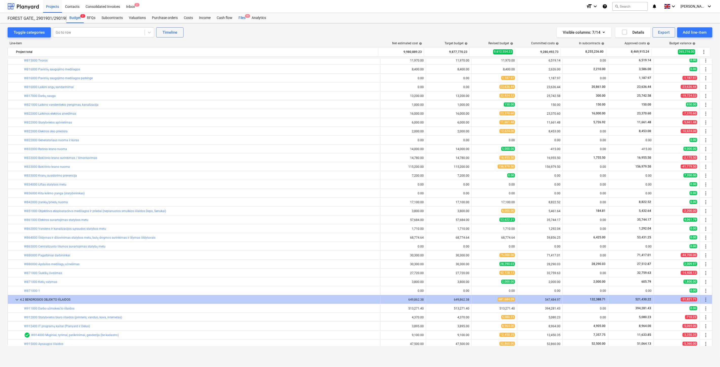
click at [243, 20] on div "Files 9+" at bounding box center [242, 18] width 13 height 10
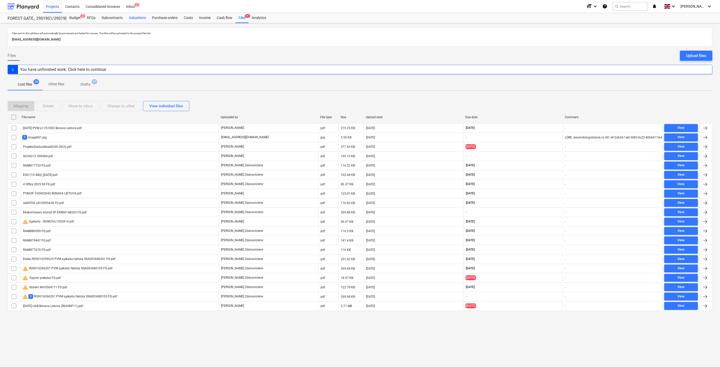
drag, startPoint x: 136, startPoint y: 19, endPoint x: 146, endPoint y: 18, distance: 10.2
click at [136, 19] on div "Valuations" at bounding box center [137, 18] width 23 height 10
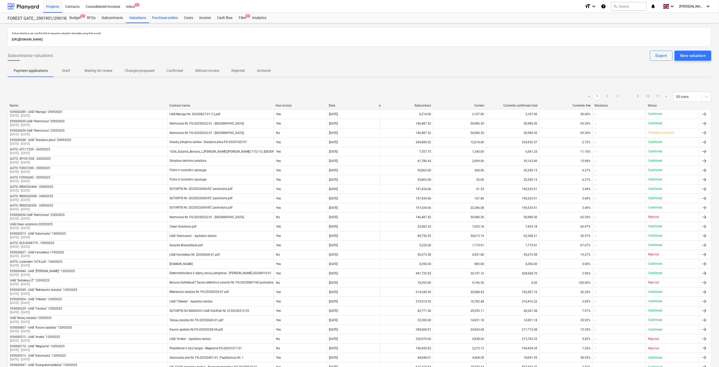
click at [169, 17] on div "Purchase orders" at bounding box center [165, 18] width 32 height 10
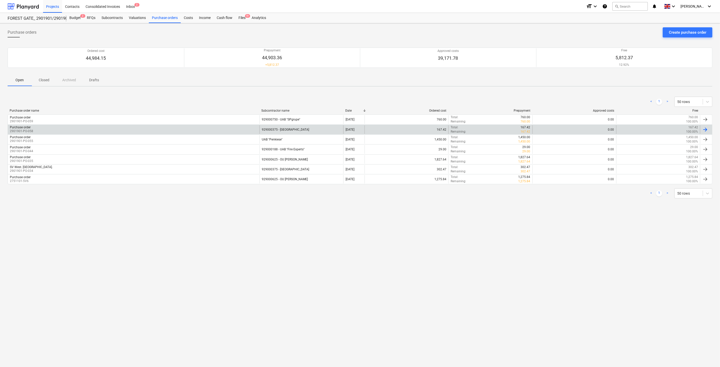
click at [308, 129] on div "929000375 - [GEOGRAPHIC_DATA]" at bounding box center [302, 129] width 84 height 9
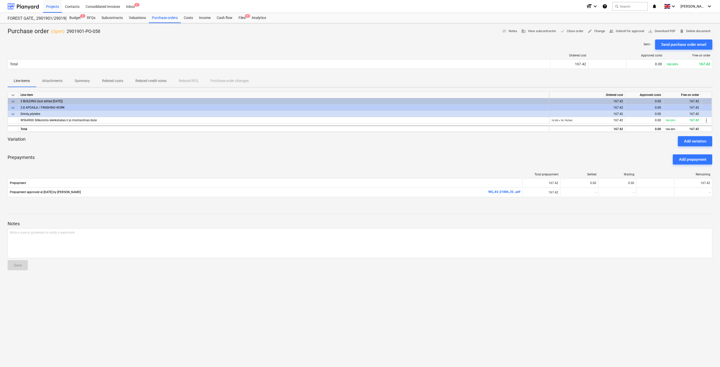
click at [62, 83] on p "Attachments" at bounding box center [52, 80] width 21 height 5
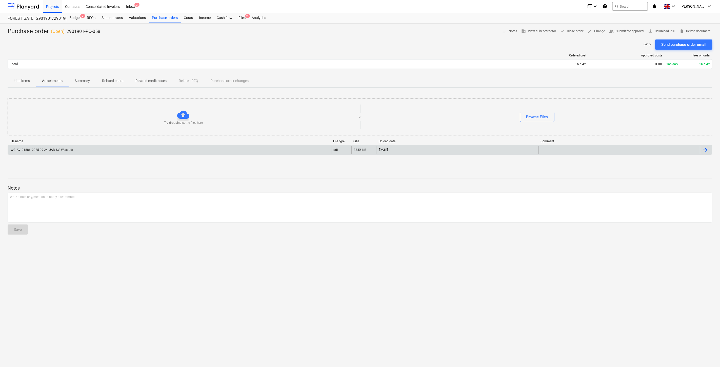
click at [78, 153] on div "WG_AV_01886_2025-09-24_UAB_SV_West.pdf" at bounding box center [170, 150] width 324 height 8
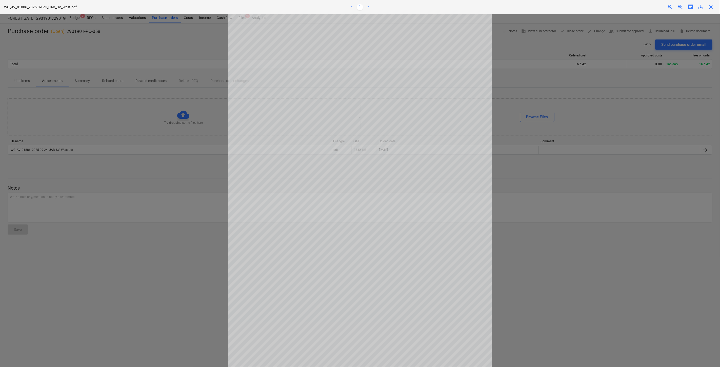
click at [712, 6] on span "close" at bounding box center [711, 7] width 6 height 6
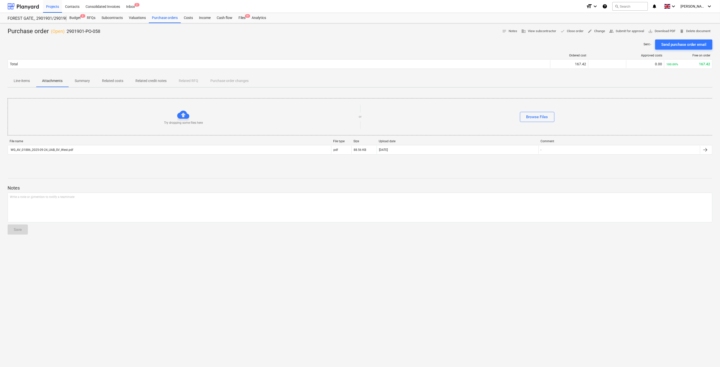
drag, startPoint x: 240, startPoint y: 17, endPoint x: 293, endPoint y: 2, distance: 55.3
click at [240, 17] on div "Files 9+" at bounding box center [242, 18] width 13 height 10
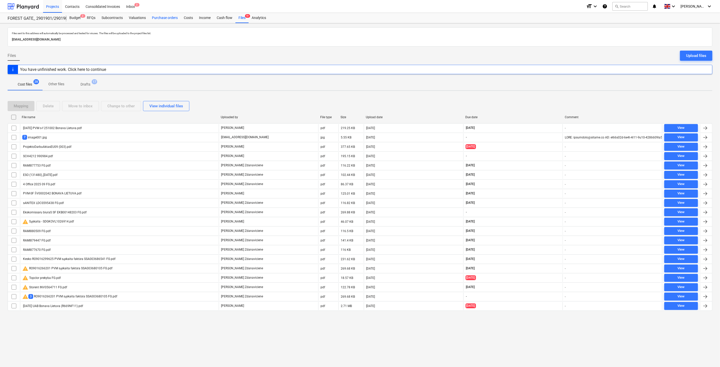
click at [166, 16] on div "Purchase orders" at bounding box center [165, 18] width 32 height 10
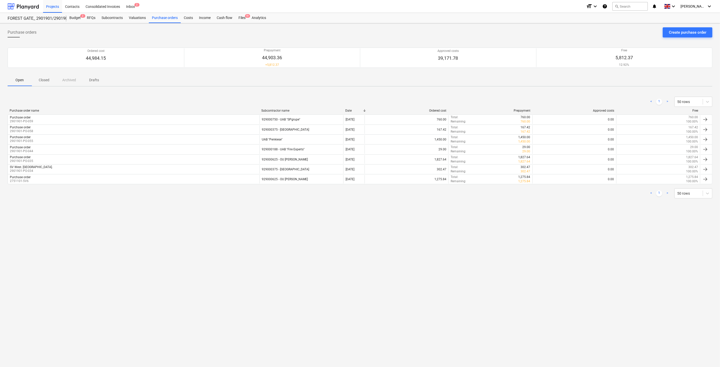
click at [319, 274] on div "Purchase orders Create purchase order Ordered cost 44,984.15 Prepayment 44,903.…" at bounding box center [360, 195] width 720 height 344
click at [242, 21] on div "Files 9+" at bounding box center [242, 18] width 13 height 10
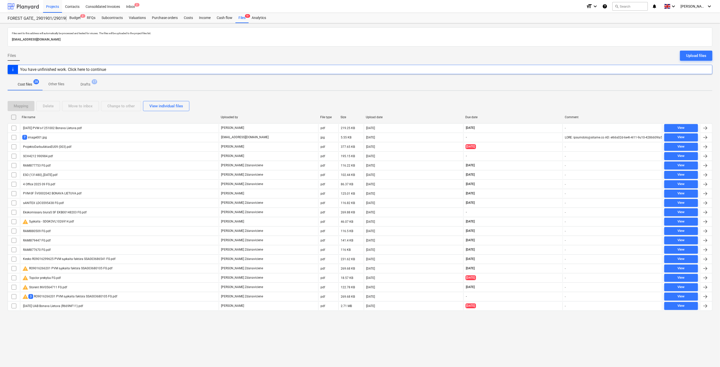
click at [20, 2] on div at bounding box center [23, 6] width 31 height 13
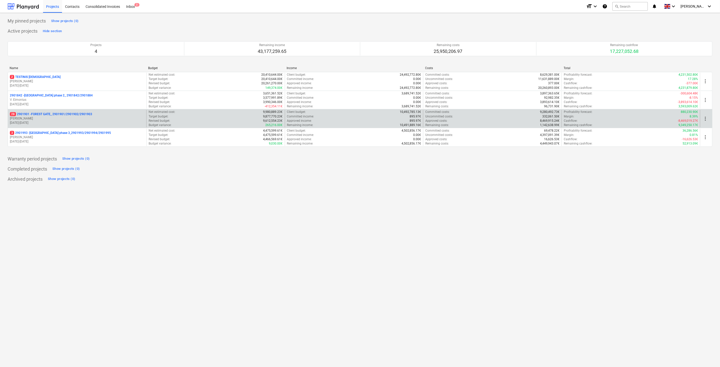
click at [67, 121] on p "[DATE] - [DATE]" at bounding box center [77, 123] width 135 height 4
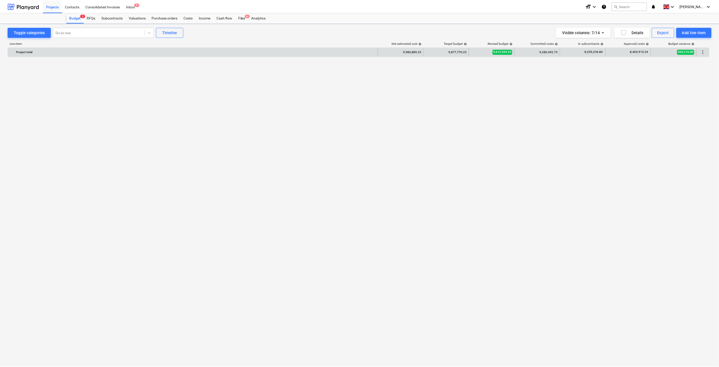
scroll to position [1759, 0]
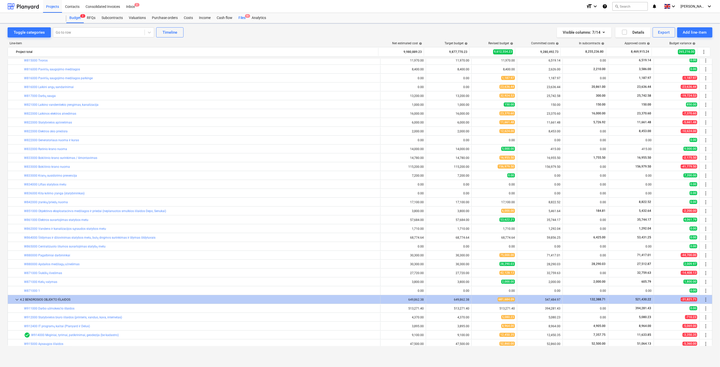
click at [242, 18] on div "Files 9+" at bounding box center [242, 18] width 13 height 10
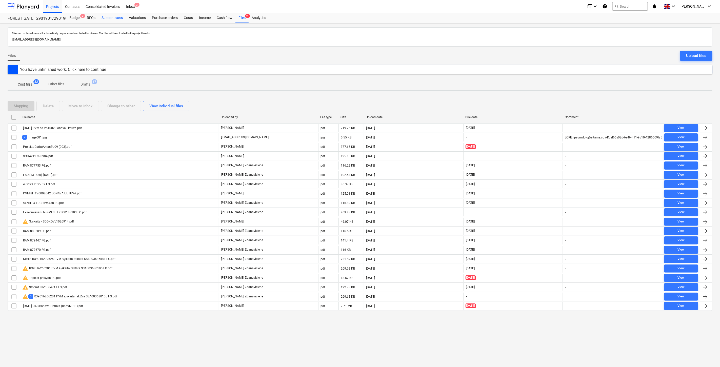
click at [112, 18] on div "Subcontracts" at bounding box center [112, 18] width 27 height 10
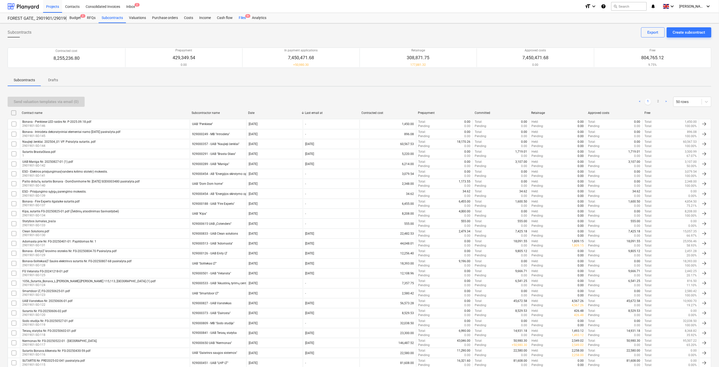
click at [239, 18] on div "Files 9+" at bounding box center [242, 18] width 13 height 10
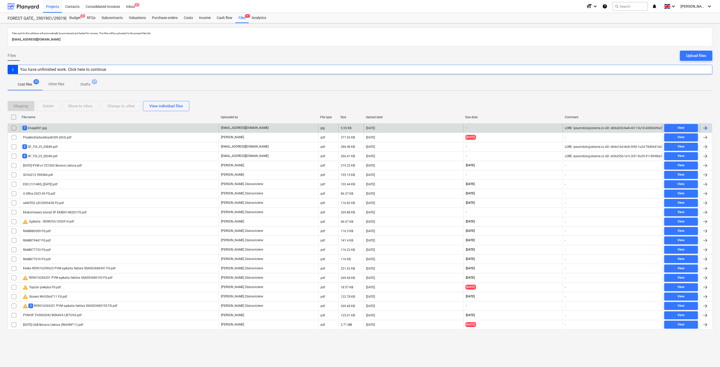
click at [111, 128] on div "7 image001.jpg" at bounding box center [119, 128] width 199 height 8
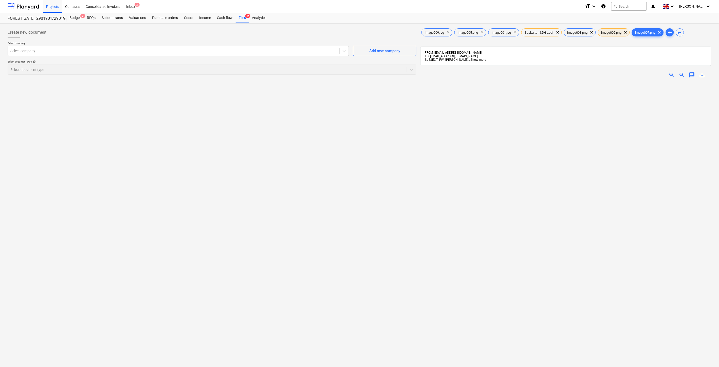
click at [619, 32] on span "image002.png" at bounding box center [611, 33] width 26 height 4
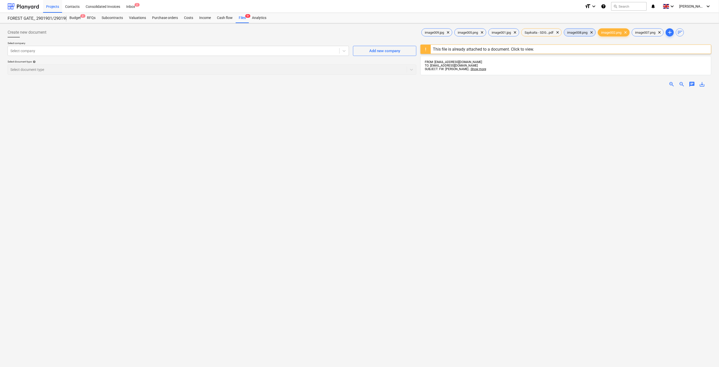
click at [577, 34] on span "image008.png" at bounding box center [577, 33] width 26 height 4
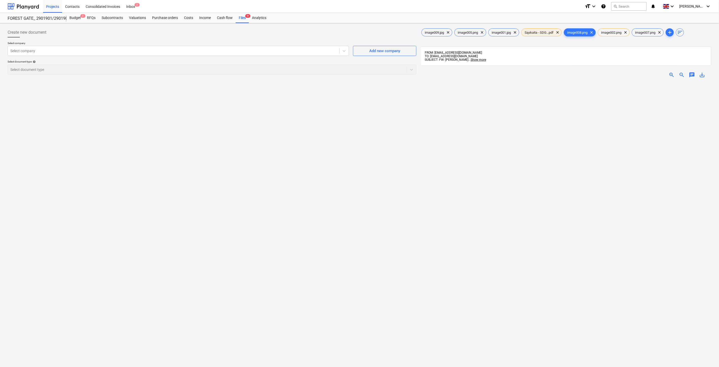
click at [540, 33] on span "Sąskaita - SDG...pdf" at bounding box center [538, 33] width 35 height 4
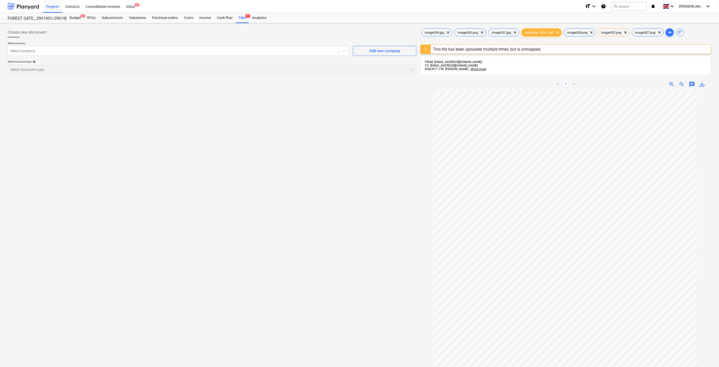
click at [285, 183] on div "Create new document Select company Select company Add new company Select docume…" at bounding box center [212, 235] width 413 height 421
click at [292, 177] on div "Create new document Select company Select company Add new company Select docume…" at bounding box center [212, 235] width 413 height 421
click at [307, 163] on div "Create new document Select company Select company Add new company Select docume…" at bounding box center [212, 235] width 413 height 421
click at [312, 158] on div "Create new document Select company Select company Add new company Select docume…" at bounding box center [212, 235] width 413 height 421
click at [241, 19] on div "Files 9+" at bounding box center [242, 18] width 13 height 10
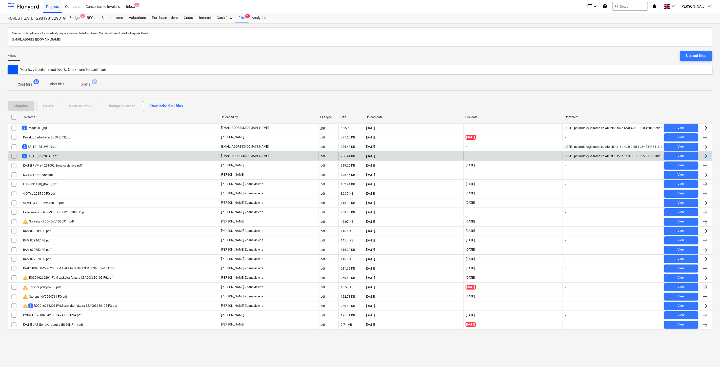
click at [191, 156] on div "2 SF_TOI_25_28346.pdf" at bounding box center [119, 156] width 199 height 8
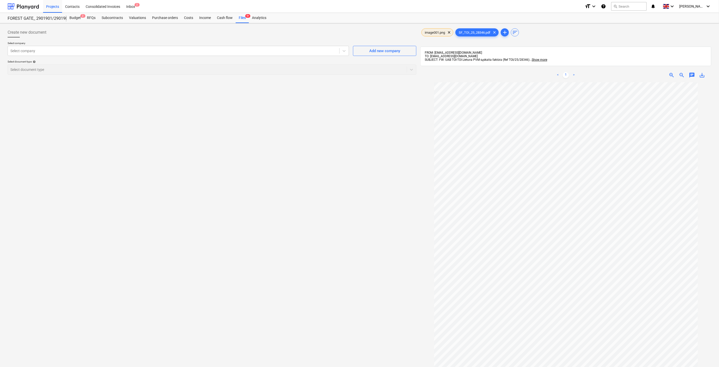
click at [435, 31] on span "image001.png" at bounding box center [435, 33] width 26 height 4
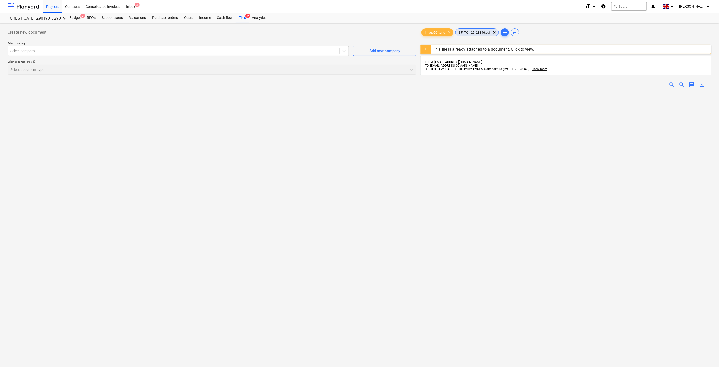
click at [472, 32] on span "SF_TOI_25_28346.pdf" at bounding box center [474, 33] width 38 height 4
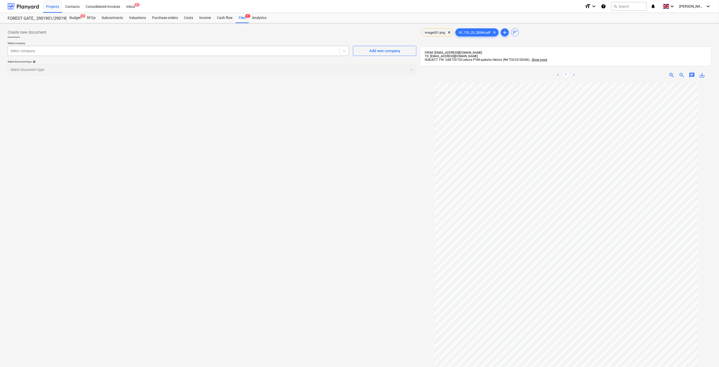
click at [256, 51] on div at bounding box center [173, 50] width 326 height 5
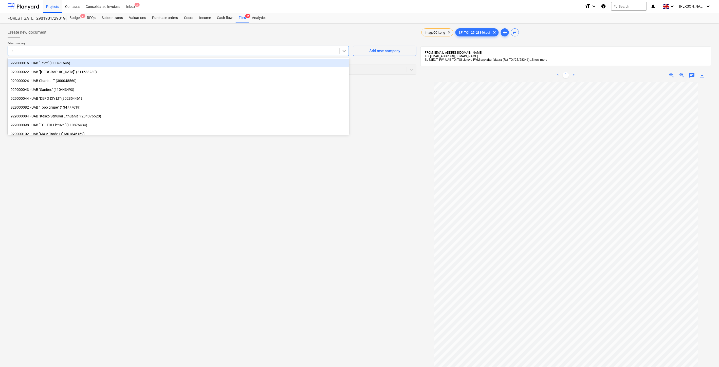
type input "toi"
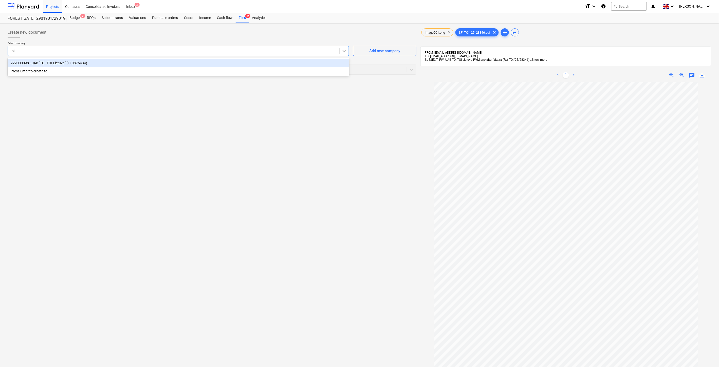
click at [246, 63] on div "929000098 - UAB "TOI-TOI Lietuva" (110876434)" at bounding box center [178, 63] width 341 height 8
drag, startPoint x: 170, startPoint y: 66, endPoint x: 168, endPoint y: 75, distance: 8.7
click at [170, 67] on div "Select document type" at bounding box center [207, 69] width 399 height 7
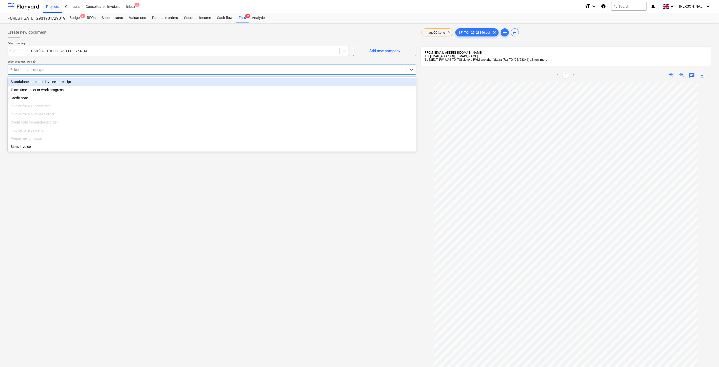
click at [150, 82] on div "Standalone purchase invoice or receipt" at bounding box center [212, 82] width 409 height 8
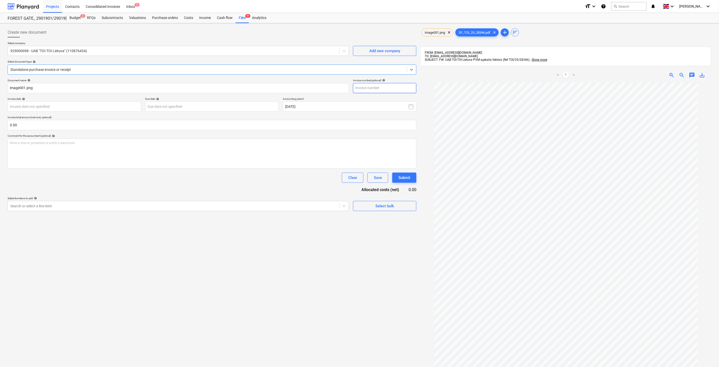
click at [394, 89] on input "text" at bounding box center [384, 88] width 63 height 10
type input "TOI/25/28346"
click at [124, 105] on body "Projects Contacts Consolidated Invoices Inbox 2 format_size keyboard_arrow_down…" at bounding box center [359, 183] width 719 height 367
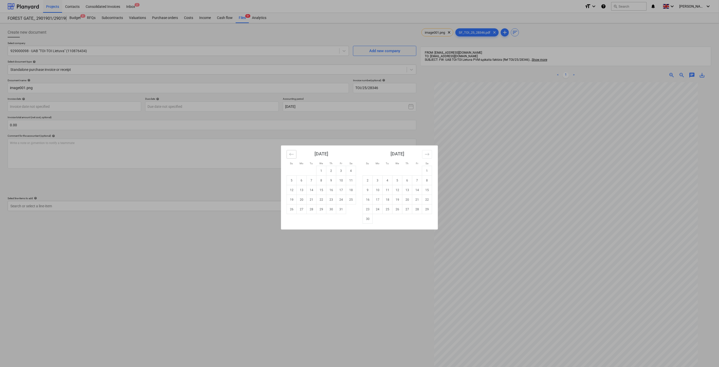
click at [289, 156] on button "Move backward to switch to the previous month." at bounding box center [292, 154] width 10 height 9
click at [310, 212] on td "30" at bounding box center [312, 210] width 10 height 10
type input "[DATE]"
click at [264, 107] on body "Projects Contacts Consolidated Invoices Inbox 2 format_size keyboard_arrow_down…" at bounding box center [359, 183] width 719 height 367
click at [310, 198] on td "21" at bounding box center [312, 200] width 10 height 10
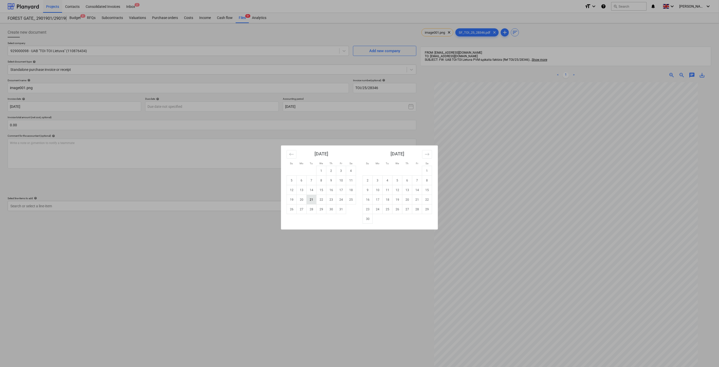
type input "[DATE]"
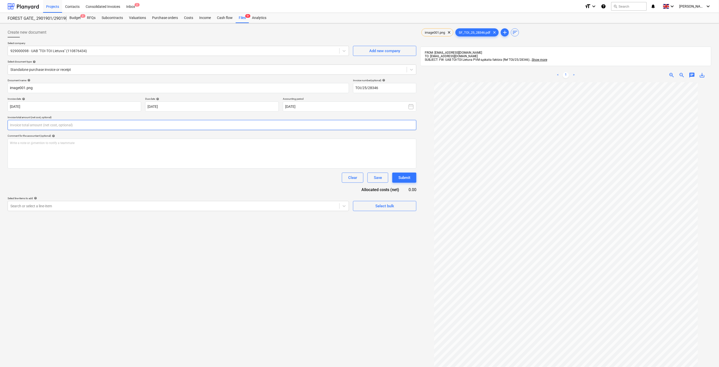
click at [226, 125] on input "text" at bounding box center [212, 125] width 409 height 10
type input "68.00"
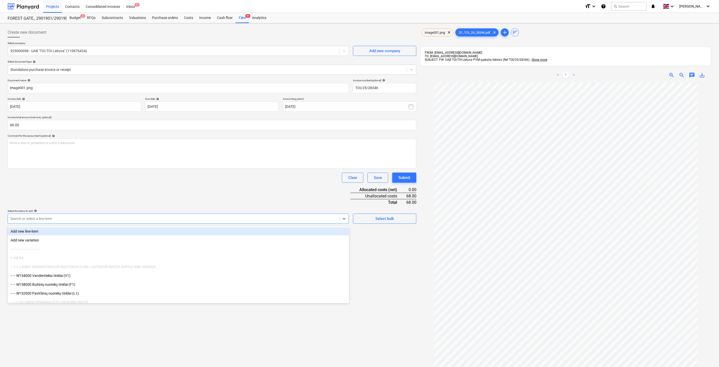
click at [162, 222] on div "Search or select a line-item" at bounding box center [173, 218] width 331 height 7
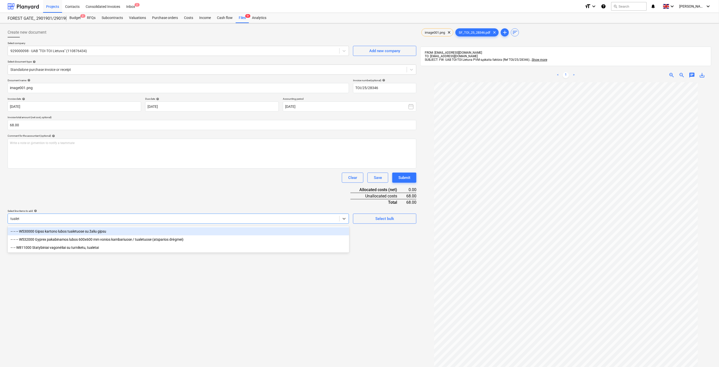
type input "tualeta"
click at [135, 230] on div "-- -- W811000 Statybiniai vagonėliai su turniketu, tualetai" at bounding box center [178, 231] width 341 height 8
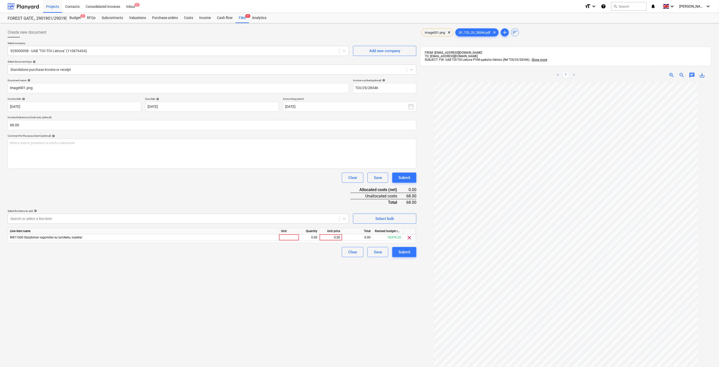
drag, startPoint x: 154, startPoint y: 191, endPoint x: 290, endPoint y: 234, distance: 142.5
click at [155, 191] on div "Document name help image001.png Invoice number (optional) help TOI/25/28346 Inv…" at bounding box center [212, 168] width 409 height 179
click at [293, 239] on div at bounding box center [289, 238] width 20 height 6
click at [303, 239] on div "0.00" at bounding box center [309, 238] width 16 height 6
click at [328, 238] on div "0.00" at bounding box center [330, 238] width 18 height 6
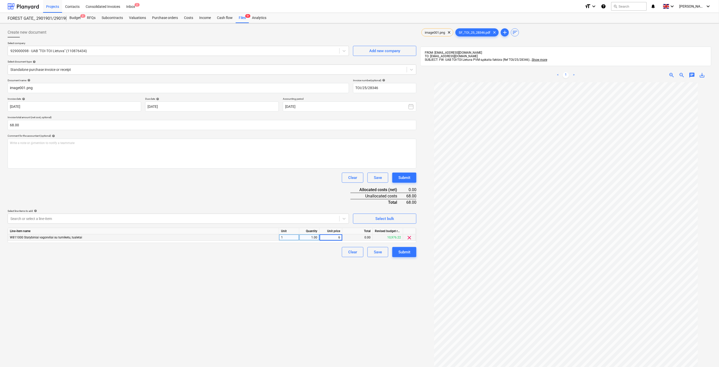
type input "68"
click at [313, 193] on div "Document name help image001.png Invoice number (optional) help TOI/25/28346 Inv…" at bounding box center [212, 168] width 409 height 179
click at [378, 252] on div "Save" at bounding box center [378, 252] width 8 height 7
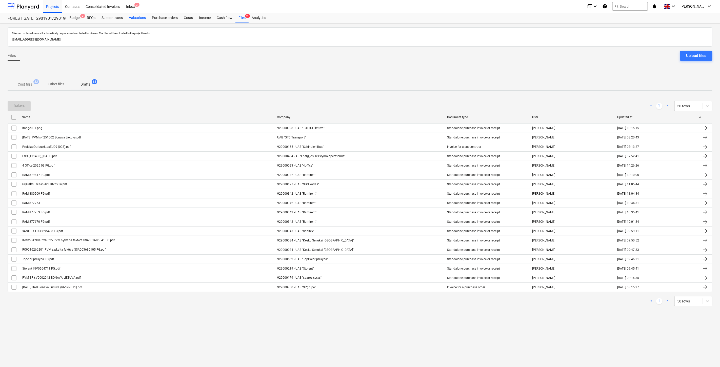
click at [29, 82] on p "Cost files" at bounding box center [25, 84] width 14 height 5
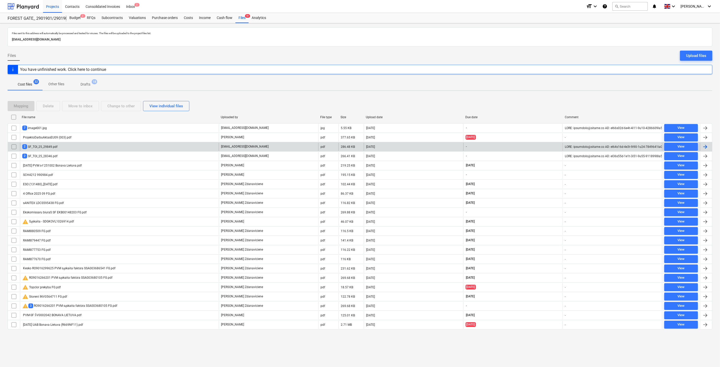
click at [100, 149] on div "2 SF_TOI_25_29849.pdf" at bounding box center [119, 147] width 199 height 8
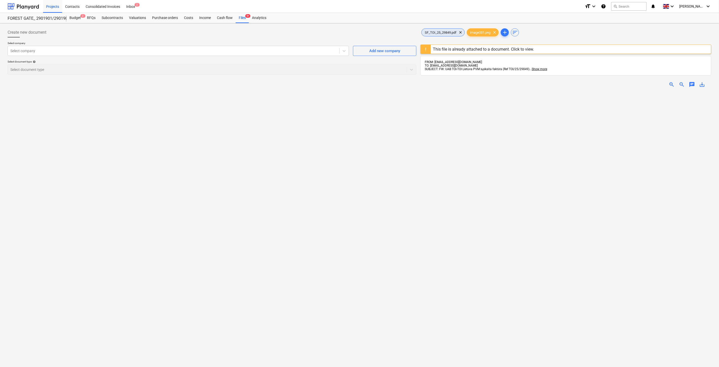
click at [434, 31] on span "SF_TOI_25_29849.pdf" at bounding box center [441, 33] width 38 height 4
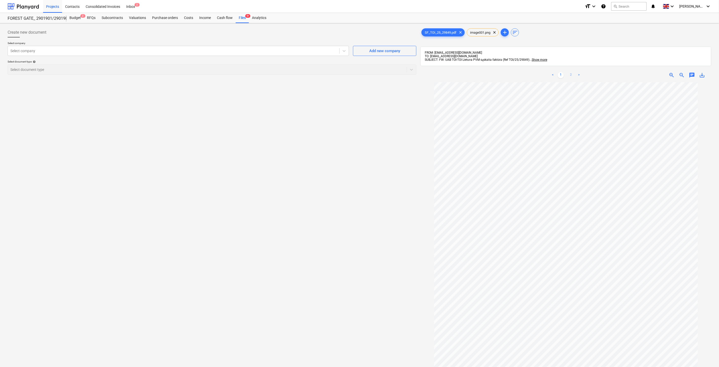
click at [571, 75] on link "2" at bounding box center [571, 75] width 6 height 6
click at [561, 74] on link "1" at bounding box center [561, 75] width 6 height 6
click at [157, 49] on div at bounding box center [173, 50] width 326 height 5
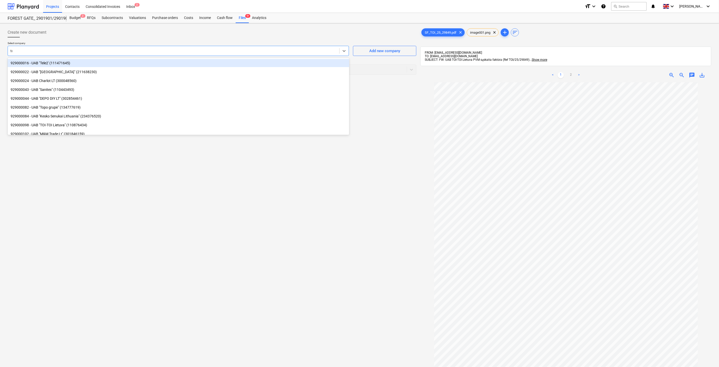
type input "toi"
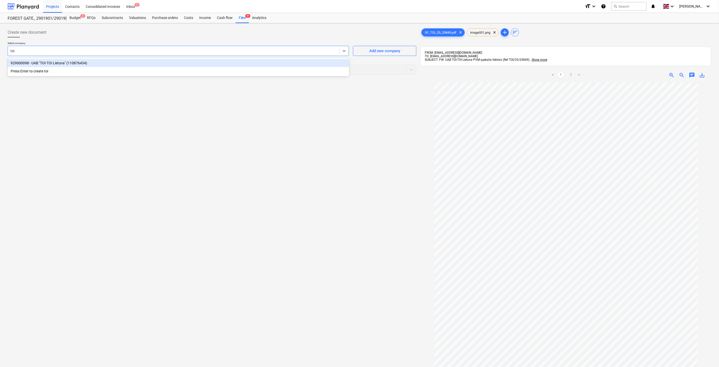
click at [151, 62] on div "929000098 - UAB "TOI-TOI Lietuva" (110876434)" at bounding box center [178, 63] width 341 height 8
click at [146, 69] on div at bounding box center [207, 69] width 394 height 5
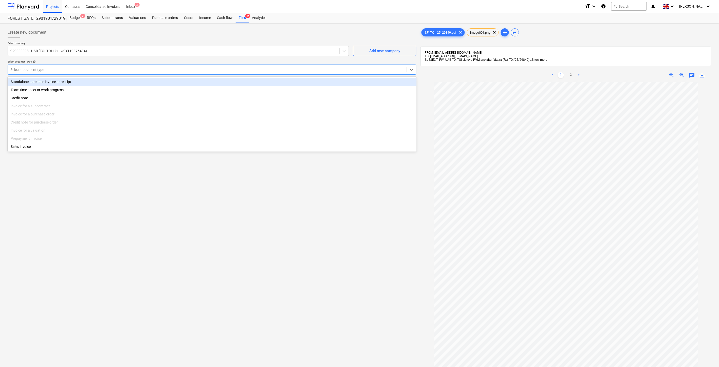
click at [97, 81] on div "Standalone purchase invoice or receipt" at bounding box center [212, 82] width 409 height 8
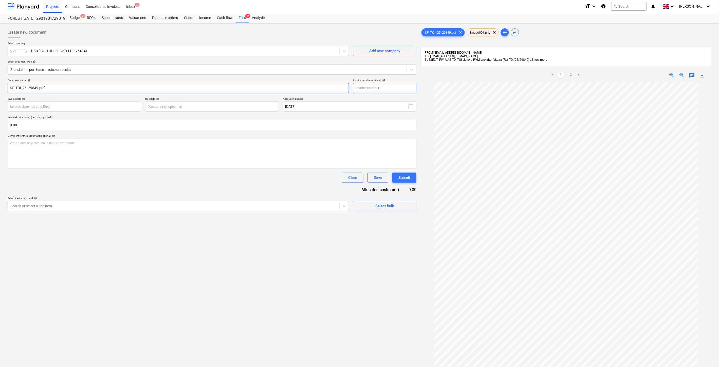
drag, startPoint x: 37, startPoint y: 87, endPoint x: 366, endPoint y: 91, distance: 329.1
click at [17, 88] on input "SF_TOI_25_29849.pdf" at bounding box center [178, 88] width 341 height 10
click at [395, 89] on input "text" at bounding box center [384, 88] width 63 height 10
type input "TOI/25/29849"
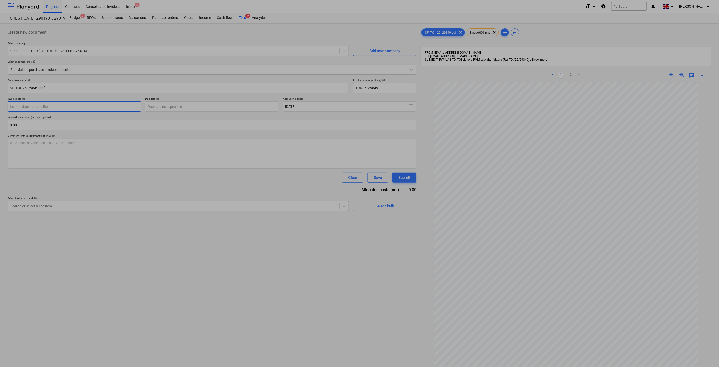
click at [130, 107] on body "Projects Contacts Consolidated Invoices Inbox 2 format_size keyboard_arrow_down…" at bounding box center [359, 183] width 719 height 367
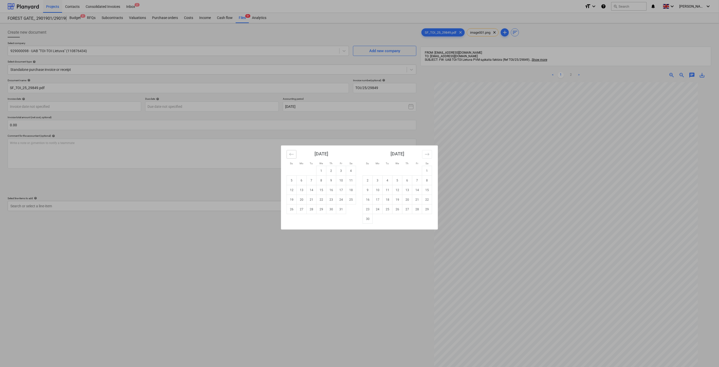
click at [294, 156] on icon "Move backward to switch to the previous month." at bounding box center [291, 154] width 5 height 5
click at [315, 210] on td "30" at bounding box center [312, 210] width 10 height 10
type input "[DATE]"
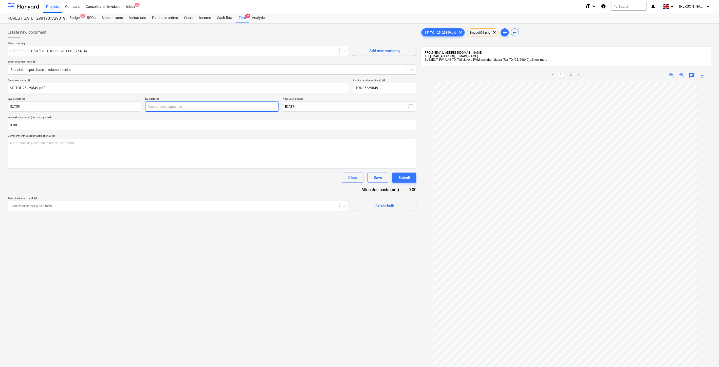
click at [244, 108] on body "Projects Contacts Consolidated Invoices Inbox 2 format_size keyboard_arrow_down…" at bounding box center [359, 183] width 719 height 367
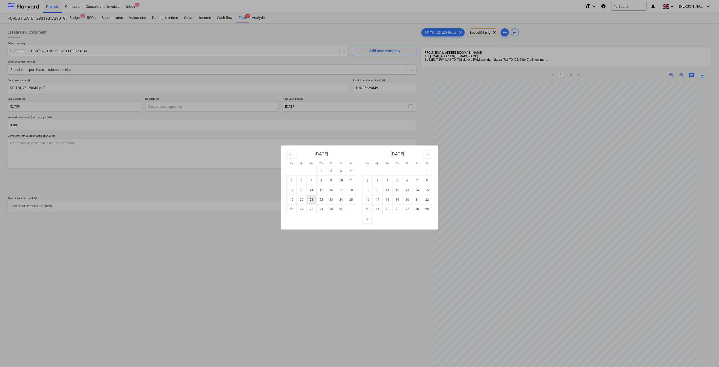
click at [311, 201] on td "21" at bounding box center [312, 200] width 10 height 10
type input "[DATE]"
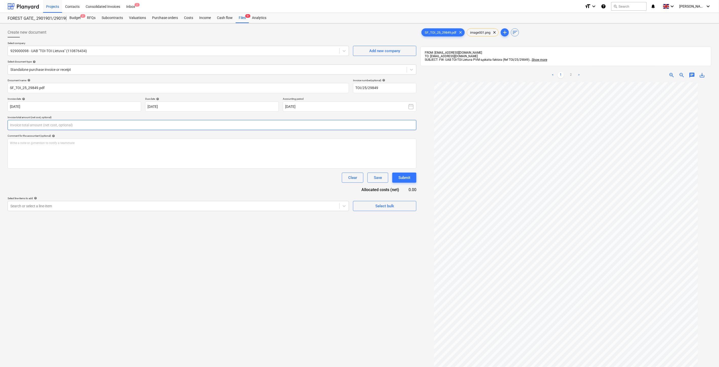
click at [231, 124] on input "text" at bounding box center [212, 125] width 409 height 10
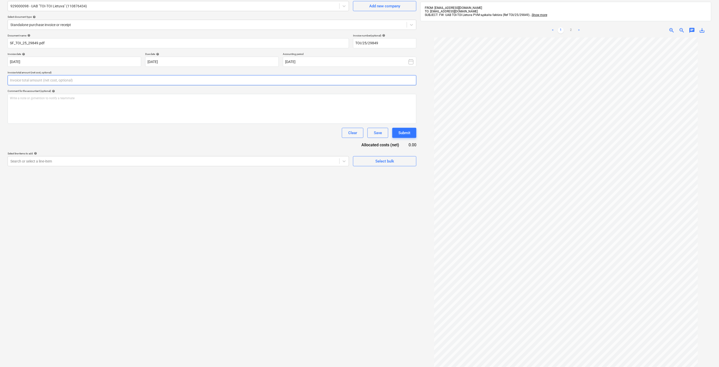
scroll to position [72, 0]
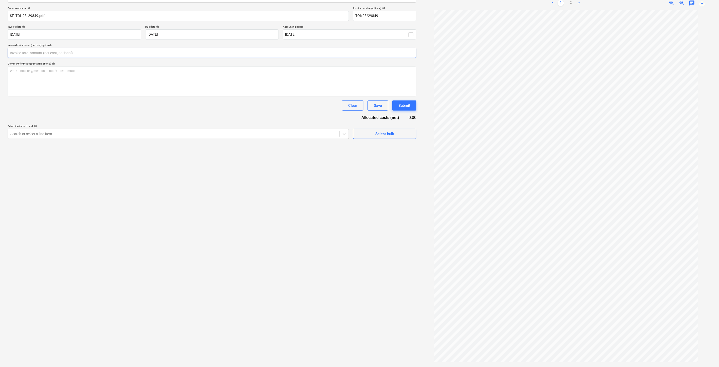
click at [199, 52] on input "text" at bounding box center [212, 53] width 409 height 10
type input "550.00"
drag, startPoint x: 170, startPoint y: 146, endPoint x: 167, endPoint y: 149, distance: 4.4
click at [170, 146] on div at bounding box center [173, 146] width 326 height 5
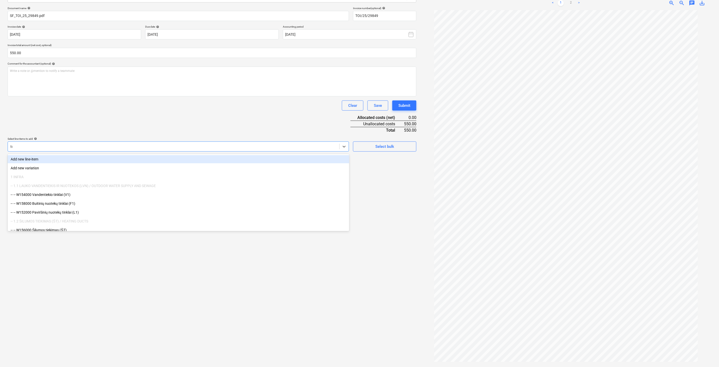
type input "tua"
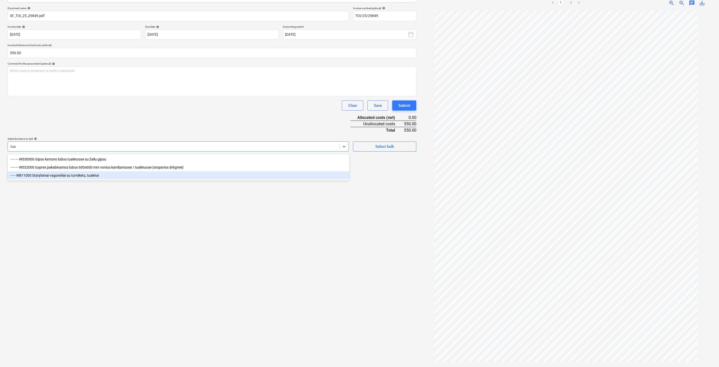
click at [102, 173] on div "-- -- W811000 Statybiniai vagonėliai su turniketu, tualetai" at bounding box center [178, 176] width 341 height 8
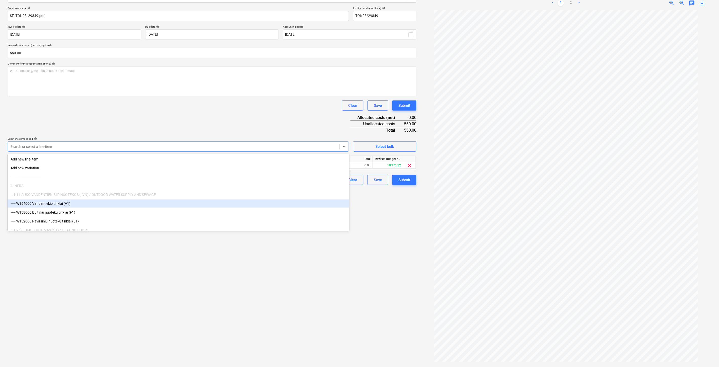
drag, startPoint x: 143, startPoint y: 313, endPoint x: 166, endPoint y: 300, distance: 26.0
click at [151, 309] on div "Create new document Select company 929000098 - UAB "TOI-TOI Lietuva" (110876434…" at bounding box center [212, 159] width 413 height 412
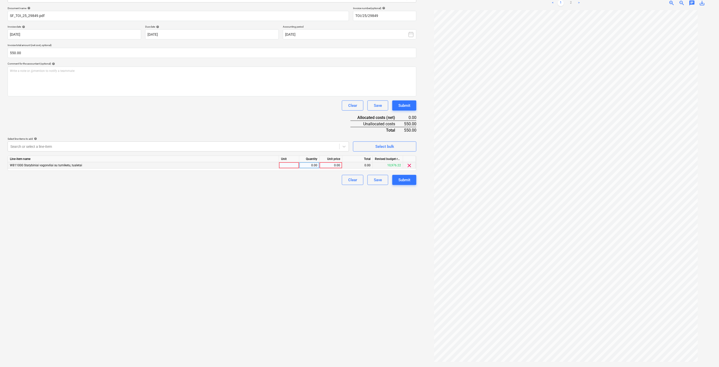
click at [287, 169] on div at bounding box center [289, 165] width 20 height 6
click at [305, 167] on div "0.00" at bounding box center [309, 165] width 16 height 6
click at [337, 166] on div "0.00" at bounding box center [330, 165] width 18 height 6
type input "550"
click at [322, 134] on div "Document name help SF_TOI_25_29849.pdf Invoice number (optional) help TOI/25/29…" at bounding box center [212, 96] width 409 height 179
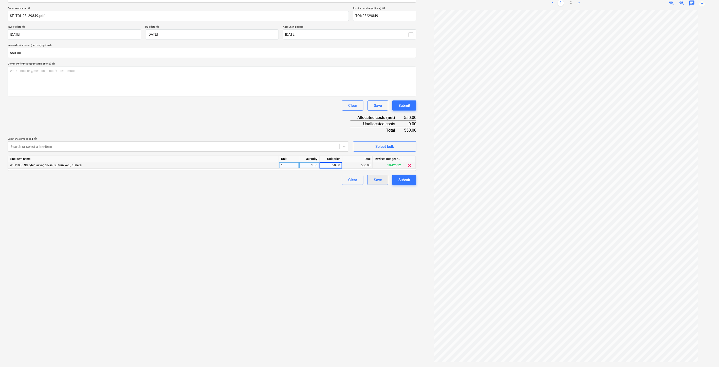
click at [376, 181] on div "Save" at bounding box center [378, 180] width 8 height 7
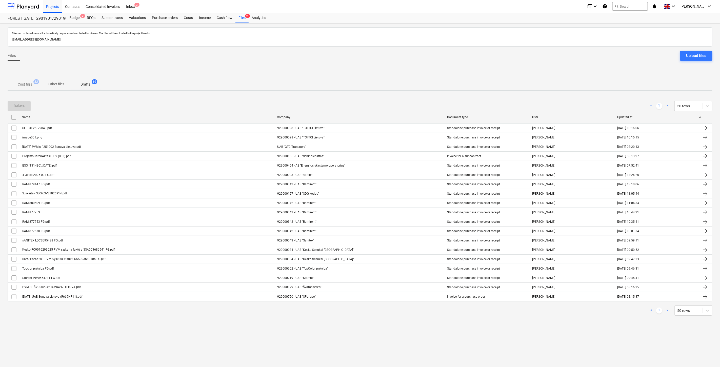
click at [29, 85] on p "Cost files" at bounding box center [25, 84] width 14 height 5
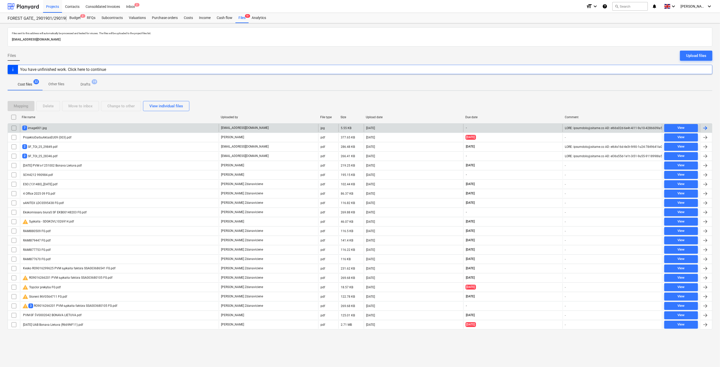
click at [512, 127] on div "-" at bounding box center [514, 128] width 100 height 8
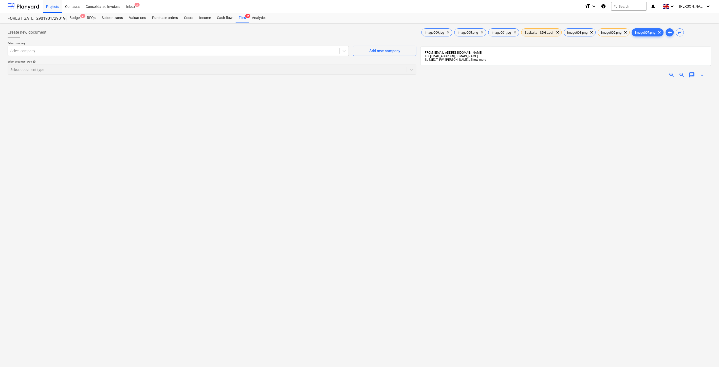
click at [544, 33] on span "Sąskaita - SDG...pdf" at bounding box center [538, 33] width 35 height 4
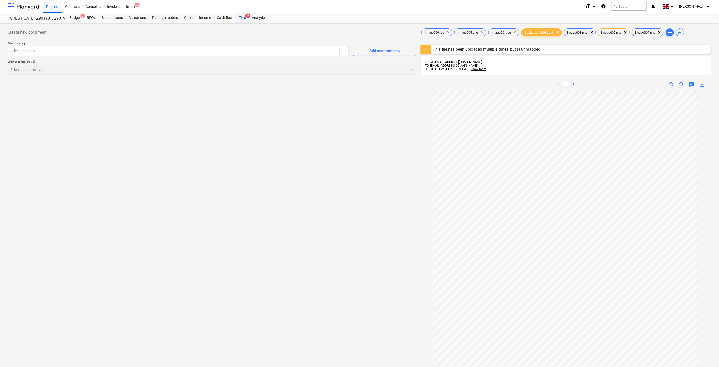
drag, startPoint x: 243, startPoint y: 19, endPoint x: 244, endPoint y: 23, distance: 3.6
click at [243, 19] on div "Files 9+" at bounding box center [242, 18] width 13 height 10
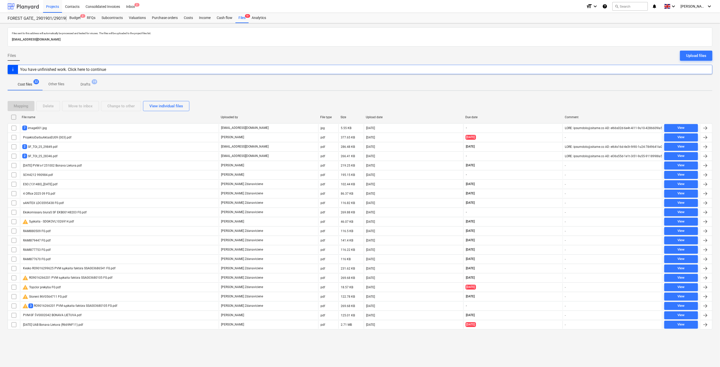
click at [25, 4] on div at bounding box center [23, 6] width 31 height 13
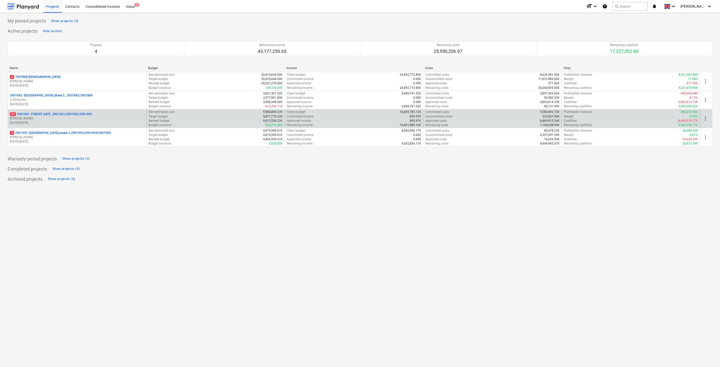
click at [53, 118] on p "[PERSON_NAME]" at bounding box center [77, 119] width 135 height 4
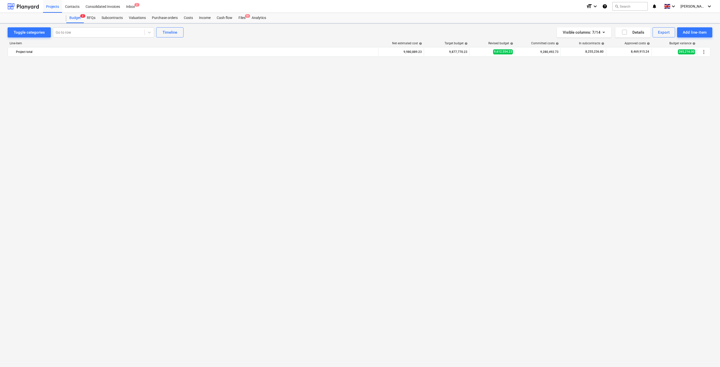
scroll to position [1759, 0]
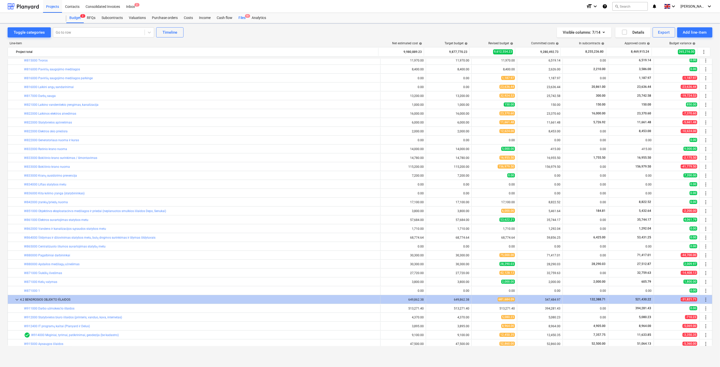
click at [245, 18] on div "Files 9+" at bounding box center [242, 18] width 13 height 10
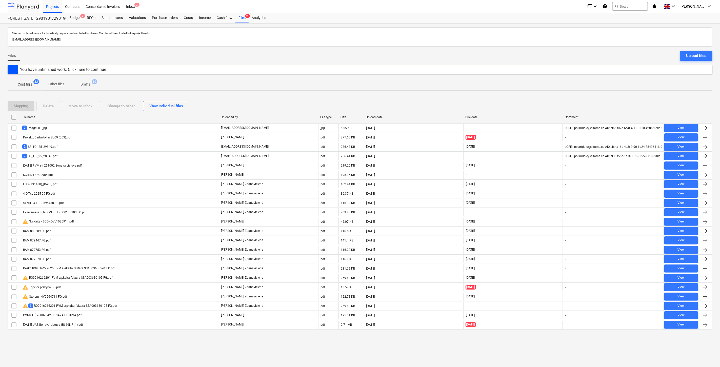
click at [21, 8] on div at bounding box center [23, 6] width 31 height 13
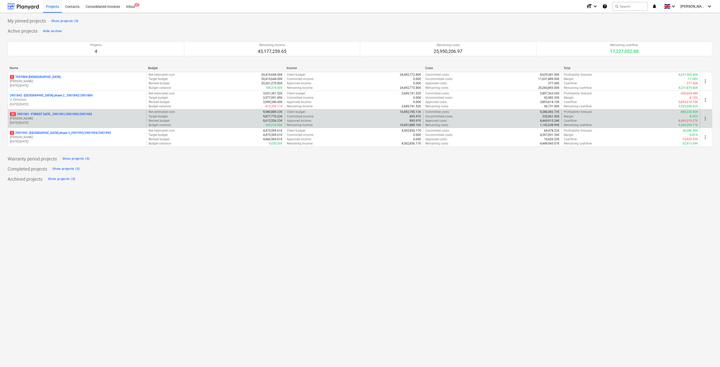
click at [60, 118] on p "[PERSON_NAME]" at bounding box center [77, 119] width 135 height 4
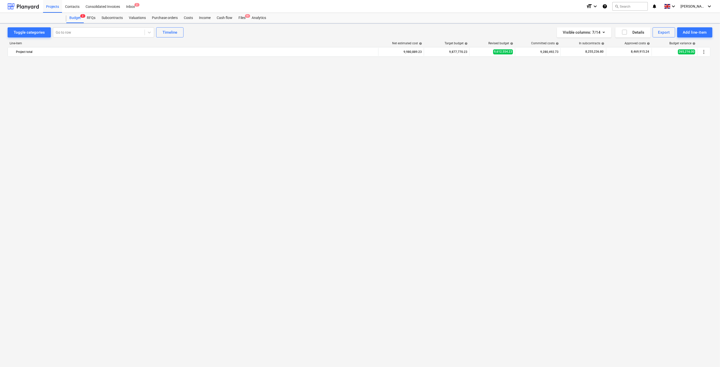
scroll to position [1759, 0]
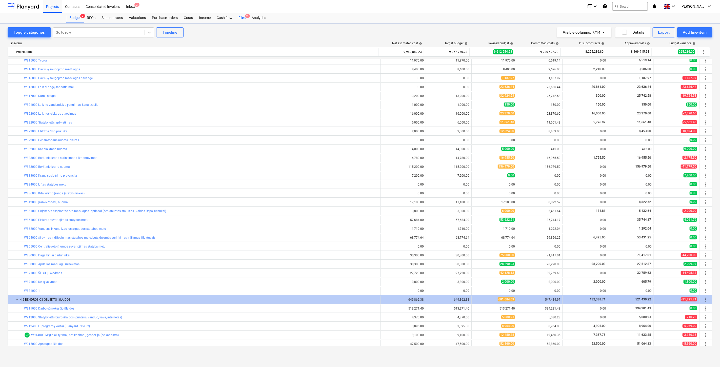
click at [241, 18] on div "Files 9+" at bounding box center [242, 18] width 13 height 10
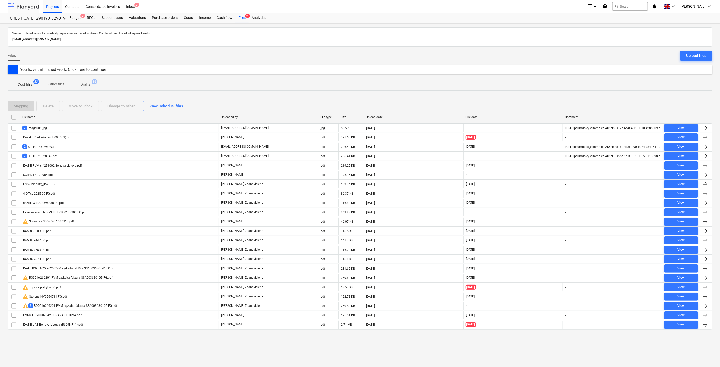
click at [33, 6] on div at bounding box center [23, 6] width 31 height 13
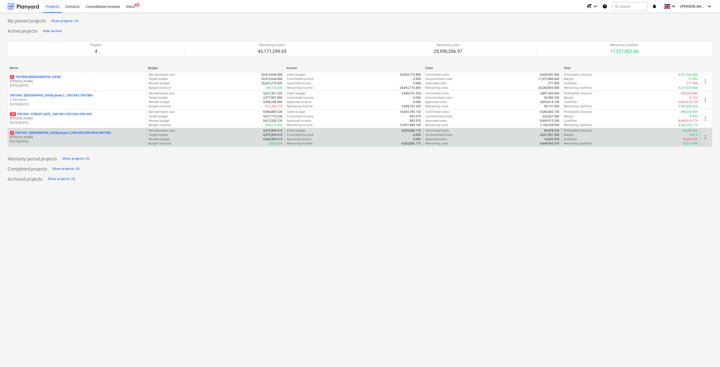
click at [47, 136] on p "[PERSON_NAME]" at bounding box center [77, 137] width 135 height 4
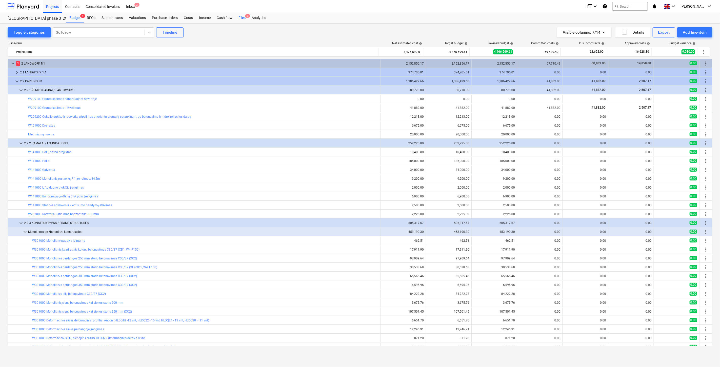
scroll to position [76, 0]
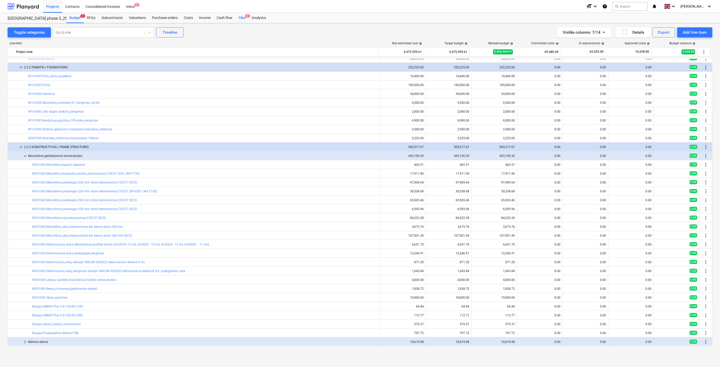
click at [237, 19] on div "Files 3" at bounding box center [242, 18] width 13 height 10
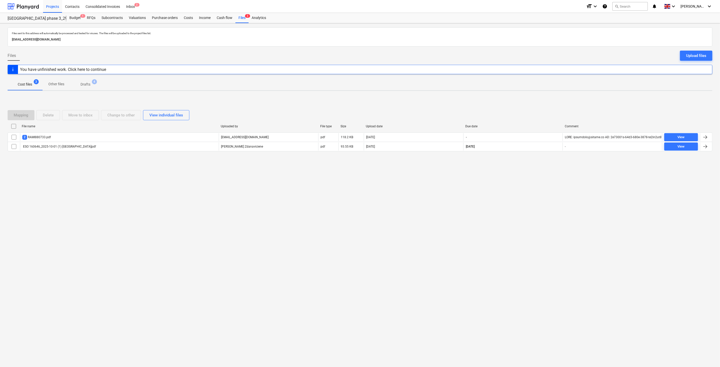
click at [92, 84] on span "Drafts 4" at bounding box center [86, 84] width 18 height 5
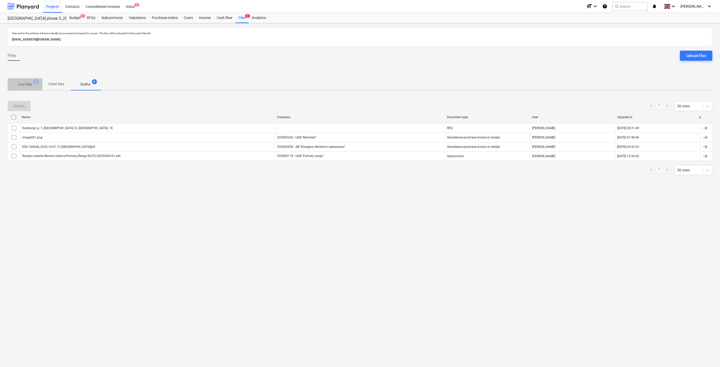
click at [27, 84] on p "Cost files" at bounding box center [25, 84] width 14 height 5
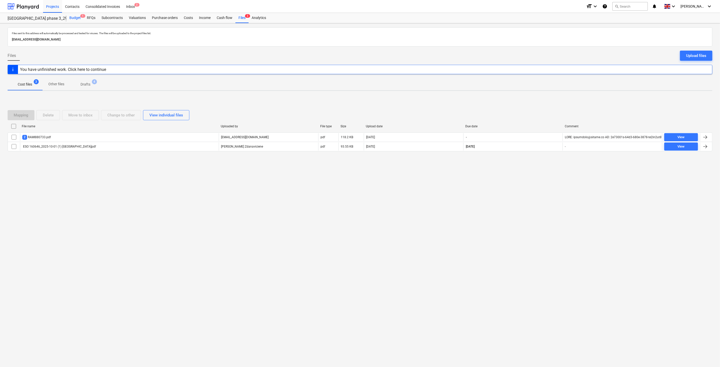
click at [72, 19] on div "Budget 1" at bounding box center [74, 18] width 17 height 10
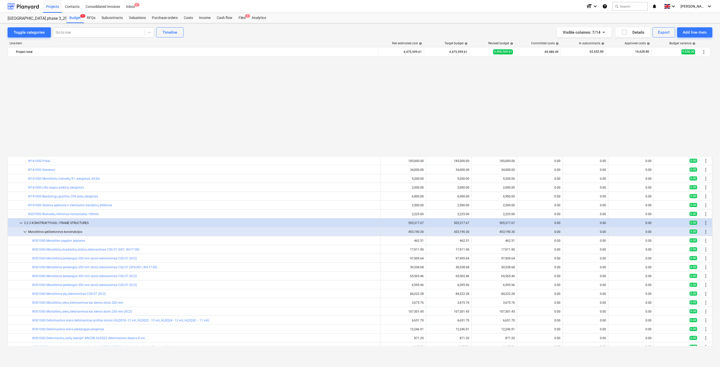
scroll to position [112, 0]
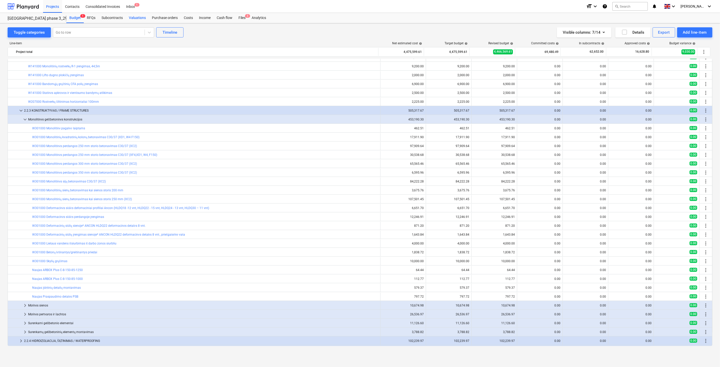
drag, startPoint x: 109, startPoint y: 18, endPoint x: 134, endPoint y: 15, distance: 24.3
click at [109, 18] on div "Subcontracts" at bounding box center [112, 18] width 27 height 10
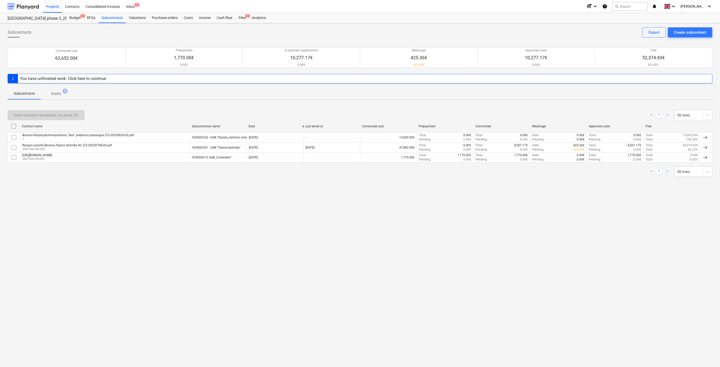
click at [130, 100] on div "Subcontracts Drafts 1" at bounding box center [360, 93] width 705 height 13
click at [26, 4] on div at bounding box center [23, 6] width 31 height 13
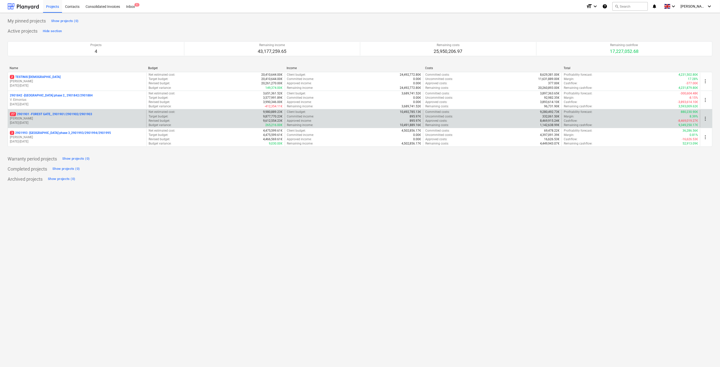
click at [57, 117] on p "[PERSON_NAME]" at bounding box center [77, 119] width 135 height 4
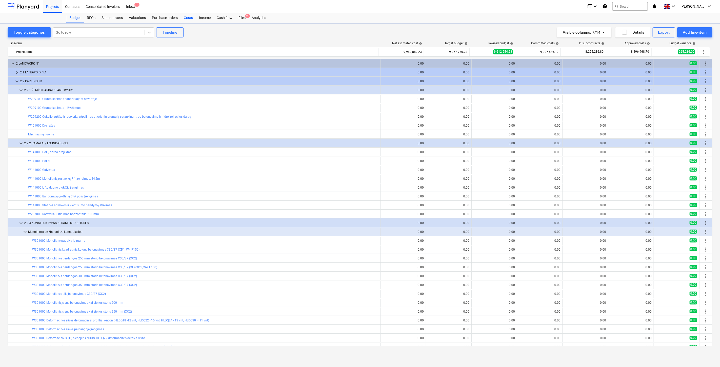
scroll to position [112, 0]
click at [116, 17] on div "Subcontracts" at bounding box center [112, 18] width 27 height 10
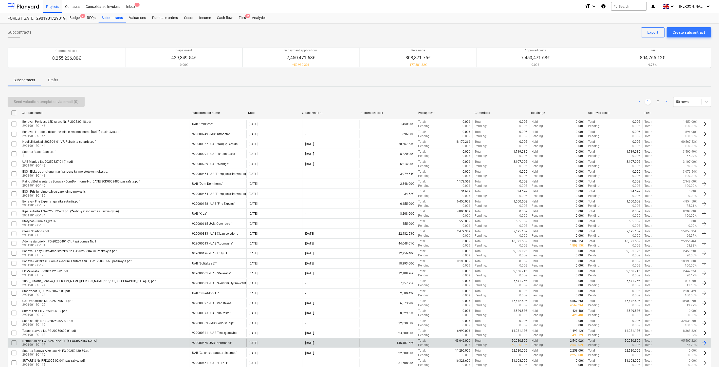
click at [162, 341] on div "Nermonas Nr. FG-20250522-01 - [GEOGRAPHIC_DATA] 2901901-SO-117" at bounding box center [105, 343] width 170 height 9
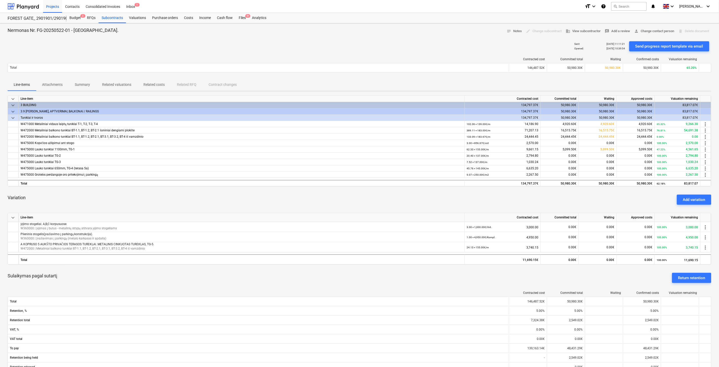
click at [53, 85] on p "Attachments" at bounding box center [52, 84] width 21 height 5
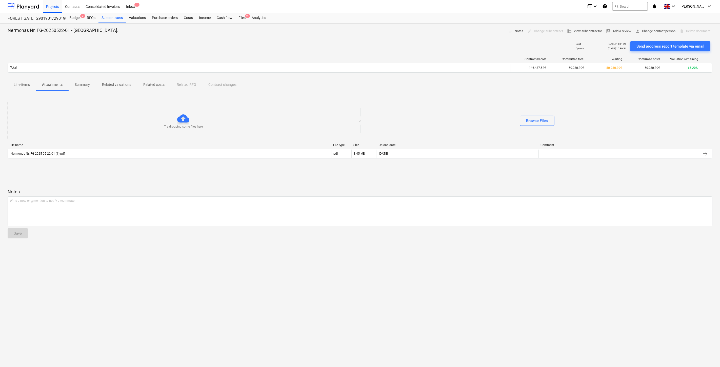
click at [86, 82] on span "Summary" at bounding box center [82, 85] width 27 height 8
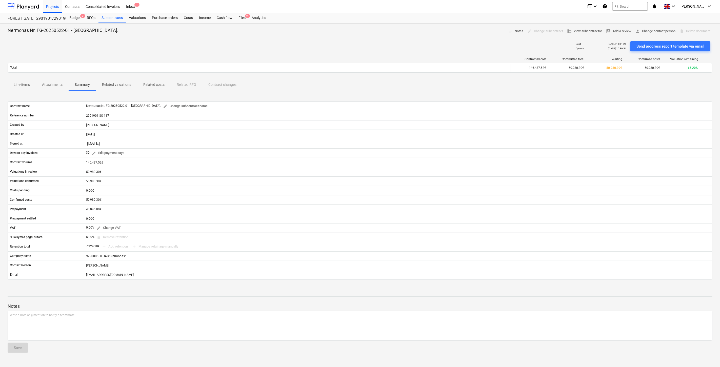
click at [124, 86] on p "Related valuations" at bounding box center [116, 84] width 29 height 5
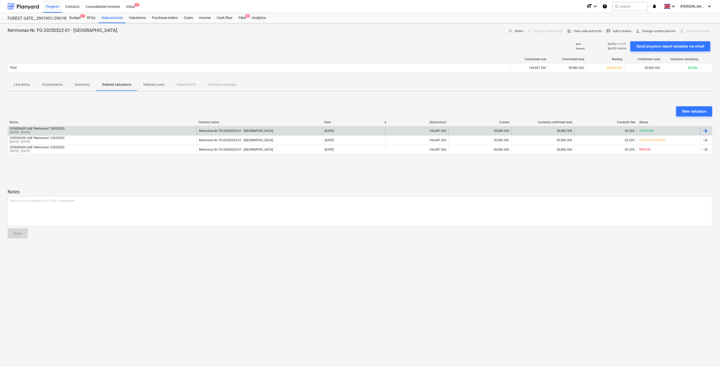
click at [587, 132] on div "65.20%" at bounding box center [606, 131] width 63 height 8
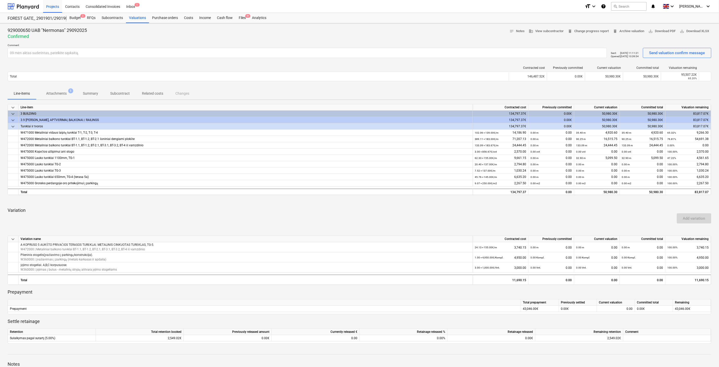
click at [65, 93] on p "Attachments" at bounding box center [56, 93] width 21 height 5
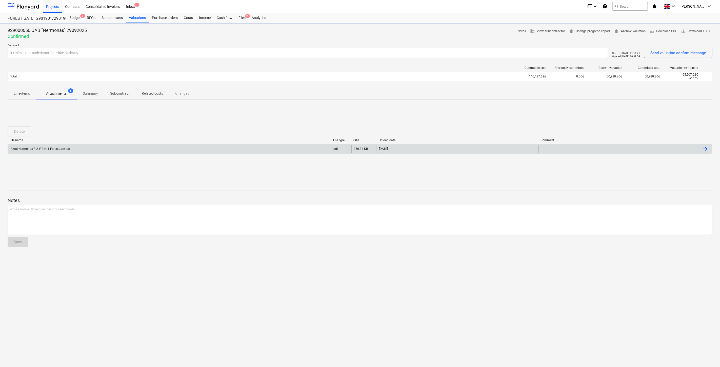
click at [70, 146] on div "Aktai Nermonas F-2, F-3 Nr1 Forestgate.pdf" at bounding box center [170, 149] width 324 height 8
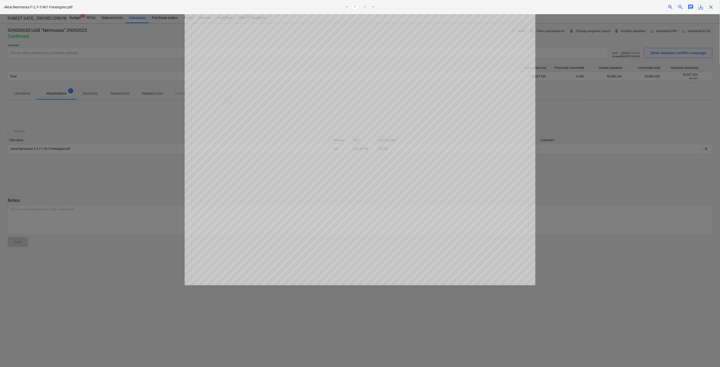
click at [364, 7] on link "2" at bounding box center [365, 7] width 6 height 6
click at [354, 8] on link "1" at bounding box center [355, 7] width 6 height 6
click at [702, 7] on span "save_alt" at bounding box center [701, 7] width 6 height 6
click at [711, 4] on span "close" at bounding box center [711, 7] width 6 height 6
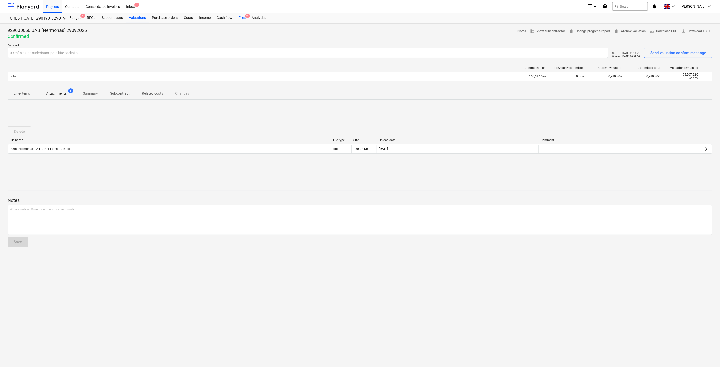
click at [244, 19] on div "Files 9+" at bounding box center [242, 18] width 13 height 10
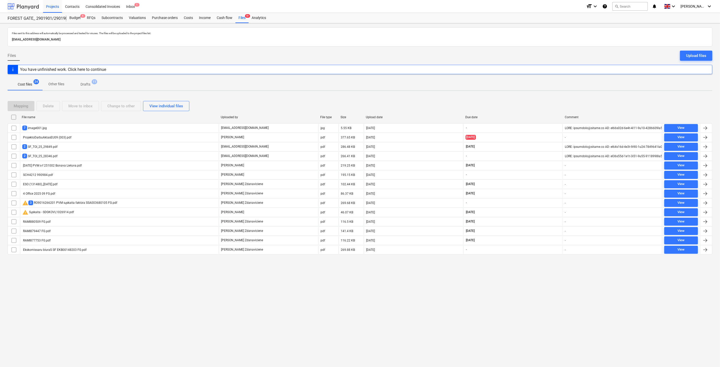
click at [26, 5] on div at bounding box center [23, 6] width 31 height 13
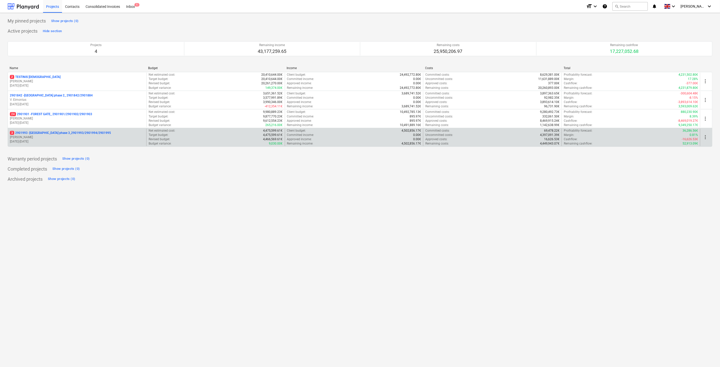
click at [59, 142] on p "[DATE] - [DATE]" at bounding box center [77, 142] width 135 height 4
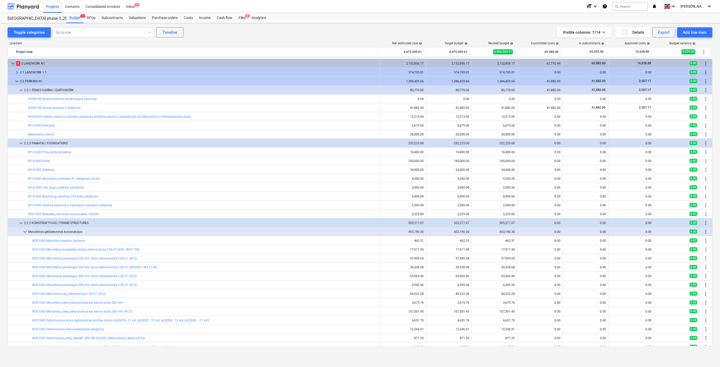
scroll to position [112, 0]
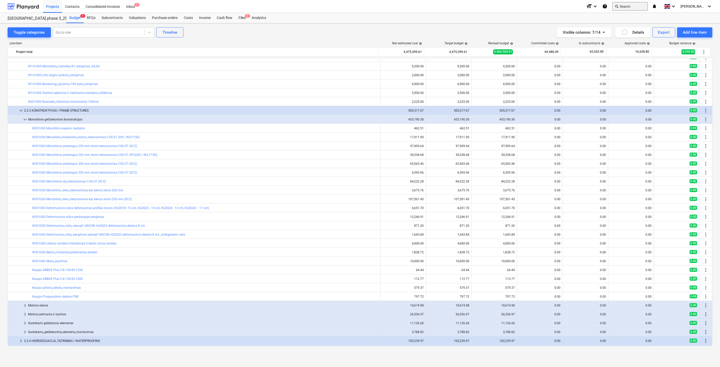
click at [632, 6] on button "search Search" at bounding box center [630, 6] width 35 height 9
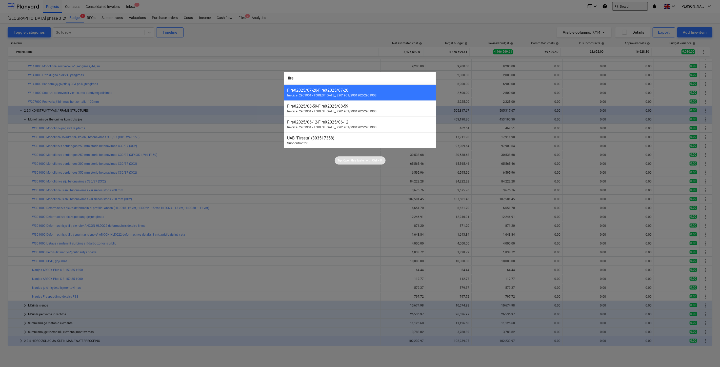
type input "firex"
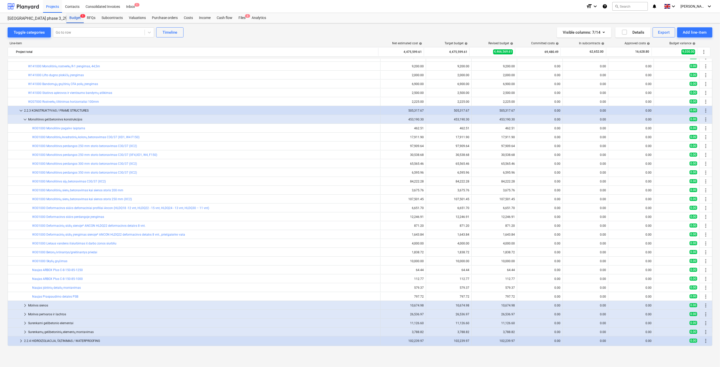
click at [81, 18] on div "Budget 1" at bounding box center [74, 18] width 17 height 10
click at [241, 16] on div "Files 3" at bounding box center [242, 18] width 13 height 10
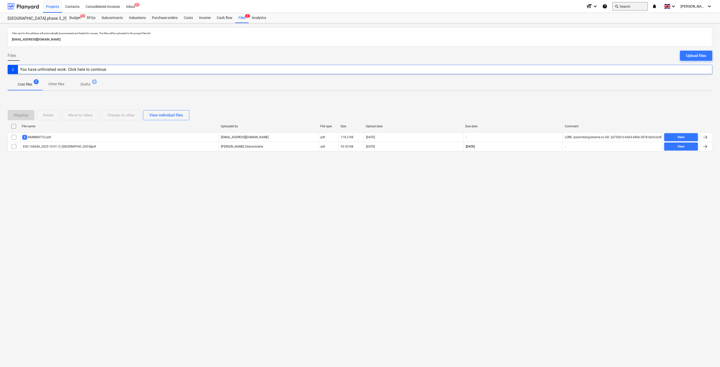
click at [633, 8] on button "search Search" at bounding box center [630, 6] width 35 height 9
click at [107, 20] on div "Subcontracts" at bounding box center [112, 18] width 27 height 10
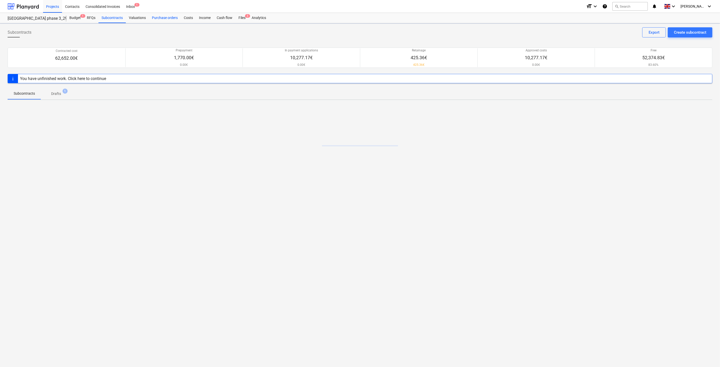
click at [171, 16] on div "Purchase orders" at bounding box center [165, 18] width 32 height 10
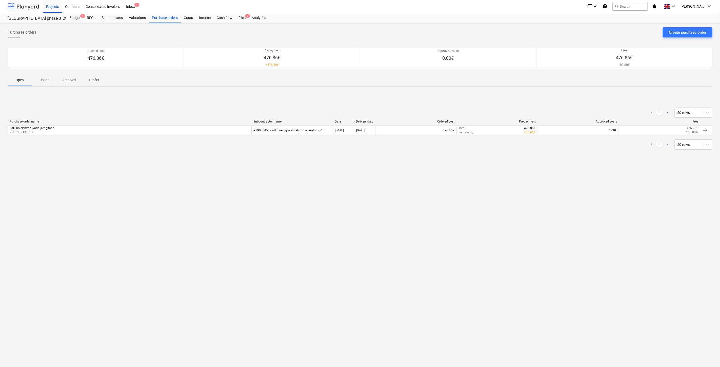
click at [22, 2] on div at bounding box center [23, 6] width 31 height 13
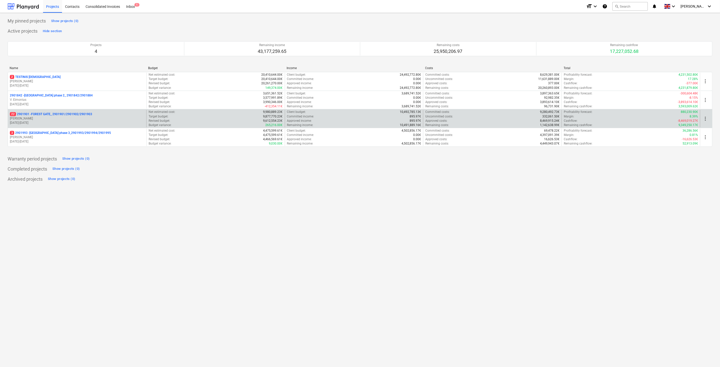
click at [61, 119] on p "[PERSON_NAME]" at bounding box center [77, 119] width 135 height 4
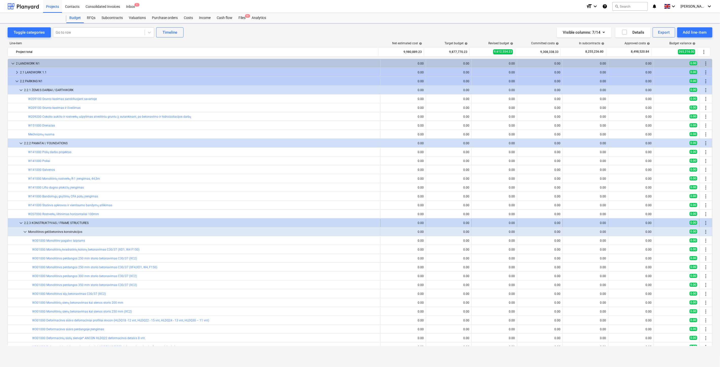
scroll to position [112, 0]
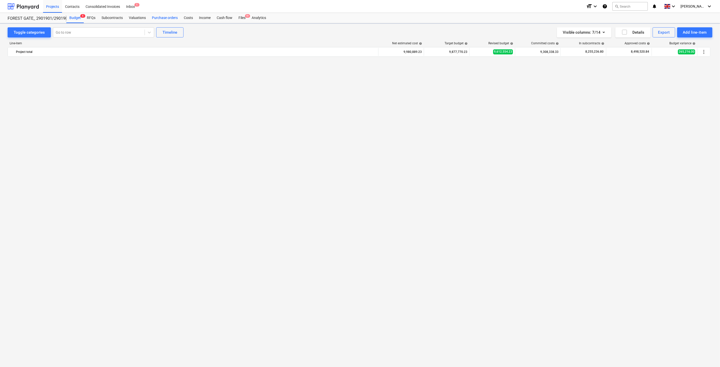
click at [158, 18] on div "Purchase orders" at bounding box center [165, 18] width 32 height 10
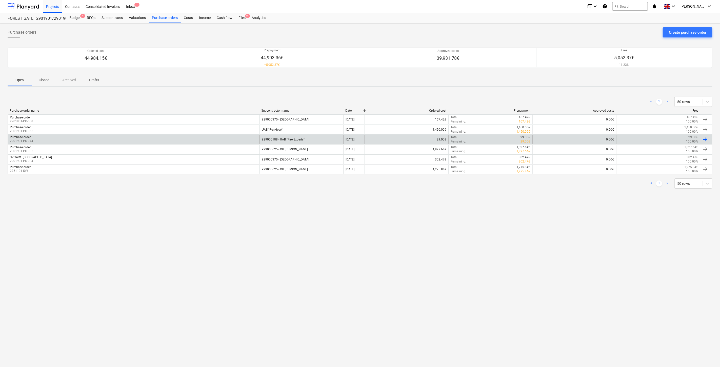
click at [288, 137] on div "929000188 - UAB "Fire Experts"" at bounding box center [302, 139] width 84 height 9
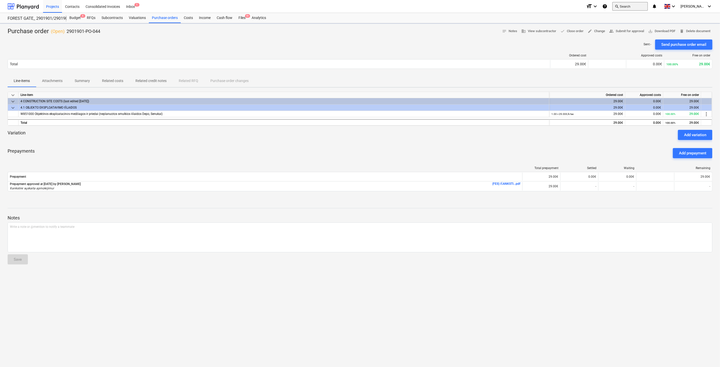
click at [631, 7] on button "search Search" at bounding box center [630, 6] width 35 height 9
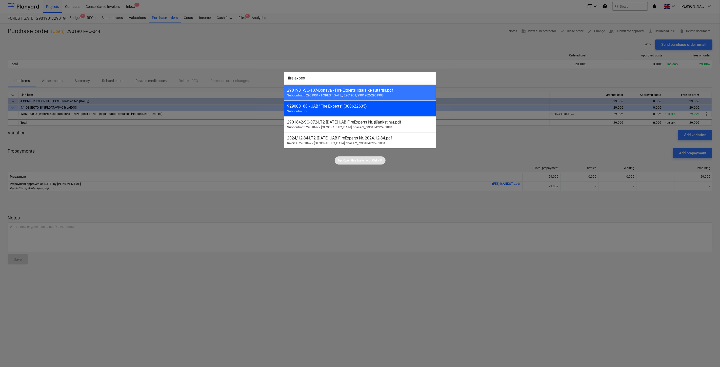
type input "fire expert"
click at [371, 112] on div "929000188 - UAB "Fire Experts" (300622635) Subcontractor" at bounding box center [360, 109] width 152 height 16
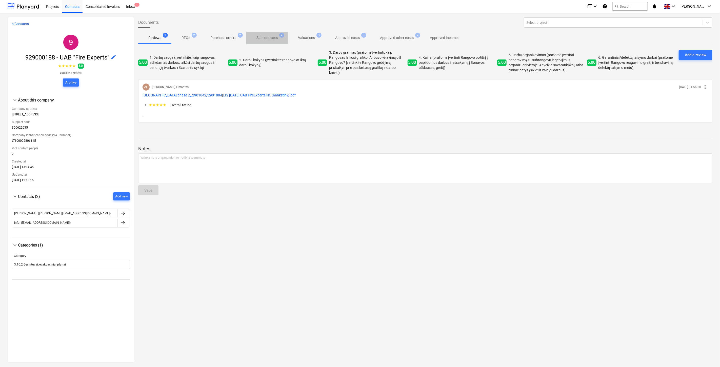
click at [261, 39] on p "Subcontracts" at bounding box center [267, 37] width 21 height 5
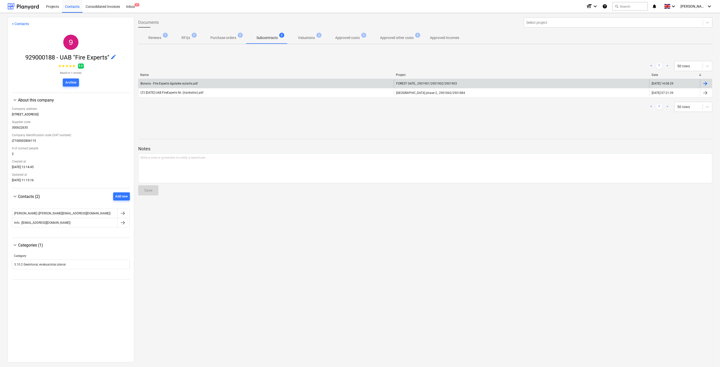
click at [219, 82] on div "Bonava - Fire Experts ilgalaike sutartis.pdf" at bounding box center [267, 84] width 256 height 8
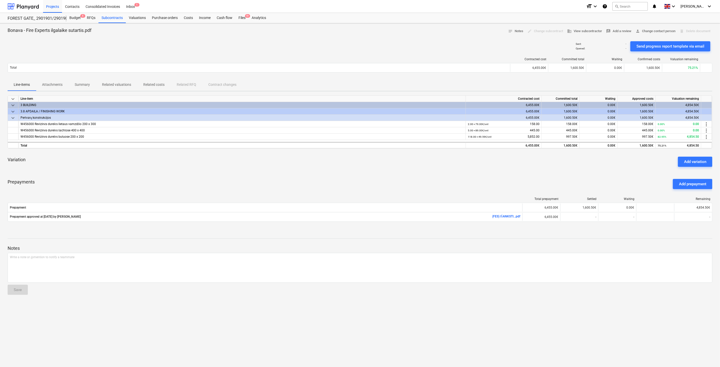
click at [402, 168] on div "Variation Add variation" at bounding box center [360, 162] width 705 height 18
click at [412, 163] on div "Variation Add variation" at bounding box center [360, 162] width 705 height 18
click at [124, 86] on p "Related valuations" at bounding box center [116, 84] width 29 height 5
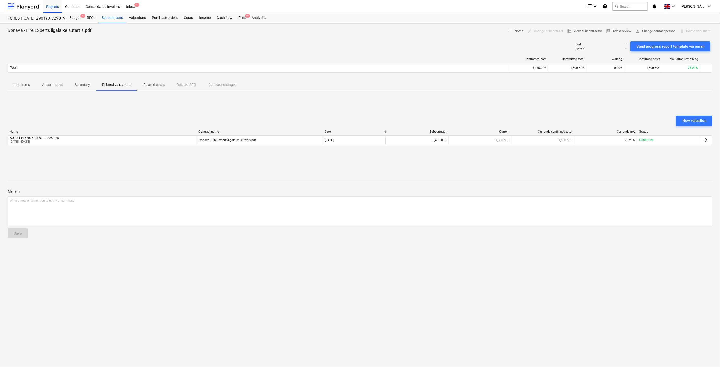
click at [149, 85] on p "Related costs" at bounding box center [153, 84] width 21 height 5
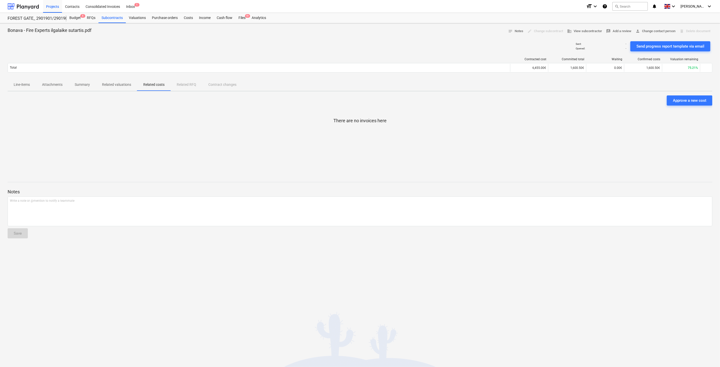
click at [112, 87] on p "Related valuations" at bounding box center [116, 84] width 29 height 5
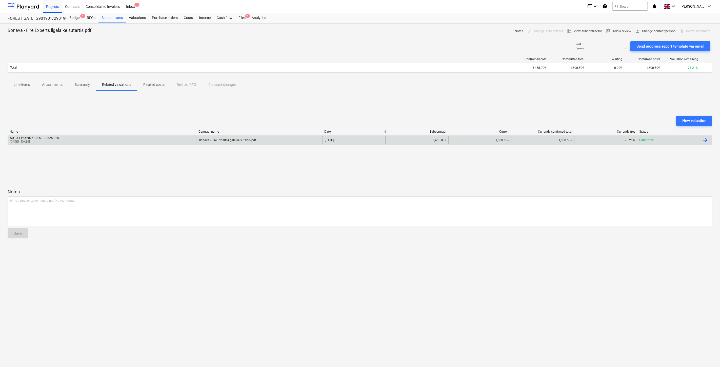
click at [165, 140] on div "AUTO: FireX2025/08-59 - 02092025 [DATE] - [DATE]" at bounding box center [102, 140] width 189 height 8
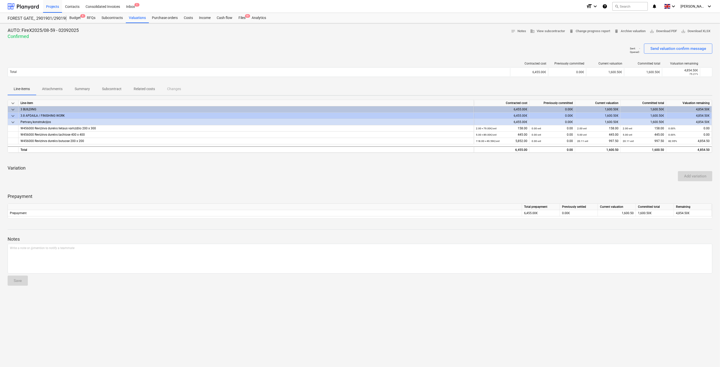
click at [295, 157] on div at bounding box center [360, 159] width 705 height 4
click at [308, 156] on div "keyboard_arrow_down Line-item Contracted cost Previously committed Current valu…" at bounding box center [360, 159] width 705 height 119
click at [59, 89] on p "Attachments" at bounding box center [52, 88] width 21 height 5
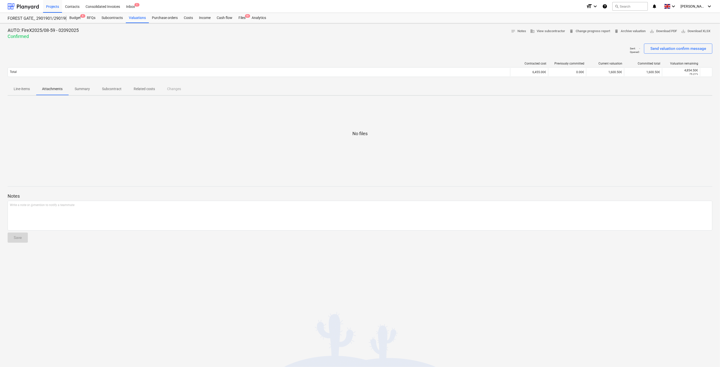
click at [93, 90] on span "Summary" at bounding box center [82, 89] width 27 height 8
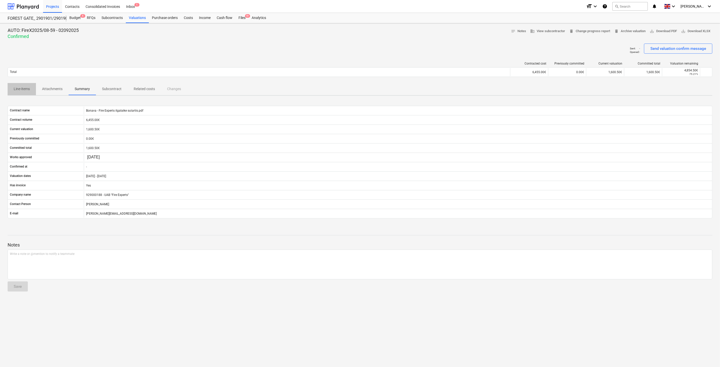
click at [15, 91] on p "Line-items" at bounding box center [22, 88] width 16 height 5
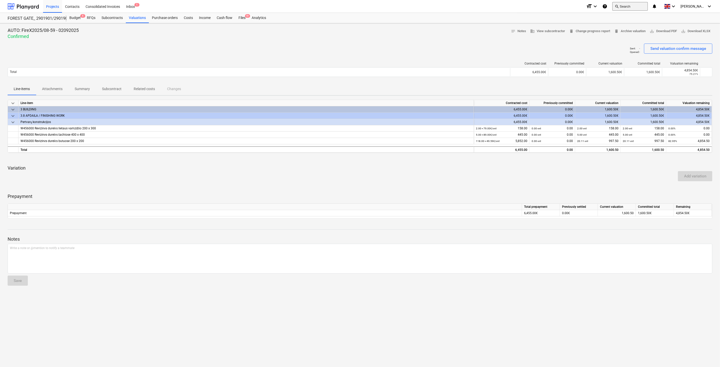
click at [635, 5] on button "search Search" at bounding box center [630, 6] width 35 height 9
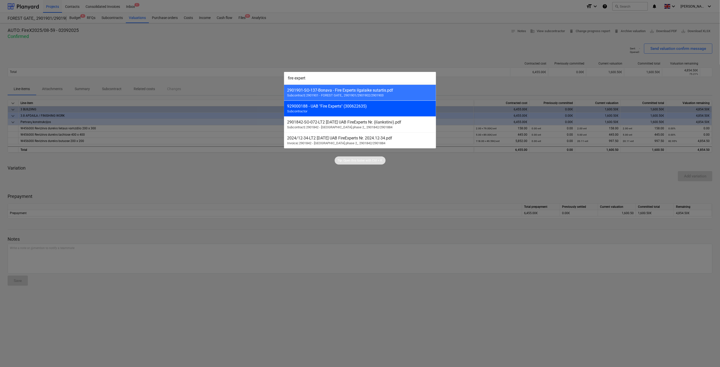
type input "fire expert"
click at [396, 115] on div "929000188 - UAB "Fire Experts" (300622635) Subcontractor" at bounding box center [360, 109] width 152 height 16
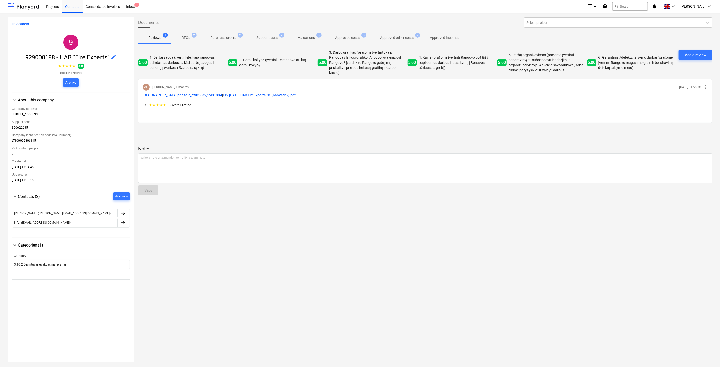
click at [407, 35] on p "Approved other costs" at bounding box center [397, 37] width 34 height 5
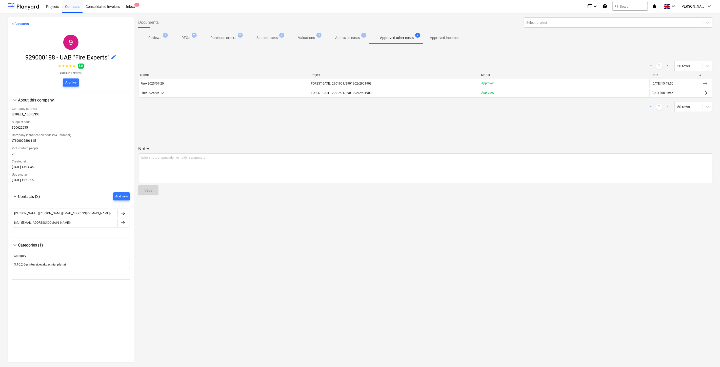
click at [356, 39] on p "Approved costs" at bounding box center [347, 37] width 25 height 5
click at [310, 37] on p "Valuations" at bounding box center [306, 37] width 17 height 5
click at [269, 41] on span "Subcontracts 2" at bounding box center [267, 37] width 42 height 9
click at [229, 39] on p "Purchase orders" at bounding box center [224, 37] width 26 height 5
click at [336, 34] on span "Approved costs 3" at bounding box center [347, 37] width 45 height 9
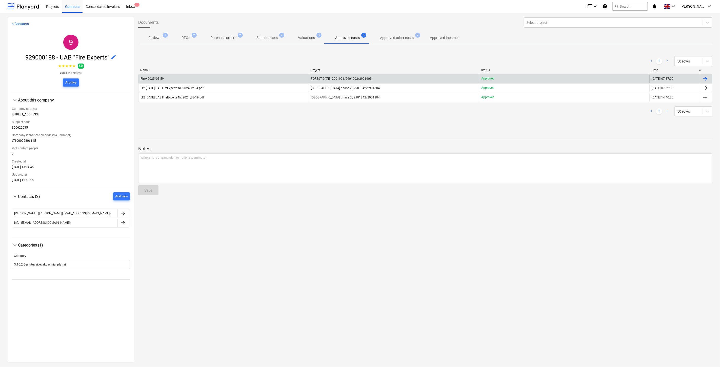
click at [289, 76] on div "FireX2025/08-59" at bounding box center [224, 79] width 170 height 8
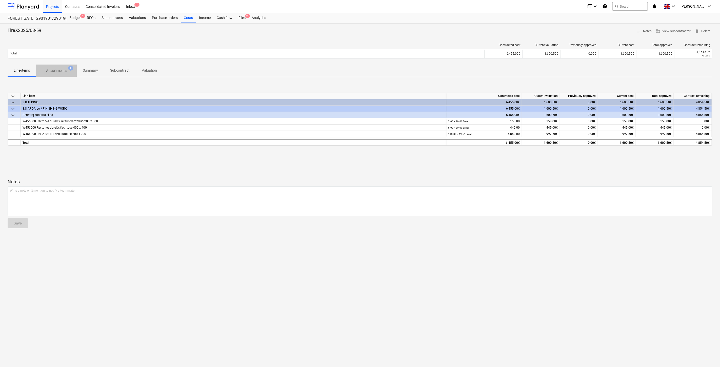
click at [59, 74] on span "Attachments 1" at bounding box center [56, 70] width 41 height 9
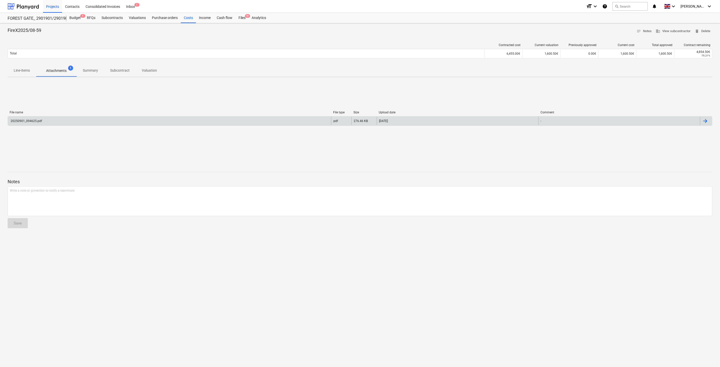
click at [101, 122] on div "20250901_094625.pdf" at bounding box center [170, 121] width 324 height 8
click at [300, 123] on div "20250901_094625.pdf" at bounding box center [170, 121] width 324 height 8
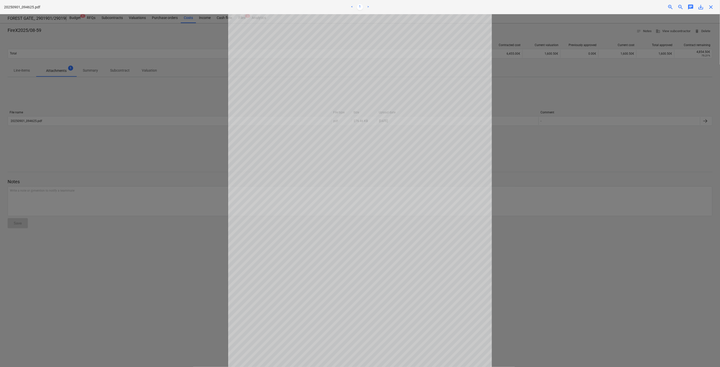
click at [712, 9] on span "close" at bounding box center [711, 7] width 6 height 6
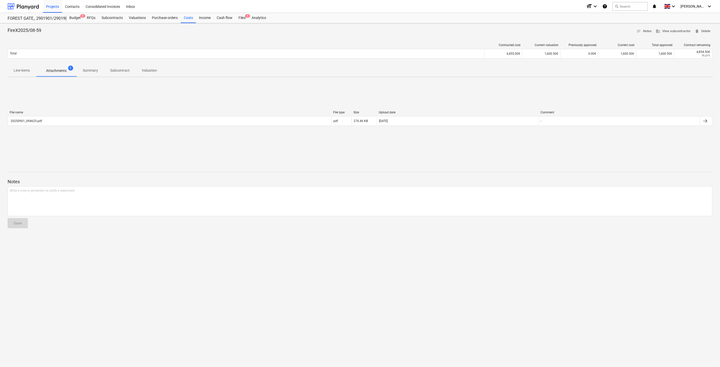
drag, startPoint x: 244, startPoint y: 18, endPoint x: 263, endPoint y: 4, distance: 23.7
click at [244, 18] on div "Files 4" at bounding box center [242, 18] width 13 height 10
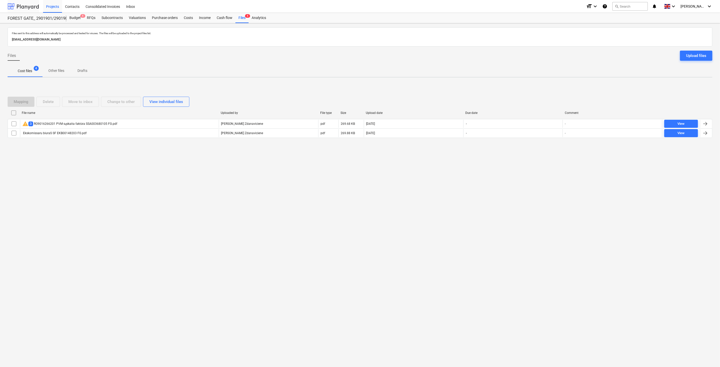
click at [17, 3] on div at bounding box center [23, 6] width 31 height 13
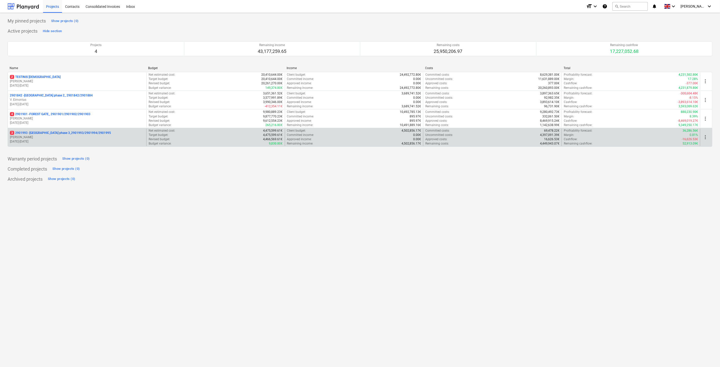
click at [54, 135] on p "3 2901993 - [GEOGRAPHIC_DATA] phase 3_2901993/2901994/2901995" at bounding box center [60, 133] width 101 height 4
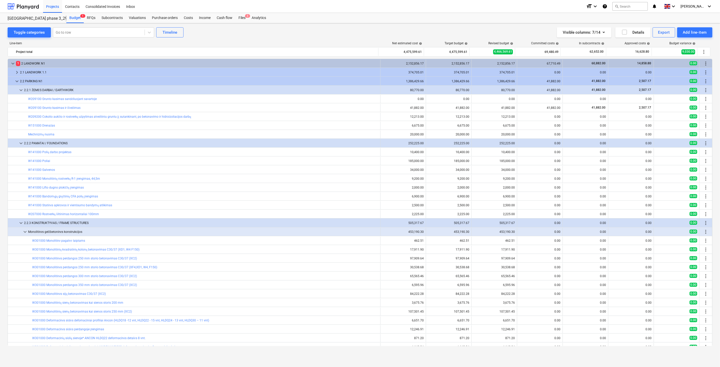
scroll to position [112, 0]
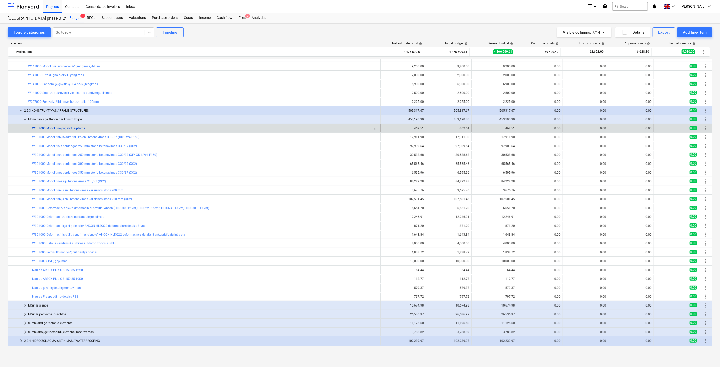
click at [68, 128] on link "W301000 Monolitinė pagalvė laiptams" at bounding box center [58, 129] width 53 height 4
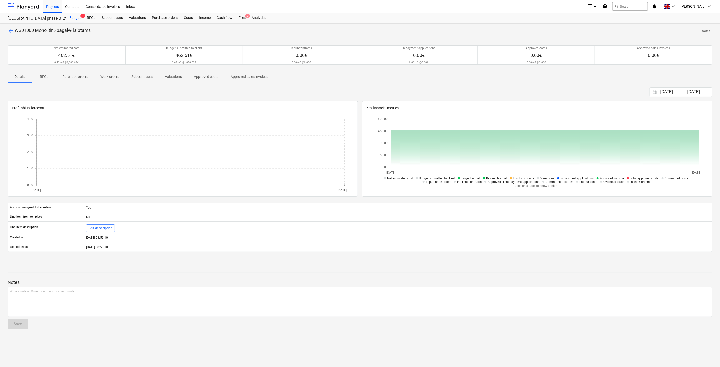
click at [13, 32] on span "arrow_back" at bounding box center [11, 31] width 6 height 6
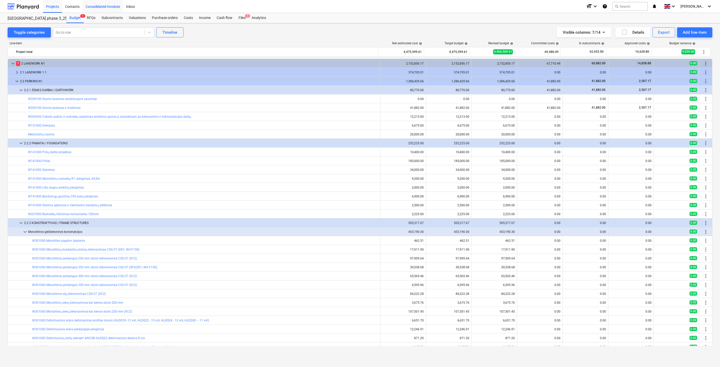
scroll to position [112, 0]
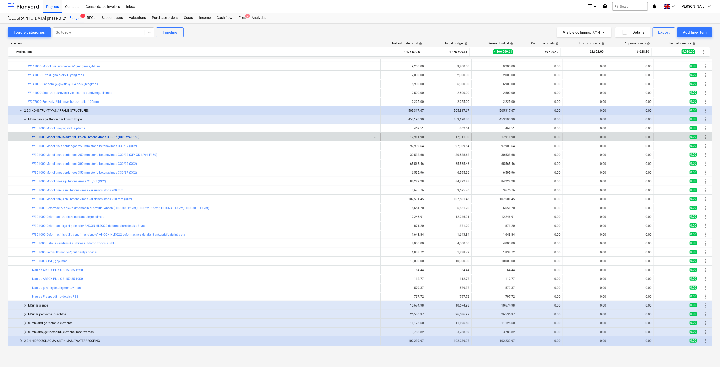
click at [127, 136] on link "W301000 Monolitinių kvadratinių kolonų betonavimas C30/37 (XD1, W4 F150)" at bounding box center [85, 138] width 107 height 4
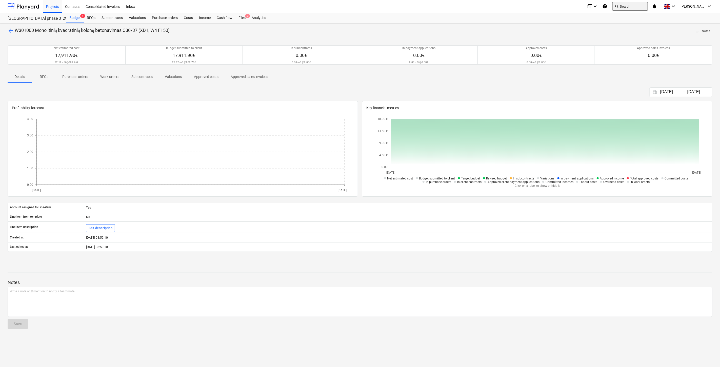
click at [641, 6] on button "search Search" at bounding box center [630, 6] width 35 height 9
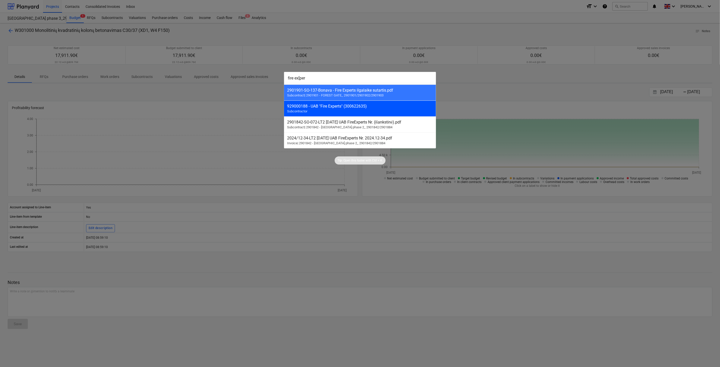
type input "fire ex[per"
click at [391, 114] on div "929000188 - UAB "Fire Experts" (300622635) Subcontractor" at bounding box center [360, 109] width 152 height 16
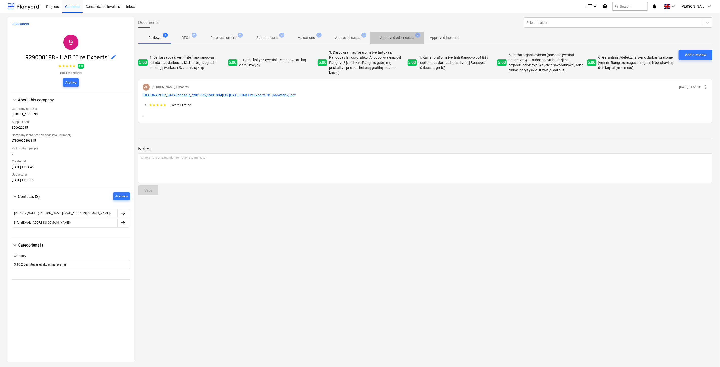
click at [399, 34] on span "Approved other costs 2" at bounding box center [397, 37] width 54 height 9
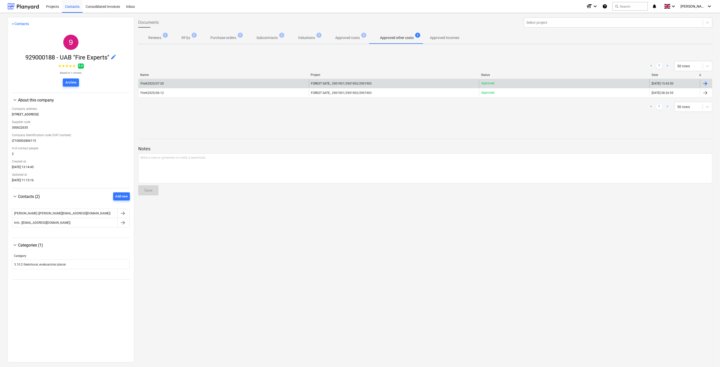
click at [254, 82] on div "FireX2025/07-20" at bounding box center [224, 84] width 170 height 8
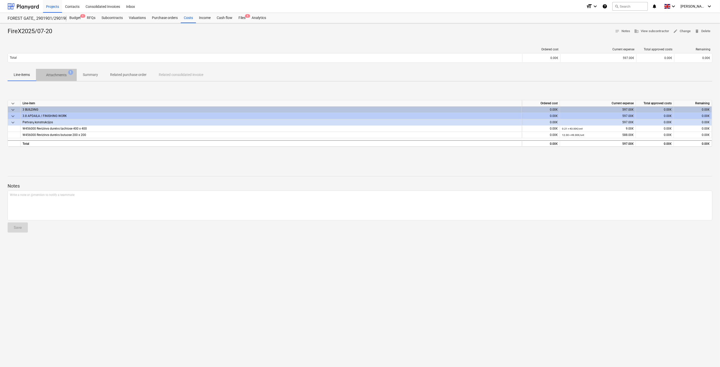
click at [51, 75] on p "Attachments" at bounding box center [56, 74] width 21 height 5
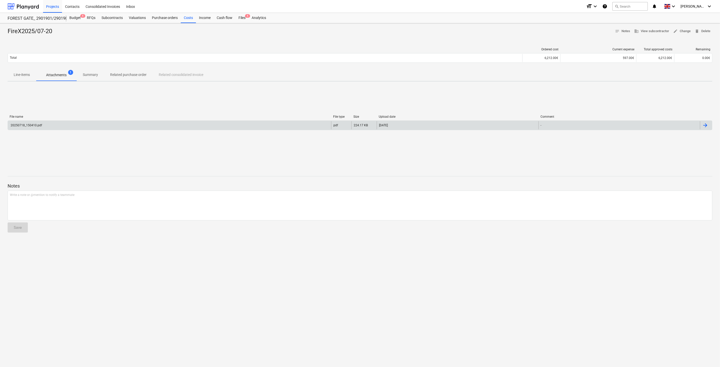
click at [65, 126] on div "20250718_150410.pdf" at bounding box center [170, 125] width 324 height 8
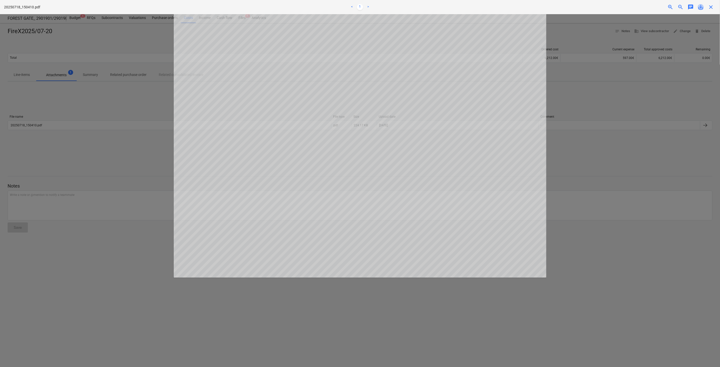
click at [702, 5] on span "save_alt" at bounding box center [701, 7] width 6 height 6
click at [713, 6] on span "close" at bounding box center [711, 7] width 6 height 6
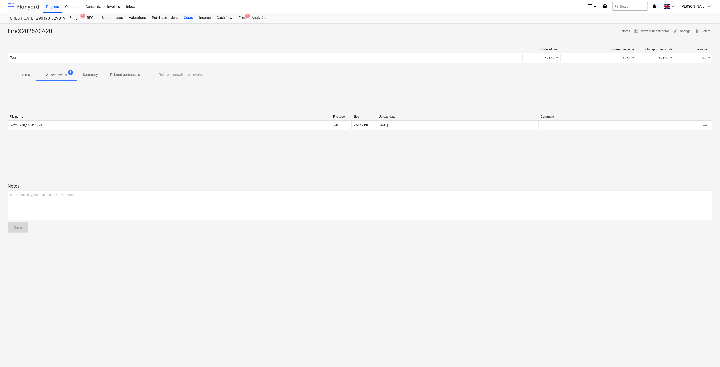
click at [33, 5] on div at bounding box center [23, 6] width 31 height 13
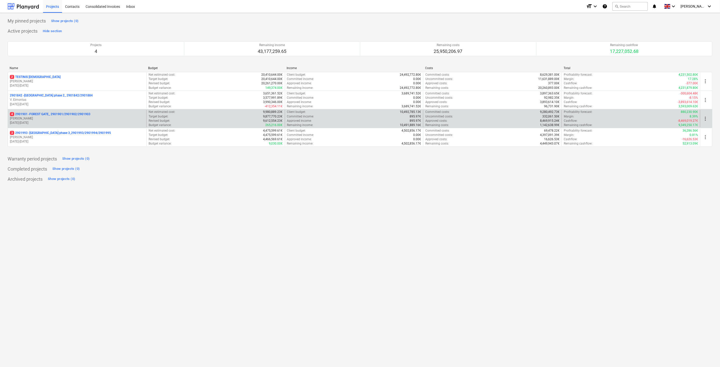
click at [47, 118] on p "[PERSON_NAME]" at bounding box center [77, 119] width 135 height 4
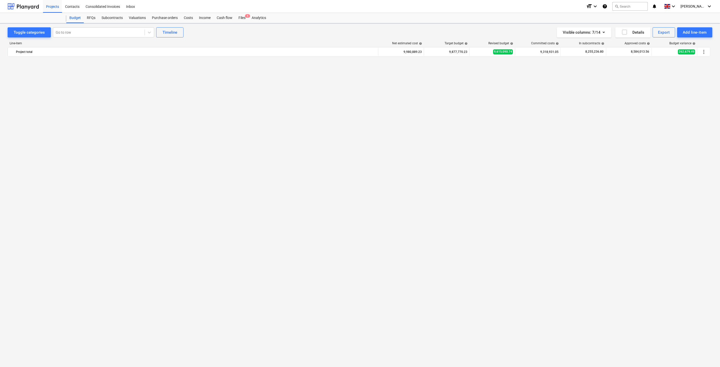
scroll to position [1759, 0]
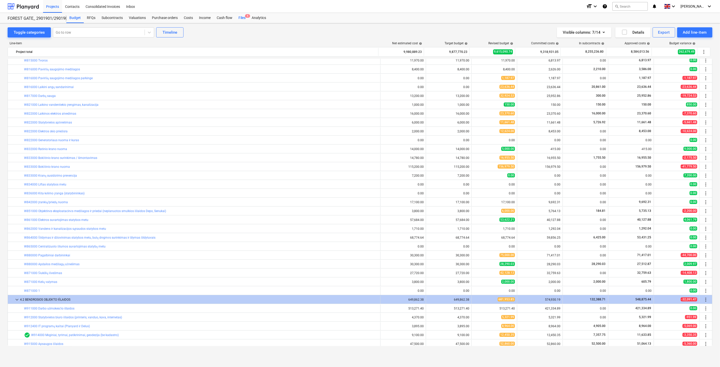
click at [239, 19] on div "Files 4" at bounding box center [242, 18] width 13 height 10
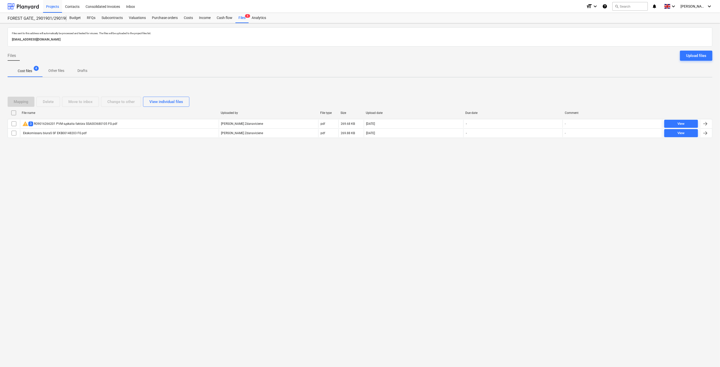
drag, startPoint x: 41, startPoint y: 174, endPoint x: 71, endPoint y: 172, distance: 30.5
click at [41, 174] on div "Files sent to this address will automatically be processed and tested for virus…" at bounding box center [360, 195] width 720 height 344
click at [81, 76] on button "Drafts" at bounding box center [82, 71] width 24 height 12
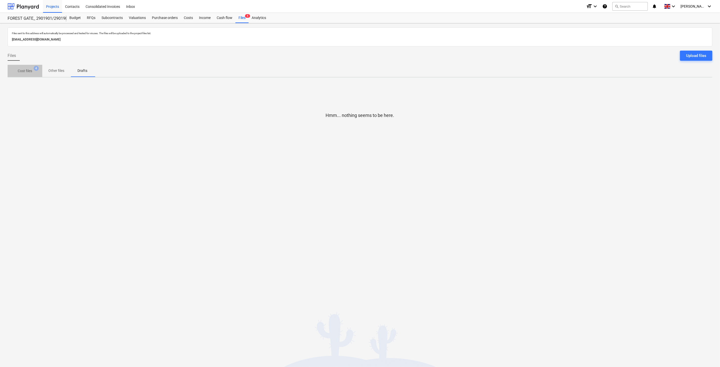
click at [21, 70] on p "Cost files" at bounding box center [25, 70] width 14 height 5
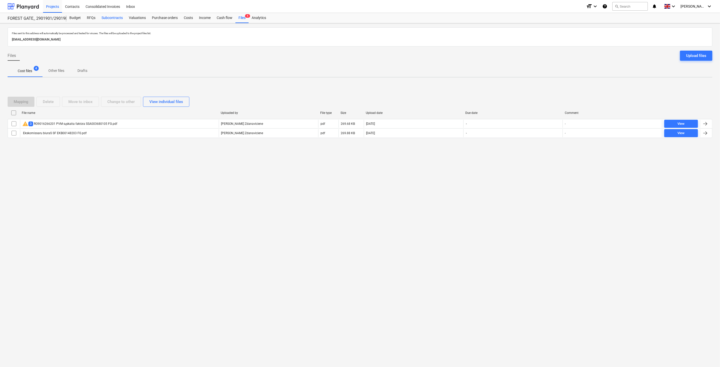
click at [102, 19] on div "Subcontracts" at bounding box center [112, 18] width 27 height 10
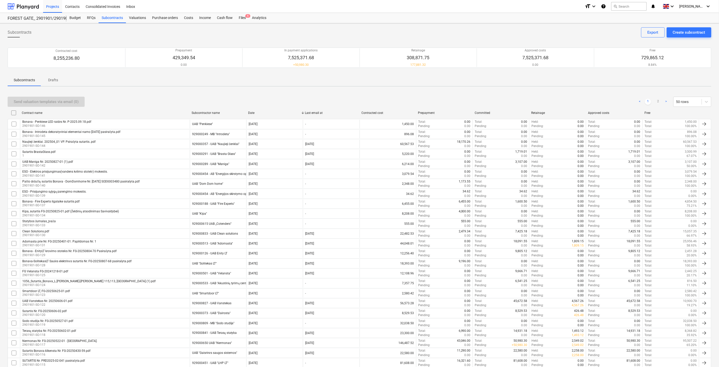
click at [333, 95] on div "Send valuation templates via email (0) < 1 2 > 50 rows" at bounding box center [359, 102] width 703 height 14
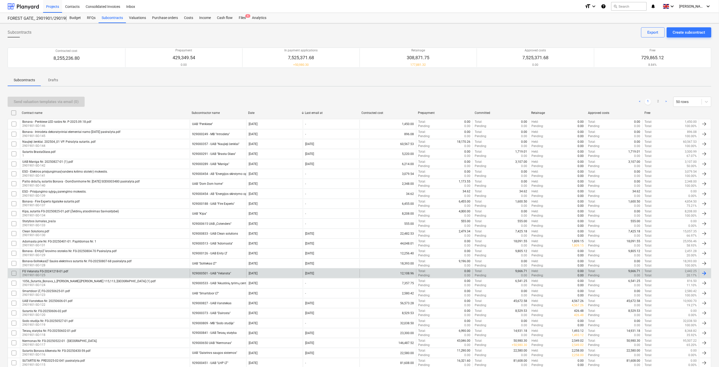
click at [169, 272] on div "FG Velansta FG-20241218-01.pdf 2901901-SO-125" at bounding box center [105, 273] width 170 height 9
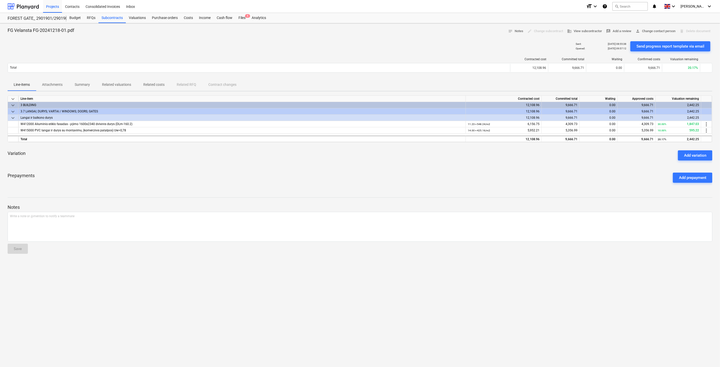
click at [109, 82] on p "Related valuations" at bounding box center [116, 84] width 29 height 5
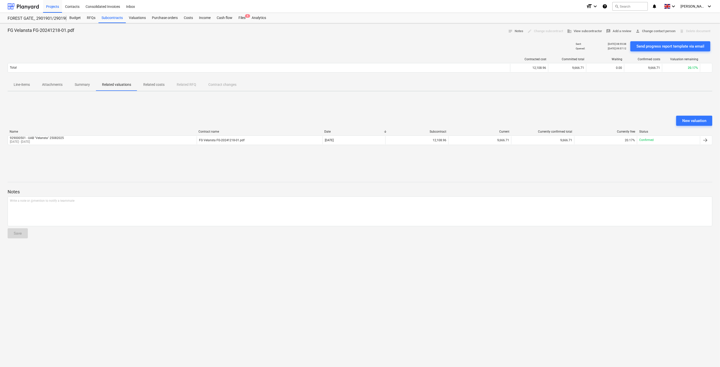
click at [159, 84] on p "Related costs" at bounding box center [153, 84] width 21 height 5
click at [121, 84] on p "Related valuations" at bounding box center [116, 84] width 29 height 5
click at [157, 84] on p "Related costs" at bounding box center [153, 84] width 21 height 5
click at [116, 85] on p "Related valuations" at bounding box center [116, 84] width 29 height 5
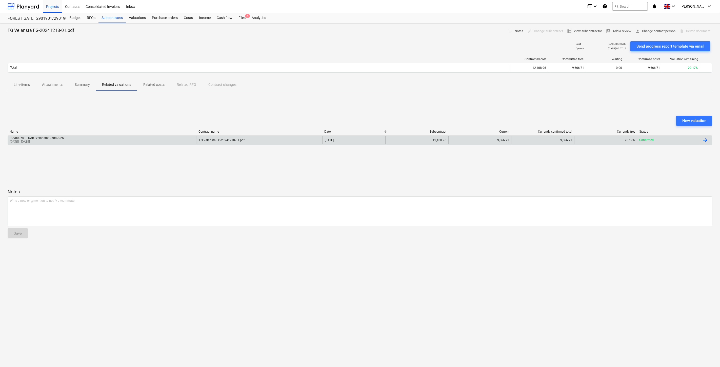
click at [143, 143] on div "929000501 - UAB "Velansta" 25082025 [DATE] - [DATE]" at bounding box center [102, 140] width 189 height 8
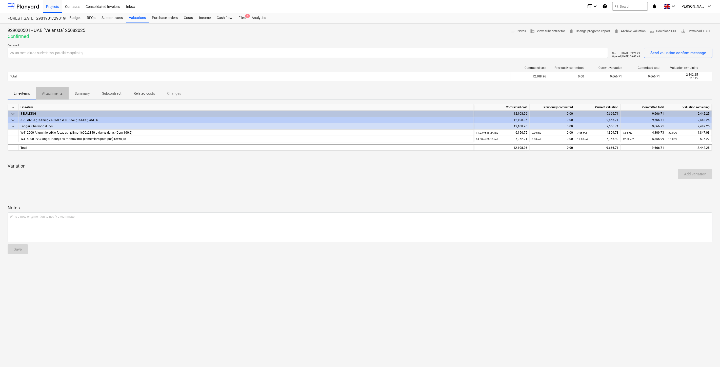
click at [58, 94] on p "Attachments" at bounding box center [52, 93] width 21 height 5
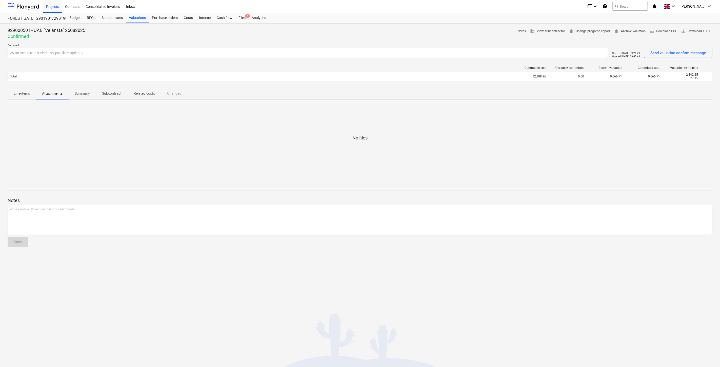
click at [25, 94] on p "Line-items" at bounding box center [22, 93] width 16 height 5
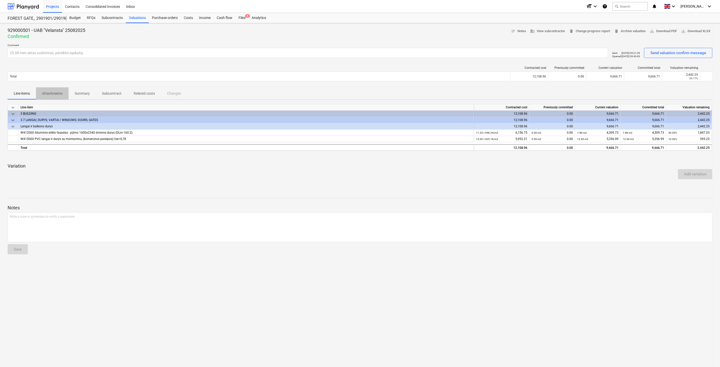
click at [53, 94] on p "Attachments" at bounding box center [52, 93] width 21 height 5
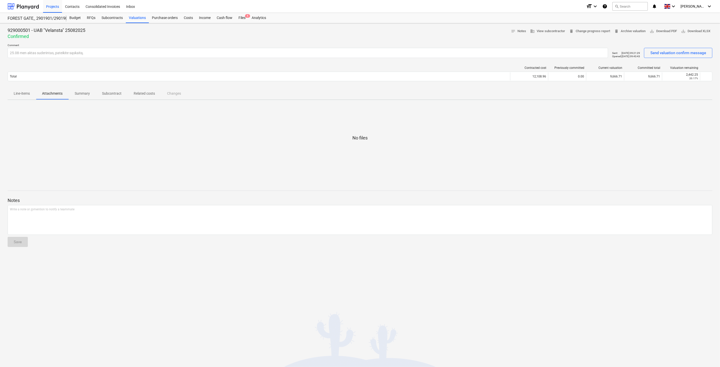
drag, startPoint x: 83, startPoint y: 94, endPoint x: 89, endPoint y: 94, distance: 5.6
click at [84, 94] on p "Summary" at bounding box center [82, 93] width 15 height 5
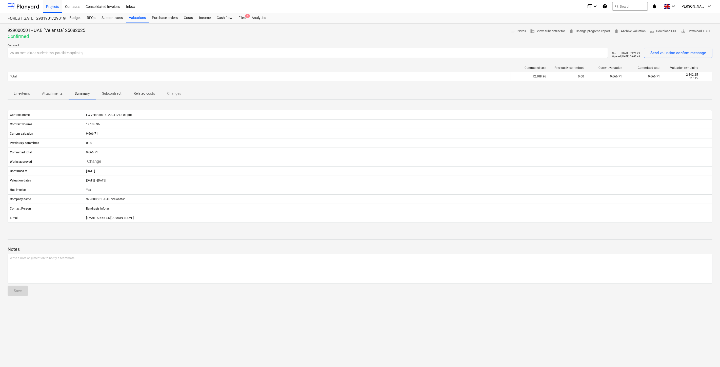
click at [108, 93] on p "Subcontract" at bounding box center [112, 93] width 20 height 5
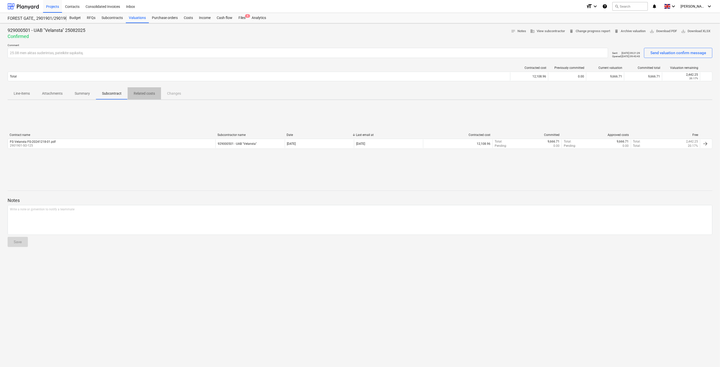
click at [137, 92] on p "Related costs" at bounding box center [144, 93] width 21 height 5
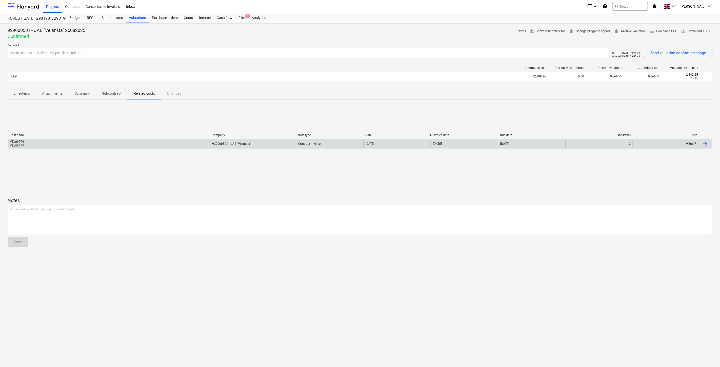
click at [129, 146] on div "VEL09779 VEL09779" at bounding box center [109, 144] width 202 height 8
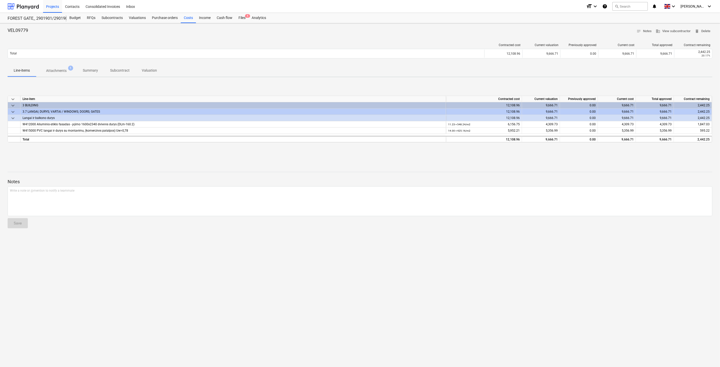
click at [62, 69] on p "Attachments" at bounding box center [56, 70] width 21 height 5
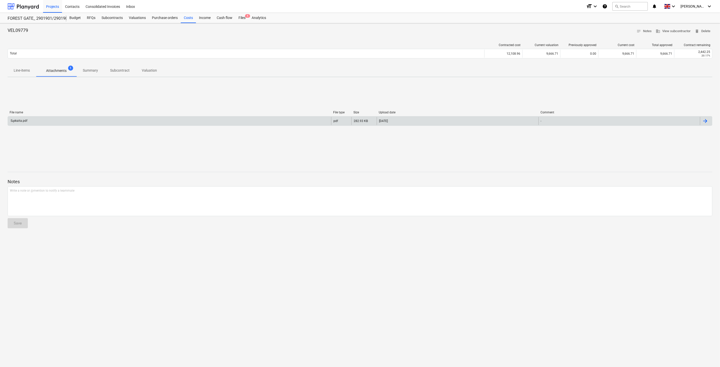
click at [75, 121] on div "Sąskaita.pdf" at bounding box center [170, 121] width 324 height 8
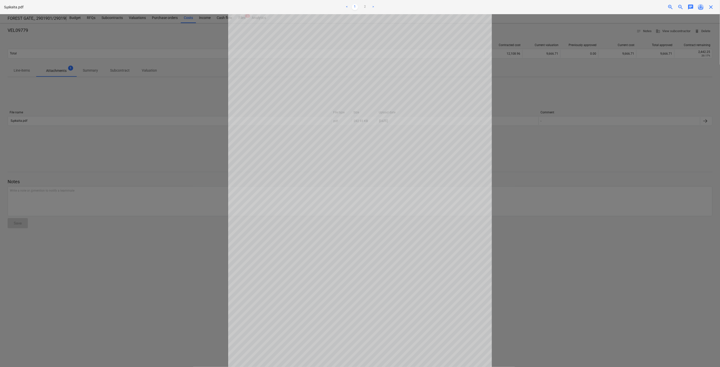
click at [703, 6] on span "save_alt" at bounding box center [701, 7] width 6 height 6
click at [714, 9] on span "close" at bounding box center [711, 7] width 6 height 6
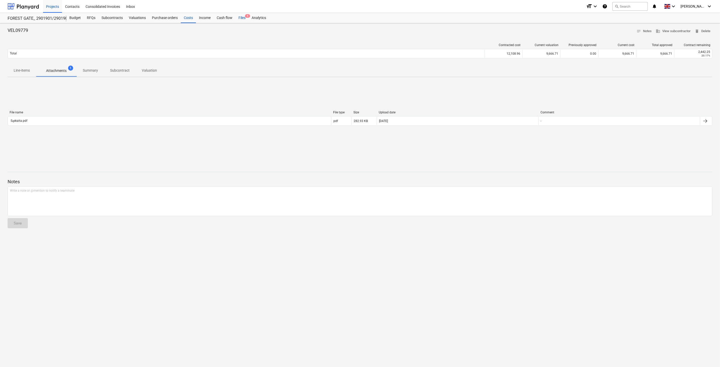
click at [238, 21] on div "Files 4" at bounding box center [242, 18] width 13 height 10
